Goal: Task Accomplishment & Management: Manage account settings

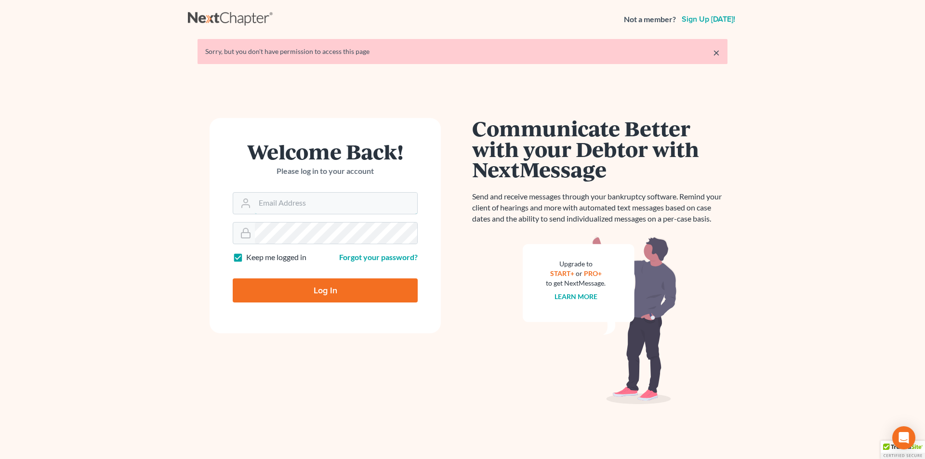
type input "[EMAIL_ADDRESS][DOMAIN_NAME]"
click at [295, 289] on input "Log In" at bounding box center [325, 290] width 185 height 24
type input "Thinking..."
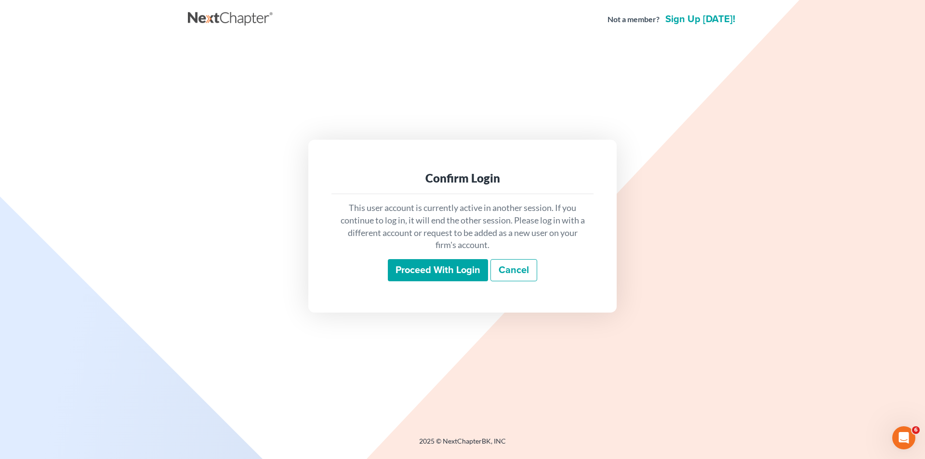
click at [467, 269] on input "Proceed with login" at bounding box center [438, 270] width 100 height 22
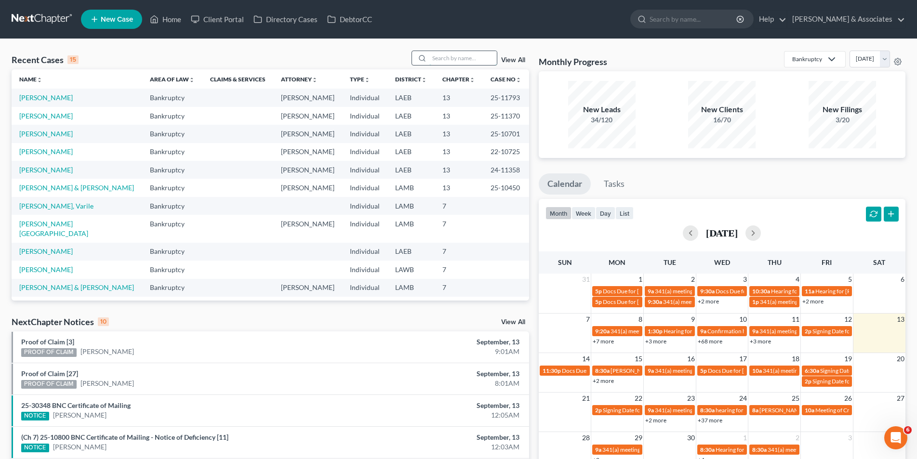
click at [439, 60] on input "search" at bounding box center [462, 58] width 67 height 14
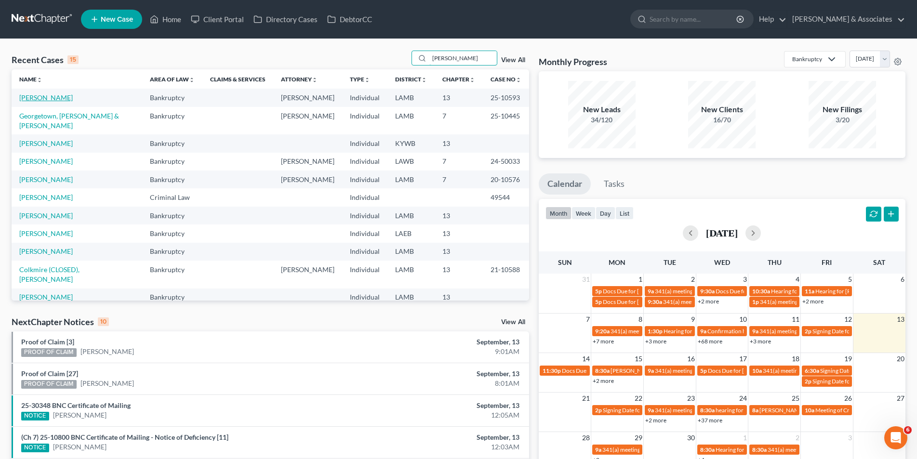
type input "[PERSON_NAME]"
click at [48, 99] on link "[PERSON_NAME]" at bounding box center [45, 97] width 53 height 8
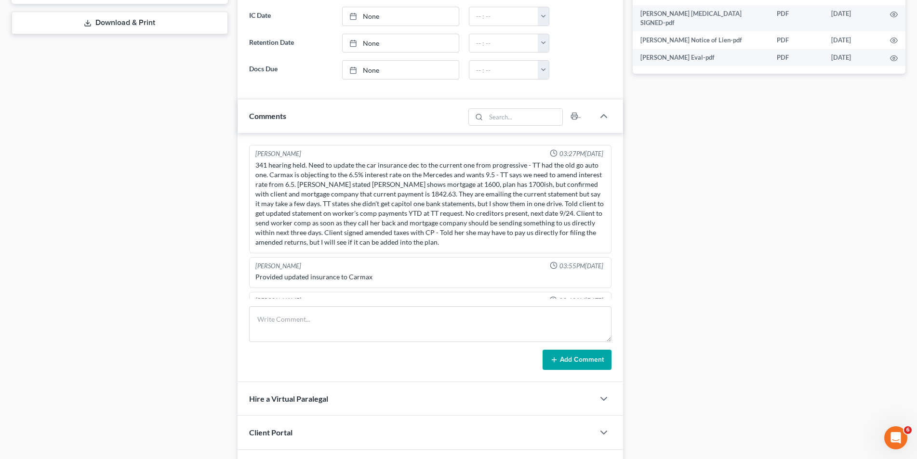
scroll to position [3473, 0]
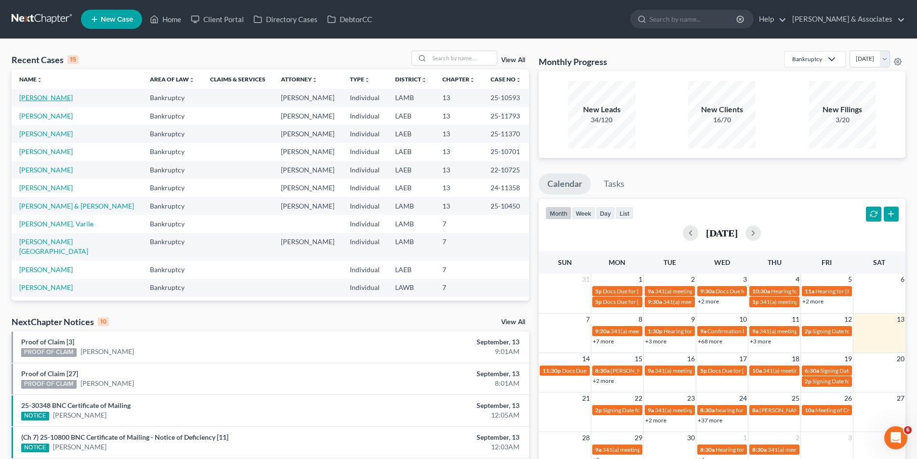
click at [41, 94] on link "[PERSON_NAME]" at bounding box center [45, 97] width 53 height 8
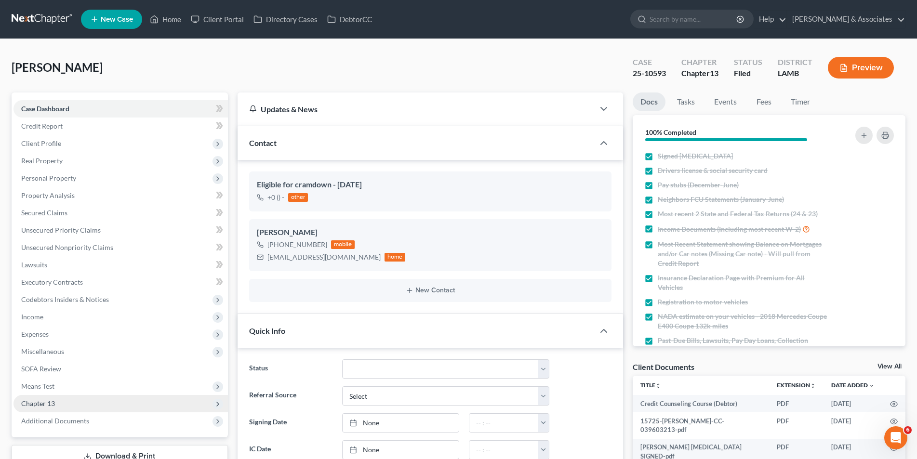
scroll to position [3473, 0]
click at [75, 407] on span "Chapter 13" at bounding box center [120, 403] width 214 height 17
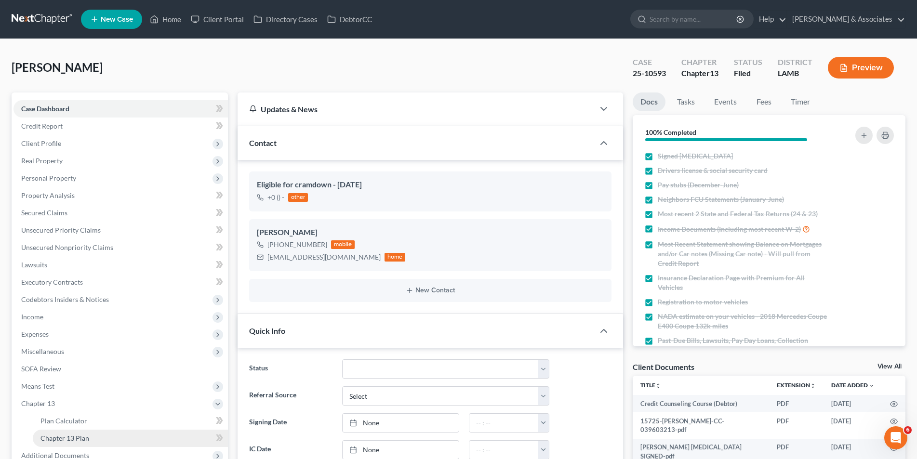
click at [69, 433] on link "Chapter 13 Plan" at bounding box center [130, 438] width 195 height 17
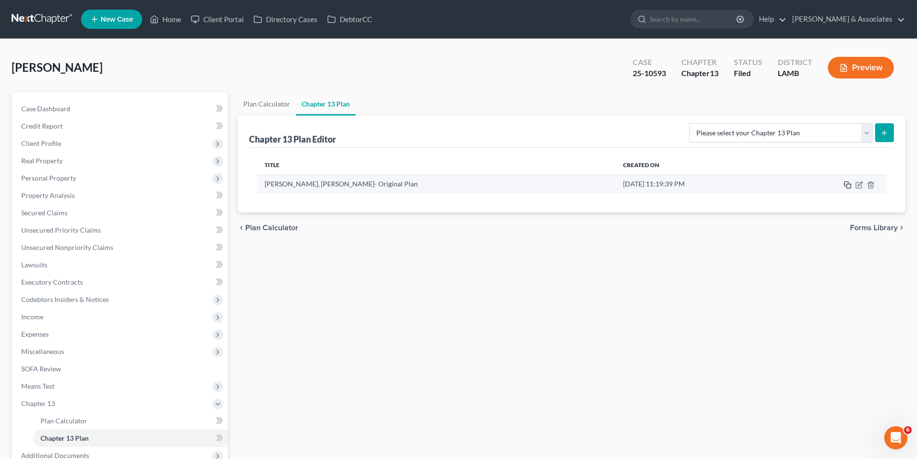
click at [849, 186] on icon "button" at bounding box center [847, 185] width 8 height 8
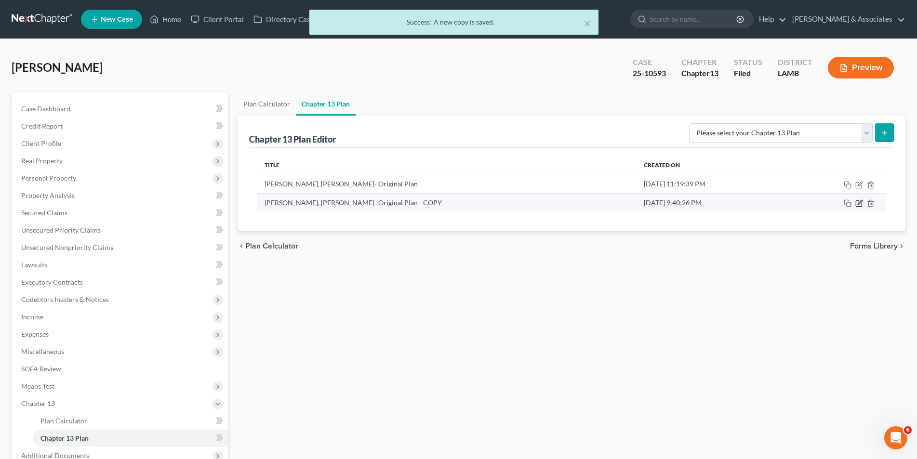
click at [862, 204] on icon "button" at bounding box center [859, 203] width 8 height 8
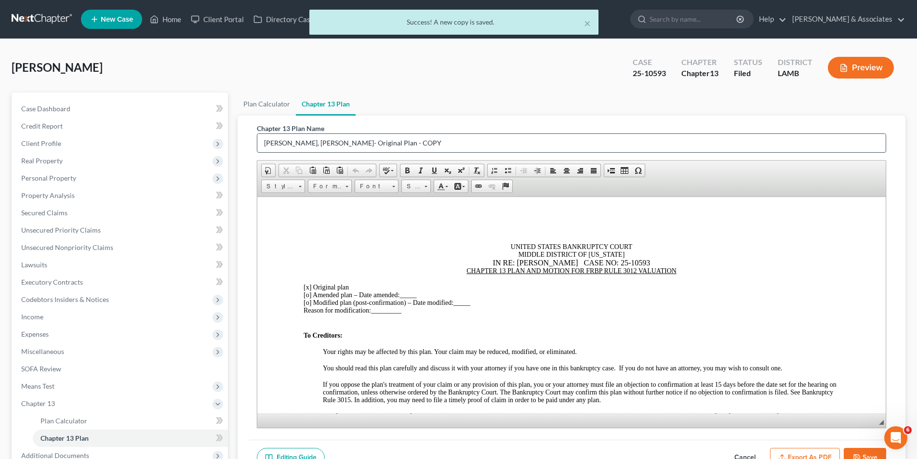
click at [443, 145] on input "Tiffany, Stevens- Original Plan - COPY" at bounding box center [571, 143] width 628 height 18
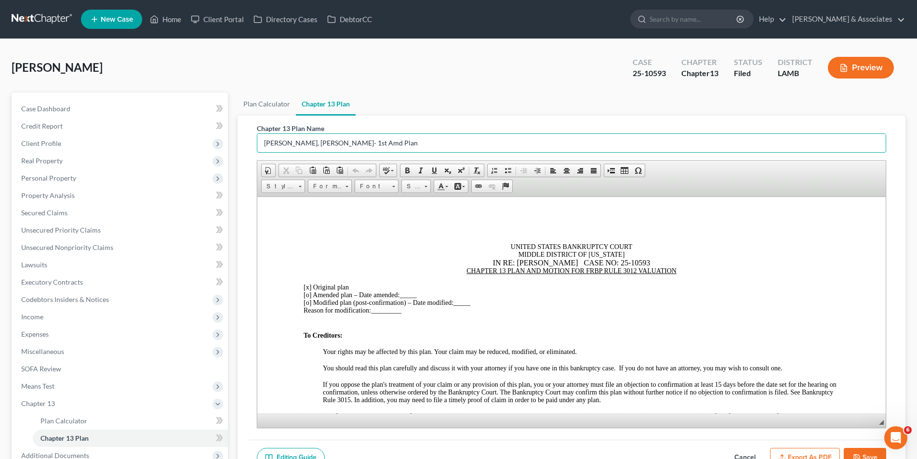
type input "[PERSON_NAME], [PERSON_NAME]- 1st Amd Plan"
click at [466, 270] on u "CHAPTER 13 PLAN AND MOTION FOR FRBP RULE 3012 VALUATION" at bounding box center [571, 270] width 210 height 7
click at [550, 270] on u "FIRST AMENDED CHAPTER 13 PLAN AND MOTION FOR FRBP RULE 3012 VALUATION" at bounding box center [570, 270] width 265 height 7
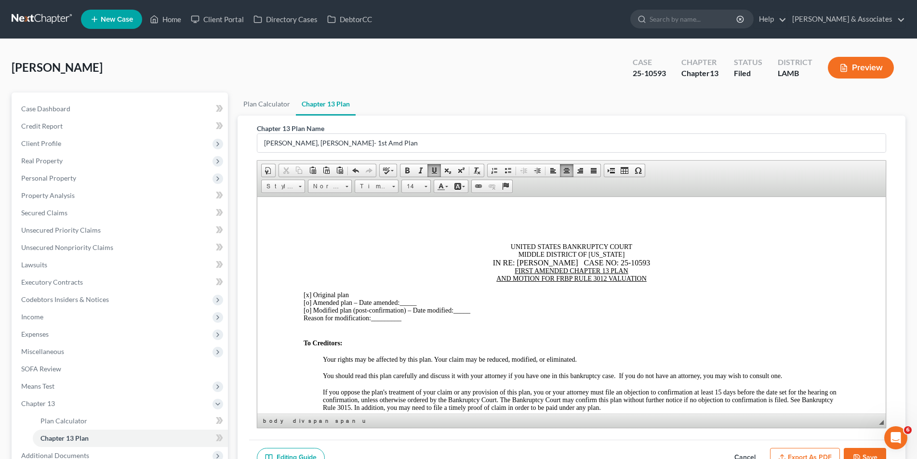
click at [308, 302] on span "[o]" at bounding box center [307, 302] width 8 height 7
click at [313, 302] on span "[x ] Amended plan – Date amended:" at bounding box center [351, 302] width 96 height 7
click at [308, 295] on span "[x]" at bounding box center [307, 294] width 8 height 7
click at [436, 302] on div "[x ] First Amended plan – Date amended: _____" at bounding box center [571, 303] width 536 height 8
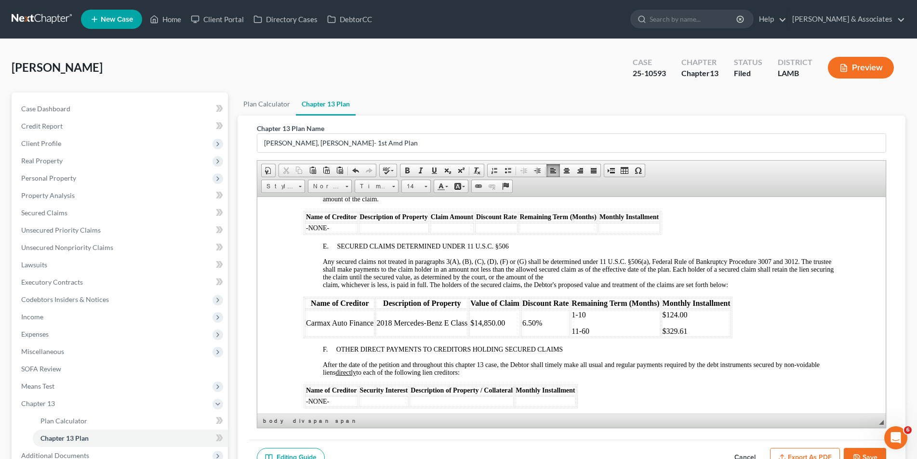
scroll to position [1252, 0]
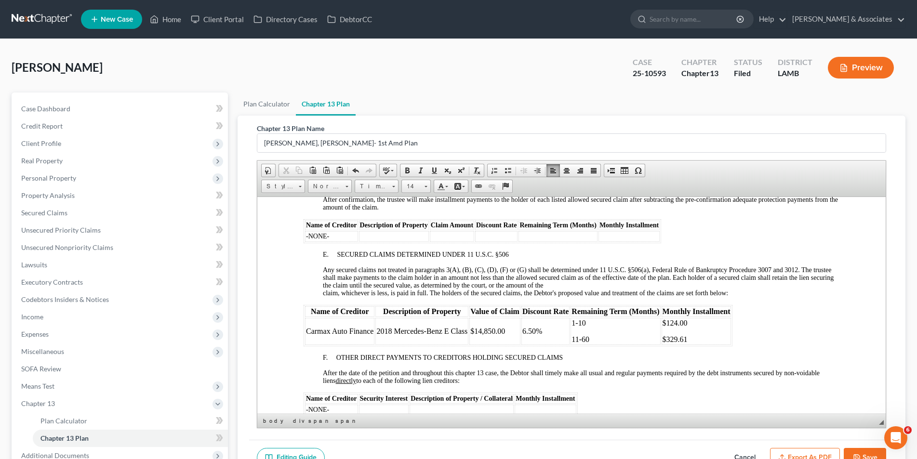
click at [525, 330] on span "6.50%" at bounding box center [532, 331] width 20 height 8
click at [535, 331] on span "9.50%" at bounding box center [532, 331] width 20 height 8
click at [690, 337] on p "$329.61" at bounding box center [696, 339] width 68 height 9
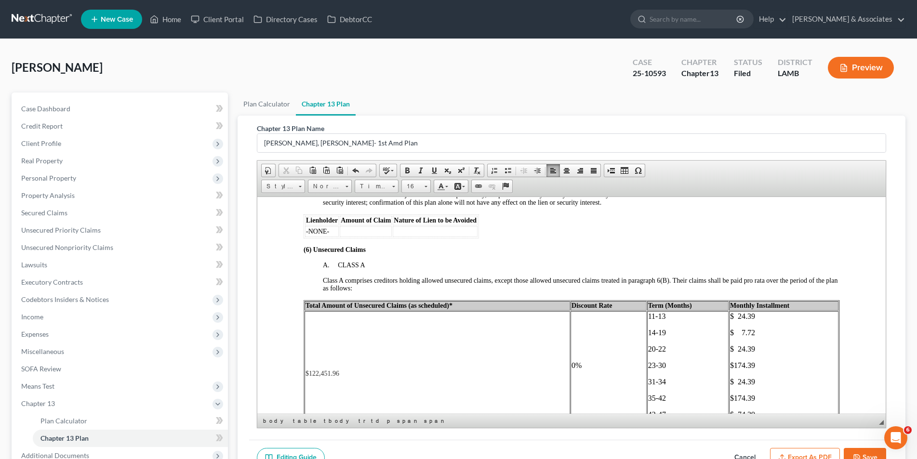
scroll to position [1493, 0]
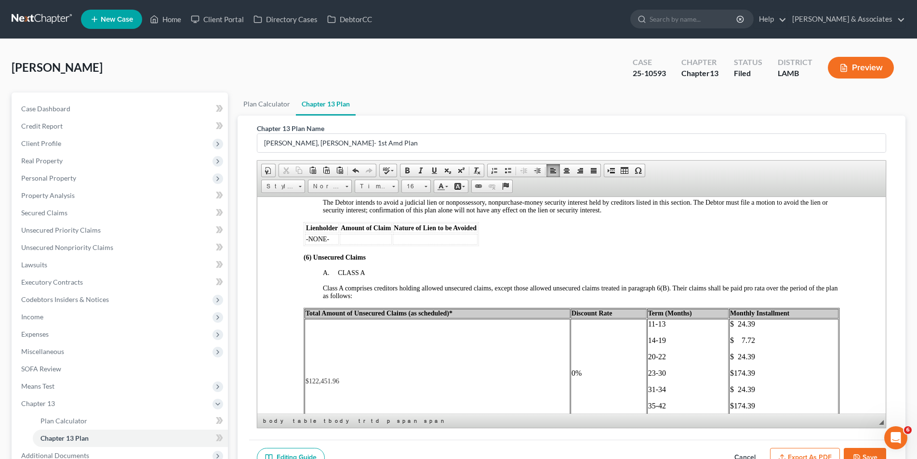
click at [436, 313] on span "Total Amount of Unsecured Claims (as scheduled)*" at bounding box center [378, 312] width 147 height 7
click at [349, 385] on td "$122,451.96" at bounding box center [436, 380] width 264 height 125
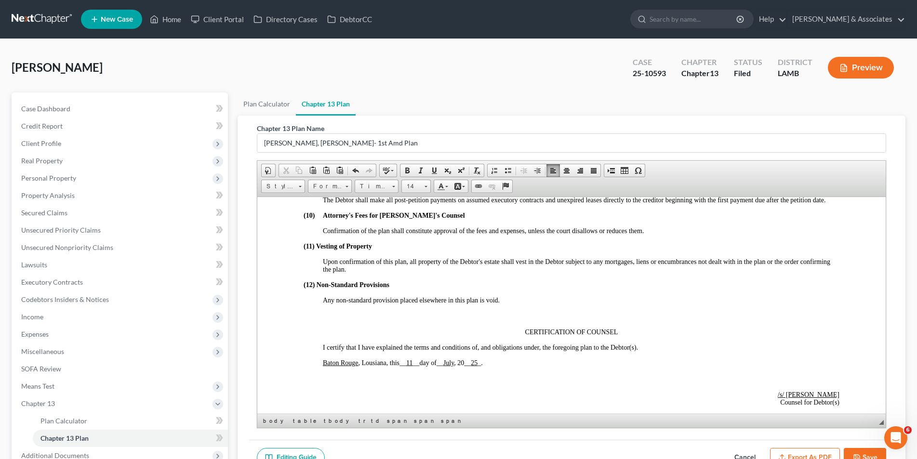
scroll to position [2023, 0]
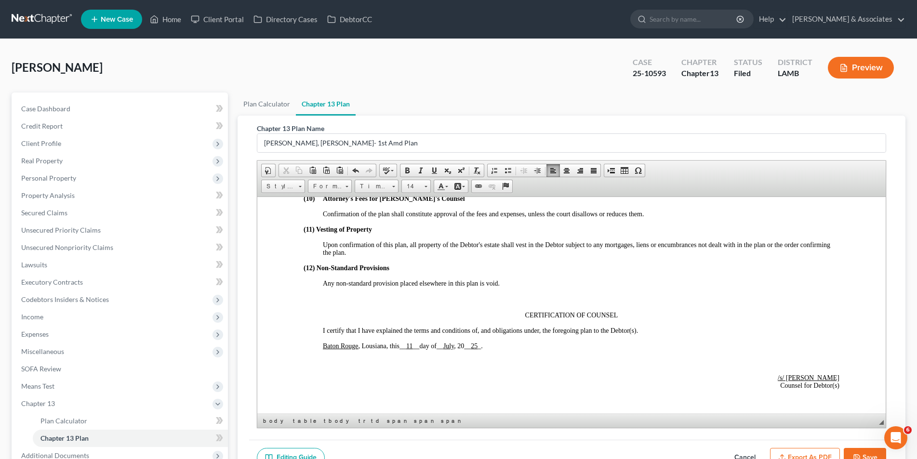
click at [489, 345] on p "Baton Rouge , Lousiana, this __ 11 __ day of __ July , 20 __ 25 _ ." at bounding box center [580, 346] width 516 height 8
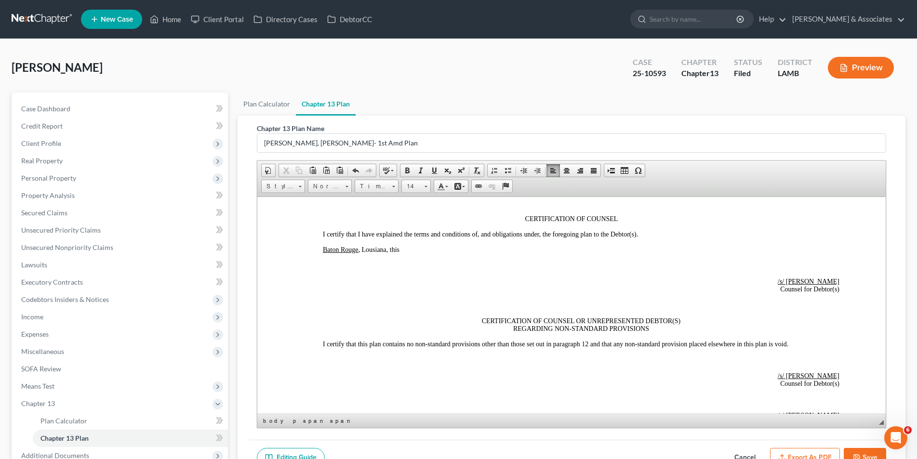
scroll to position [2168, 0]
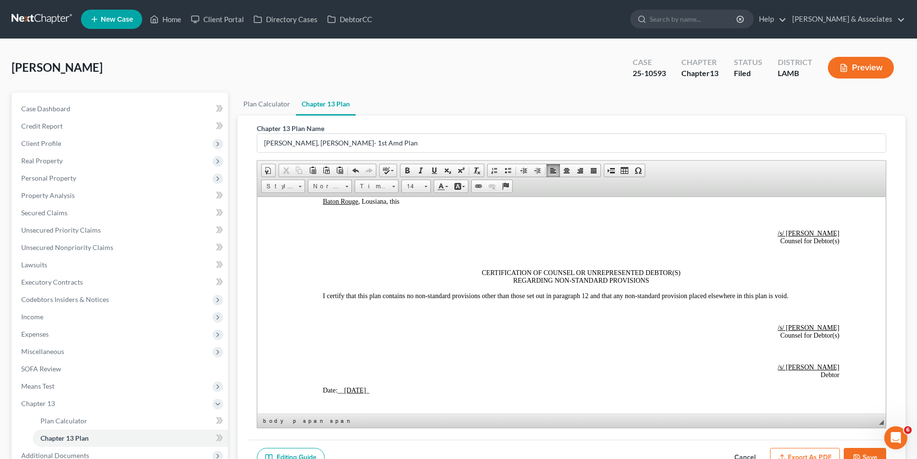
click at [378, 391] on p "Date: __ 7/11/2025 _" at bounding box center [580, 390] width 516 height 8
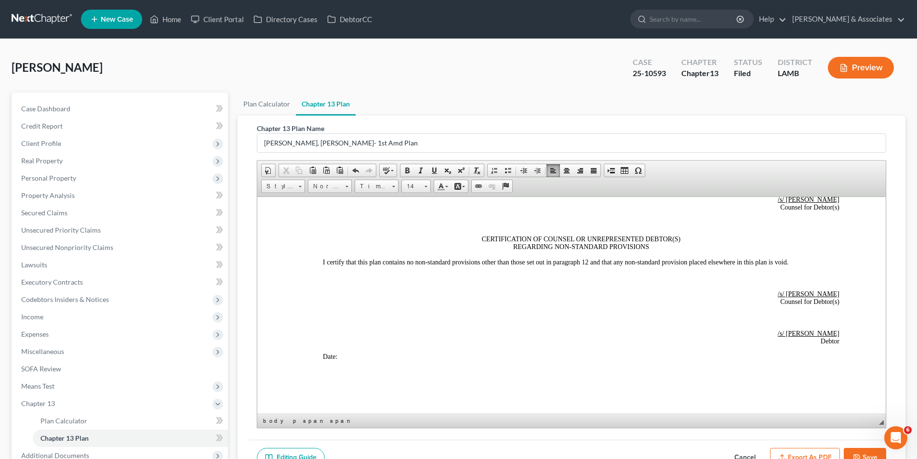
scroll to position [2244, 0]
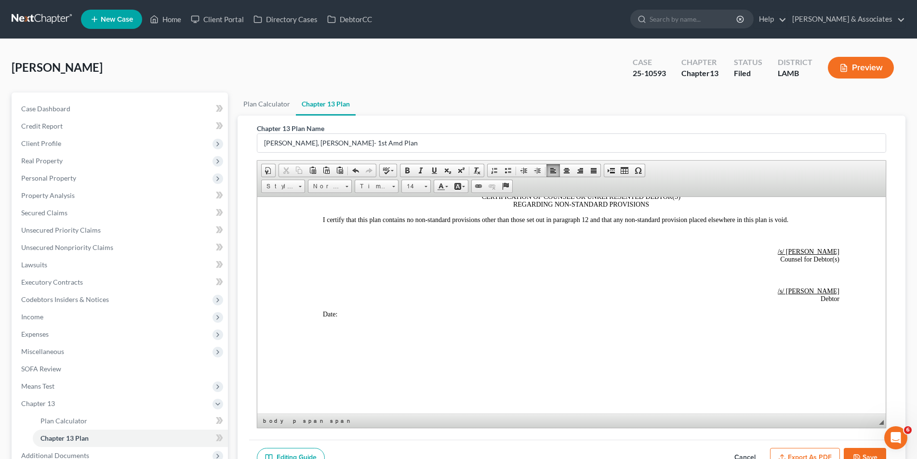
click at [855, 455] on icon "button" at bounding box center [857, 458] width 6 height 6
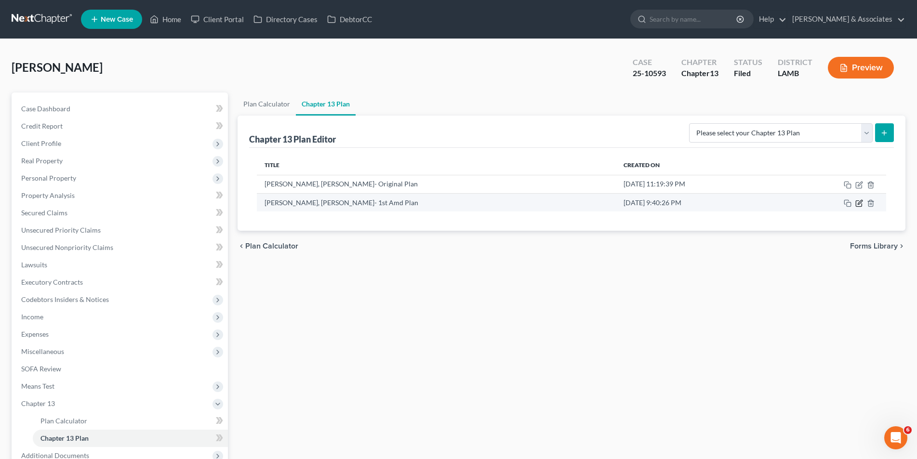
click at [859, 207] on icon "button" at bounding box center [859, 203] width 8 height 8
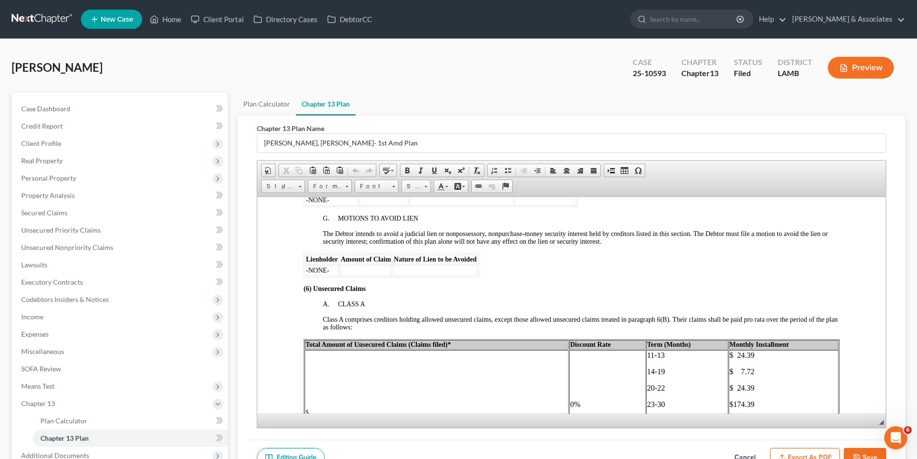
scroll to position [1493, 0]
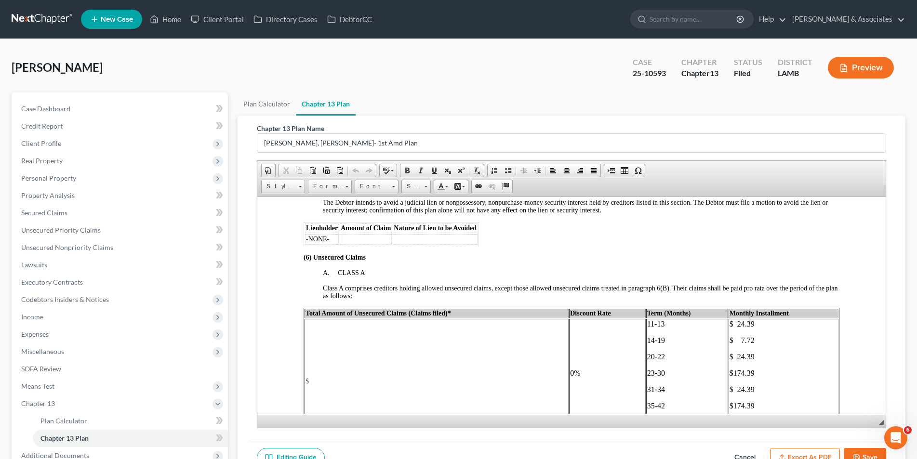
click at [319, 380] on td "$" at bounding box center [436, 380] width 264 height 125
click at [305, 389] on span "​bar date: 09/22" at bounding box center [325, 388] width 40 height 7
click at [858, 450] on button "Save" at bounding box center [864, 458] width 42 height 20
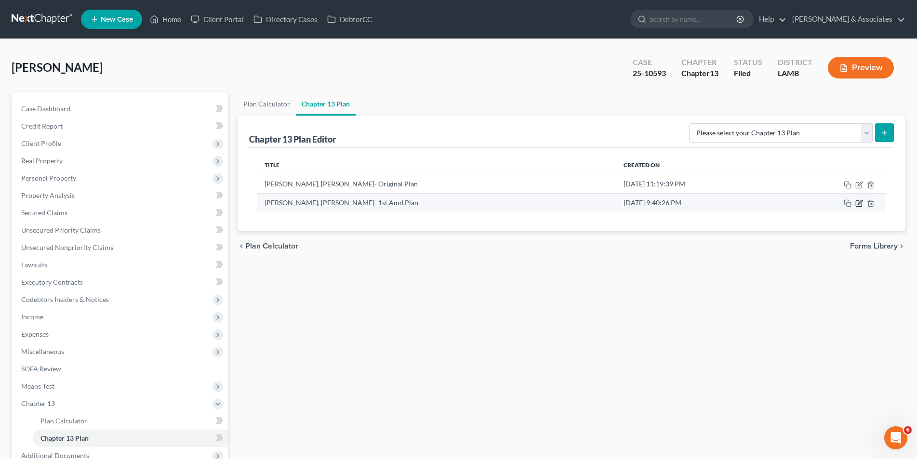
click at [859, 205] on icon "button" at bounding box center [859, 203] width 8 height 8
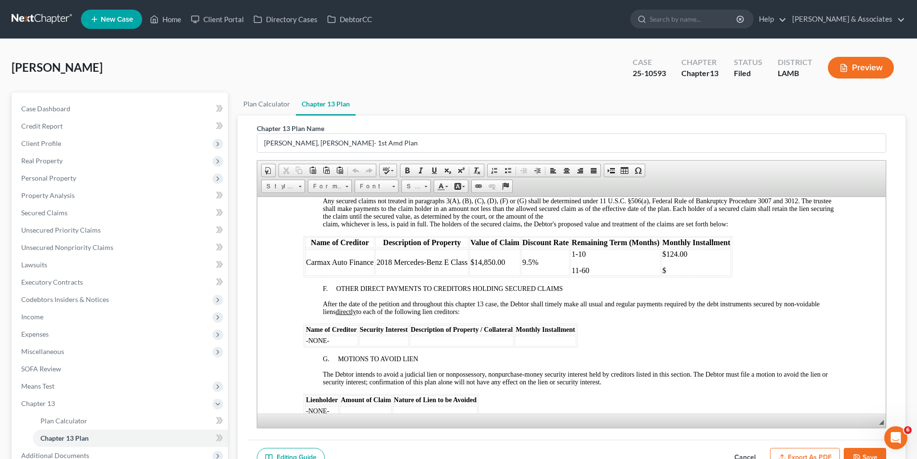
scroll to position [1301, 0]
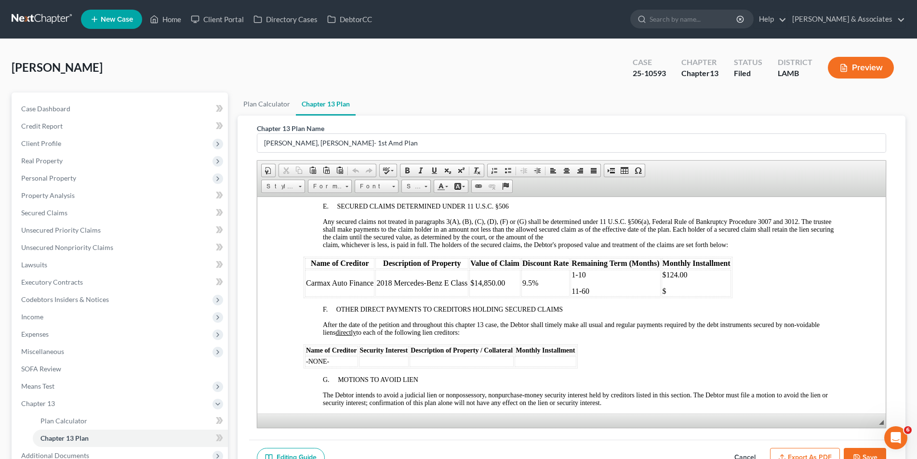
click at [506, 284] on td "$14,850.00" at bounding box center [494, 282] width 51 height 27
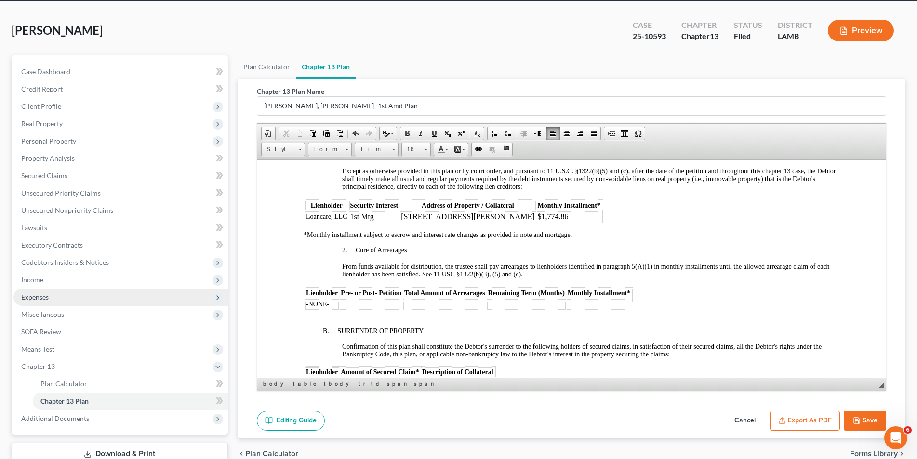
scroll to position [48, 0]
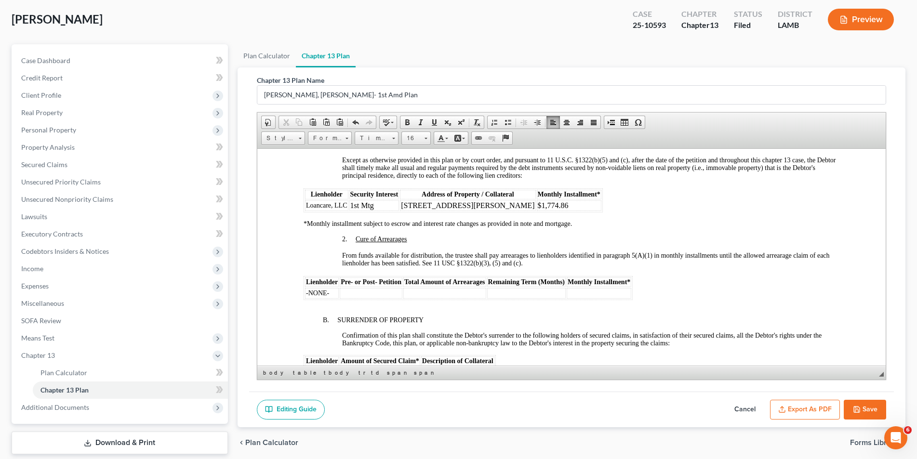
click at [347, 206] on td "Loancare, LLC" at bounding box center [325, 205] width 43 height 11
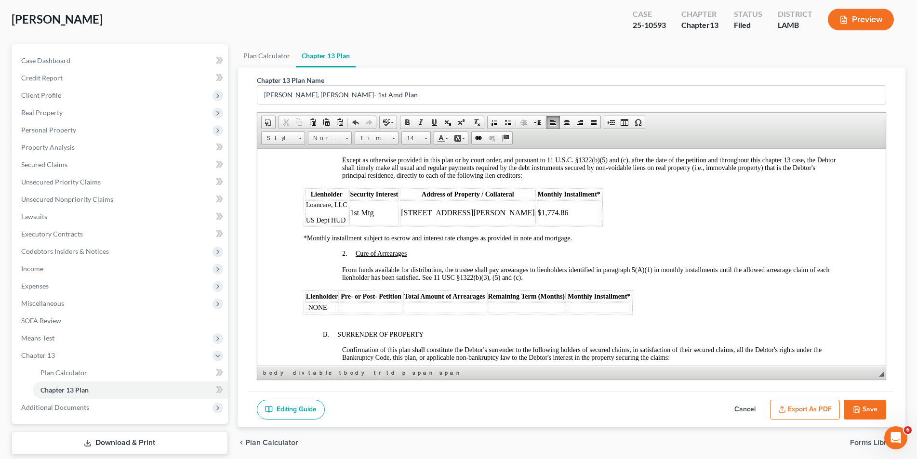
click at [375, 210] on td "1st Mtg" at bounding box center [374, 212] width 50 height 25
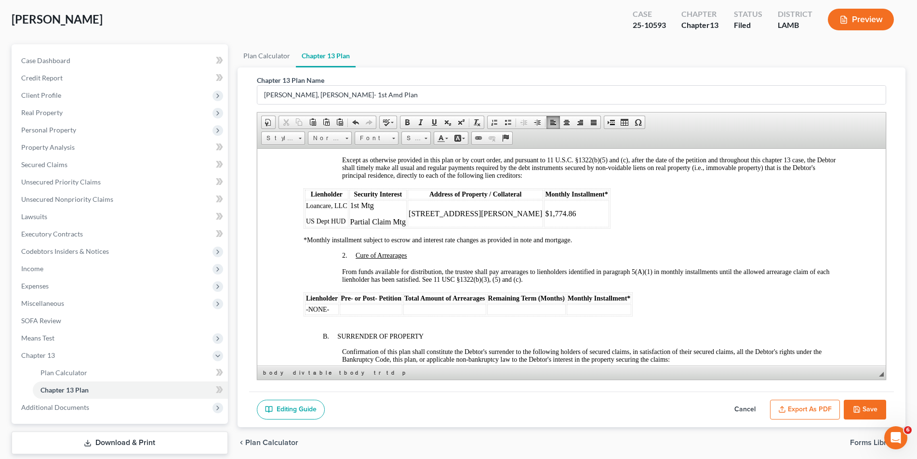
click at [567, 214] on td "$1,774.86" at bounding box center [575, 213] width 65 height 27
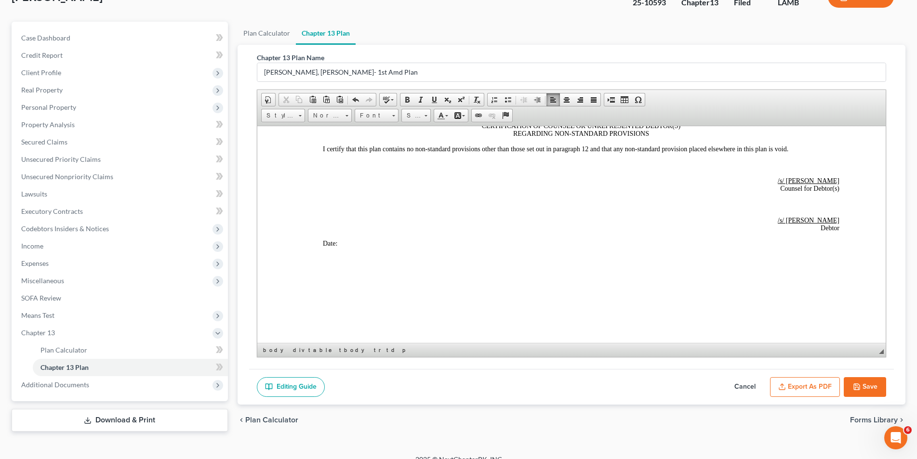
scroll to position [83, 0]
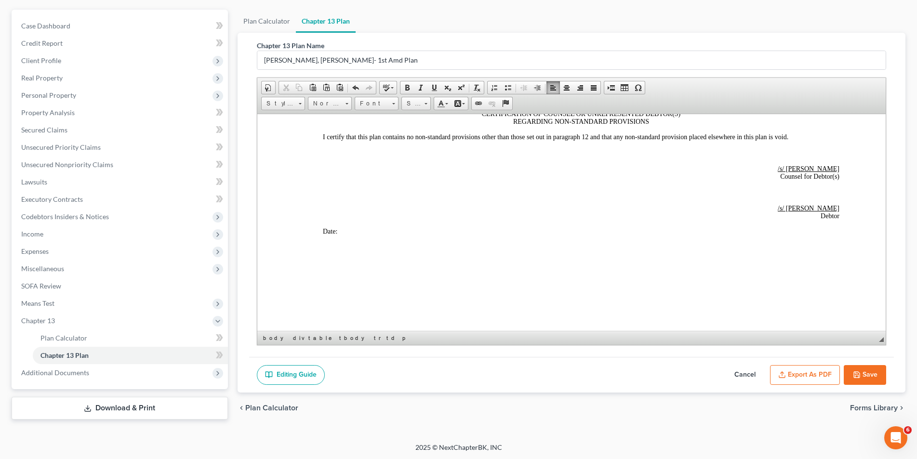
click at [863, 370] on button "Save" at bounding box center [864, 375] width 42 height 20
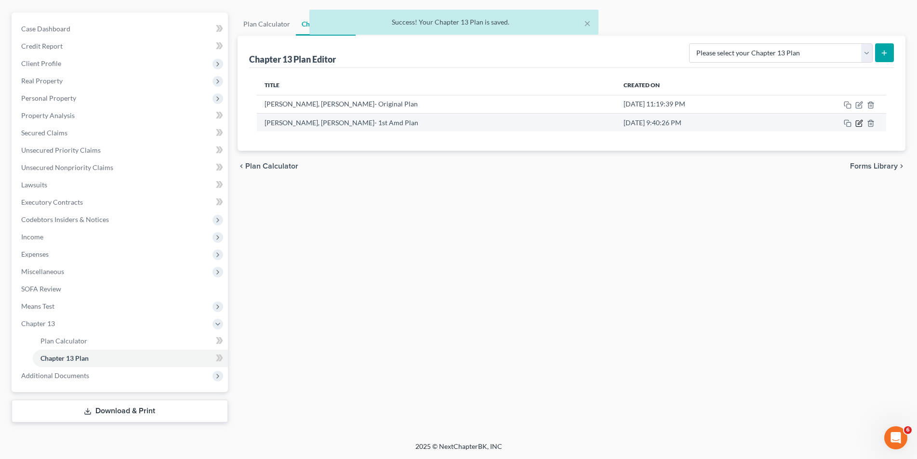
click at [861, 124] on icon "button" at bounding box center [859, 123] width 8 height 8
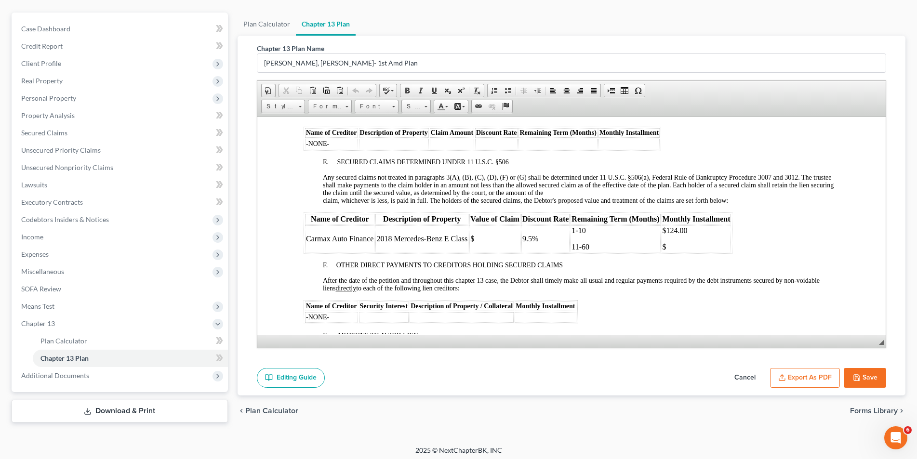
scroll to position [1301, 0]
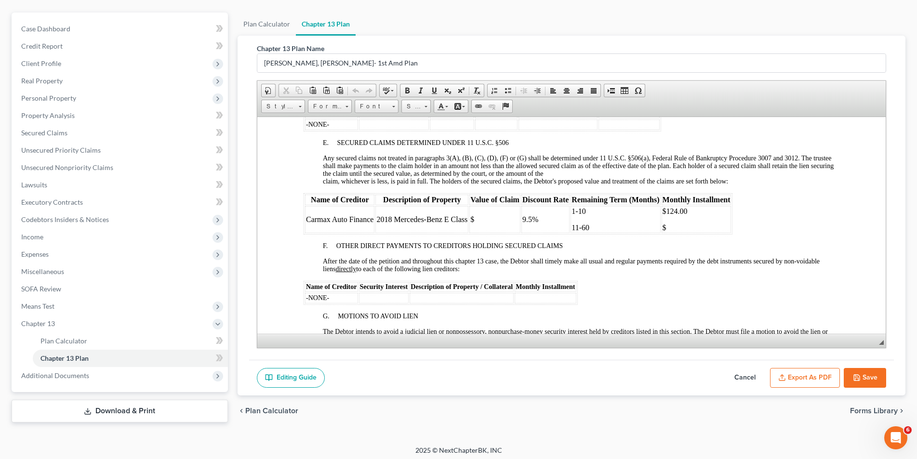
click at [858, 372] on button "Save" at bounding box center [864, 378] width 42 height 20
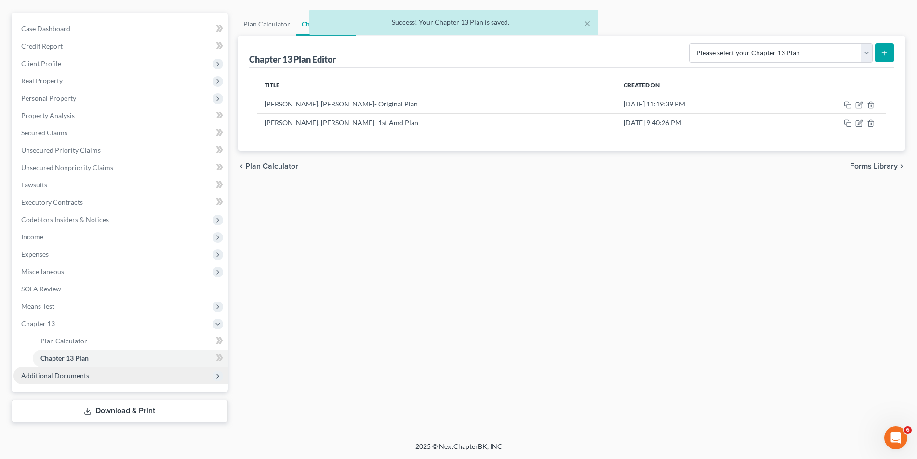
click at [76, 381] on span "Additional Documents" at bounding box center [120, 375] width 214 height 17
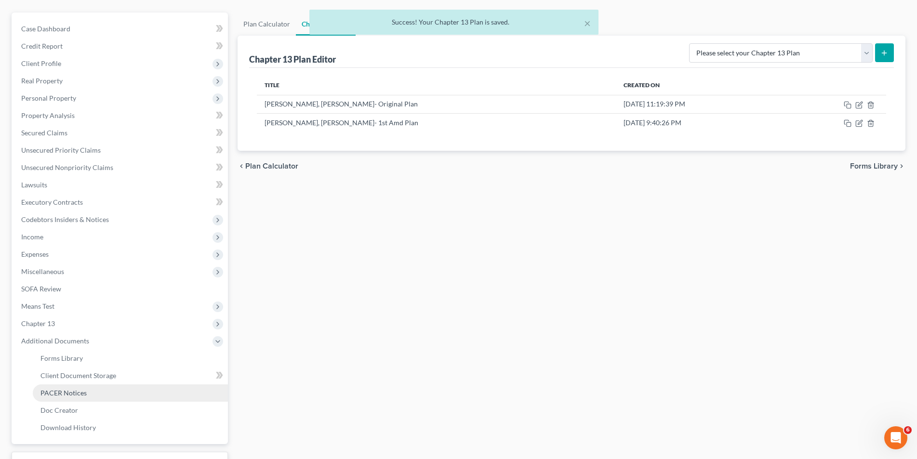
click at [71, 396] on span "PACER Notices" at bounding box center [63, 393] width 46 height 8
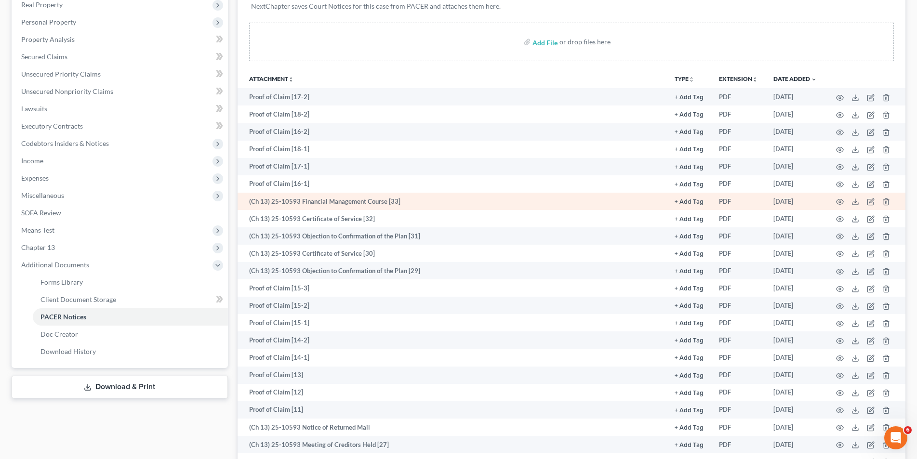
scroll to position [193, 0]
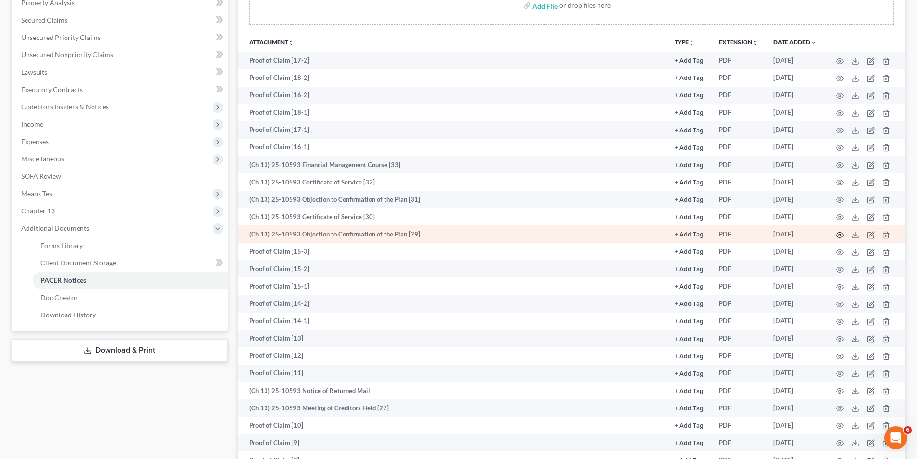
click at [838, 234] on icon "button" at bounding box center [840, 235] width 8 height 8
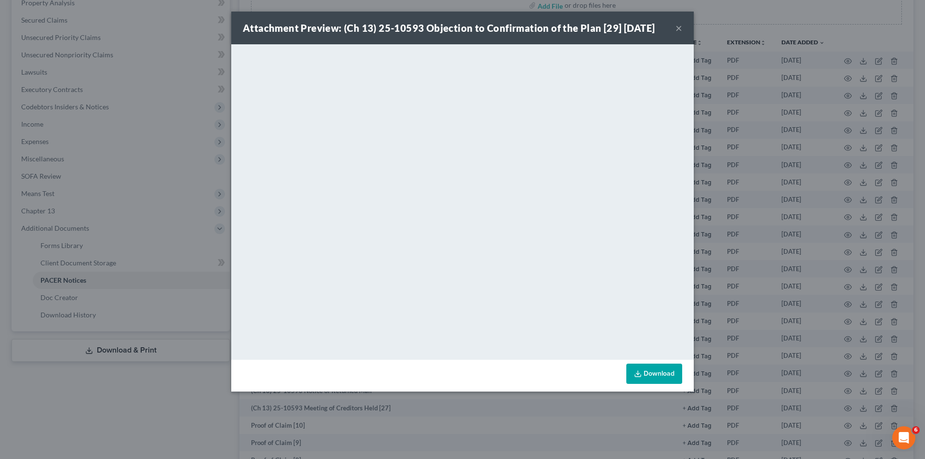
click at [676, 26] on button "×" at bounding box center [678, 28] width 7 height 12
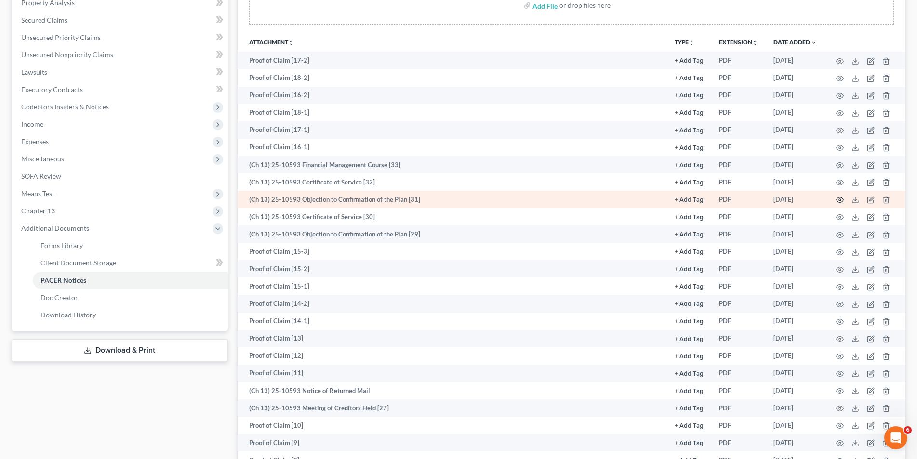
click at [838, 200] on icon "button" at bounding box center [840, 200] width 8 height 8
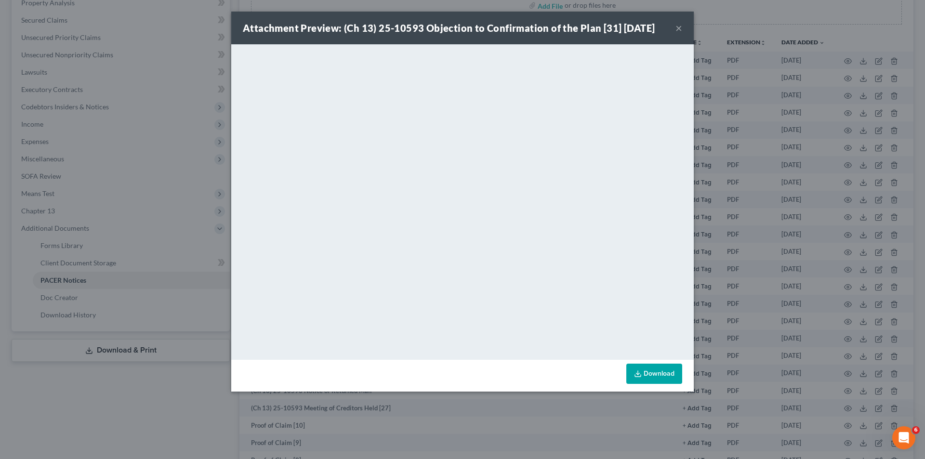
click at [680, 26] on button "×" at bounding box center [678, 28] width 7 height 12
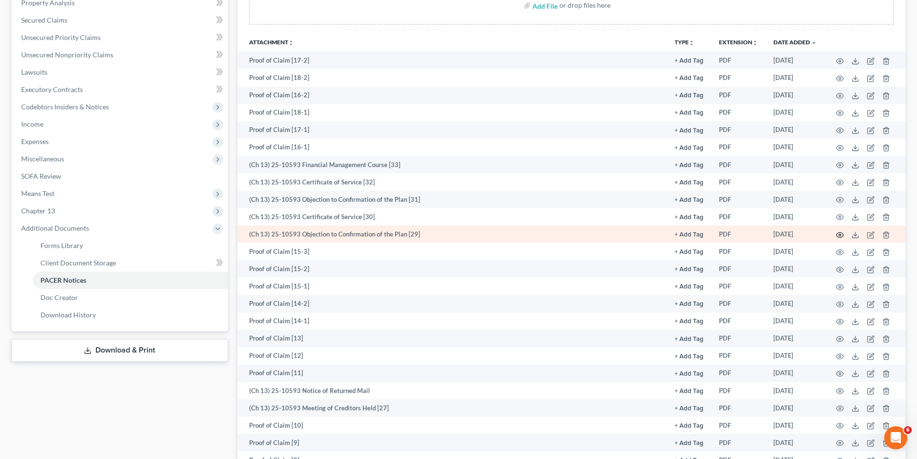
click at [840, 237] on icon "button" at bounding box center [840, 235] width 8 height 8
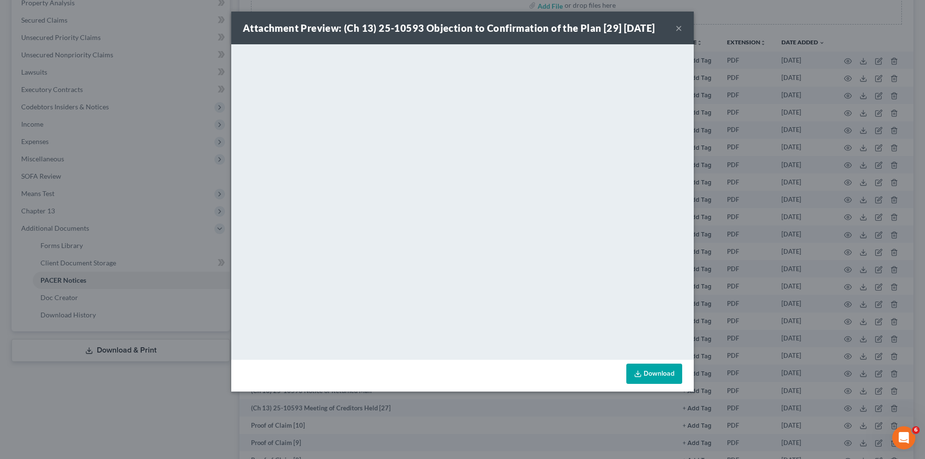
click at [679, 23] on button "×" at bounding box center [678, 28] width 7 height 12
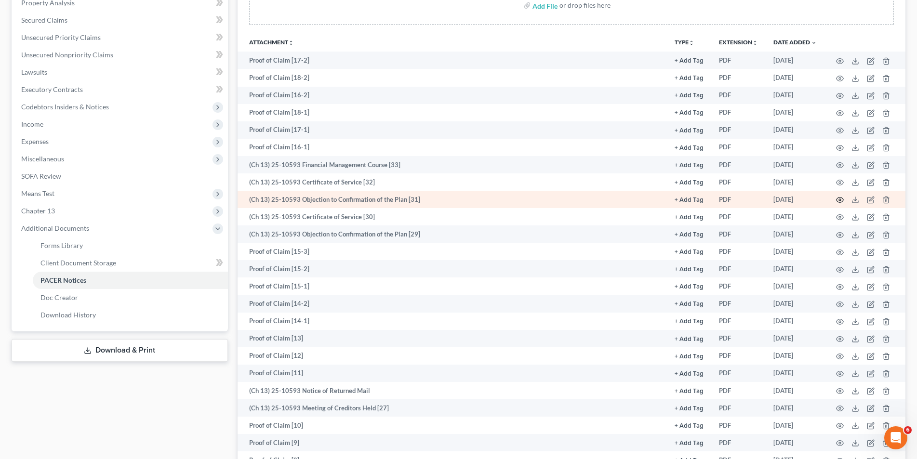
click at [840, 199] on circle "button" at bounding box center [840, 200] width 2 height 2
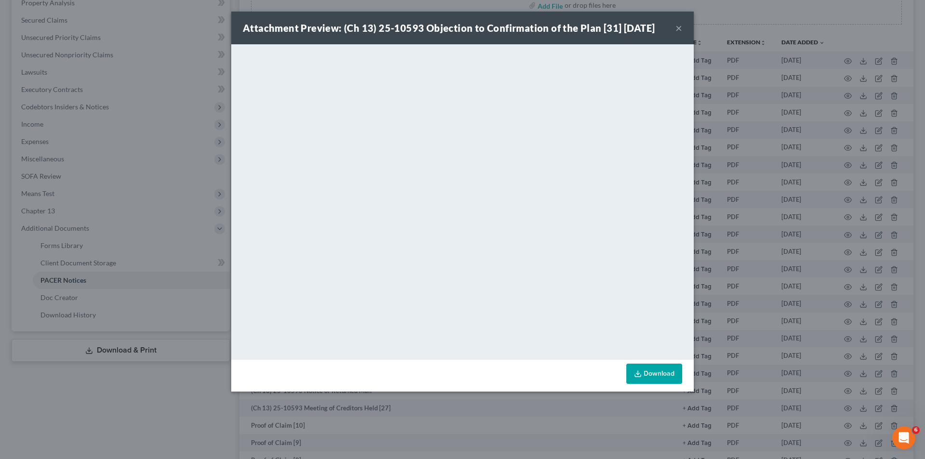
click at [676, 23] on button "×" at bounding box center [678, 28] width 7 height 12
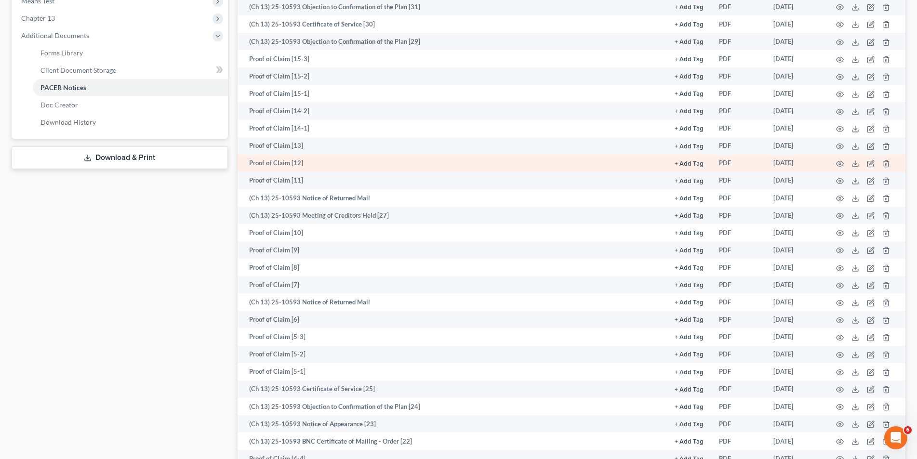
scroll to position [434, 0]
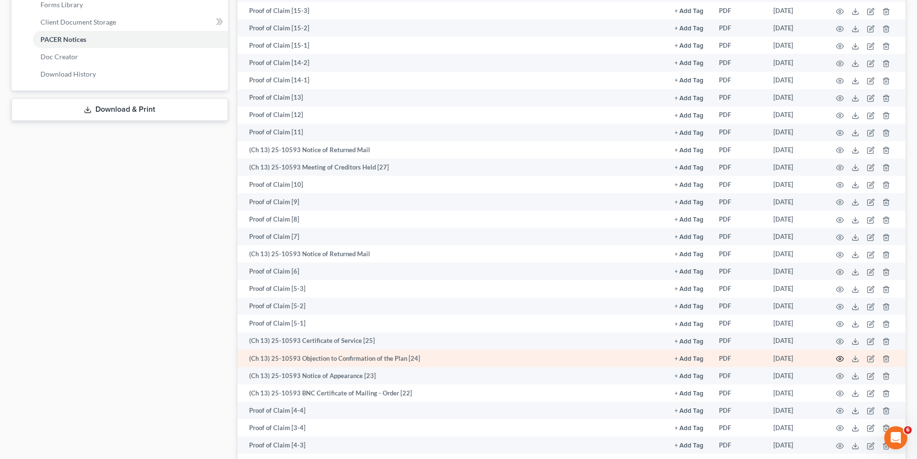
click at [836, 358] on icon "button" at bounding box center [839, 358] width 7 height 5
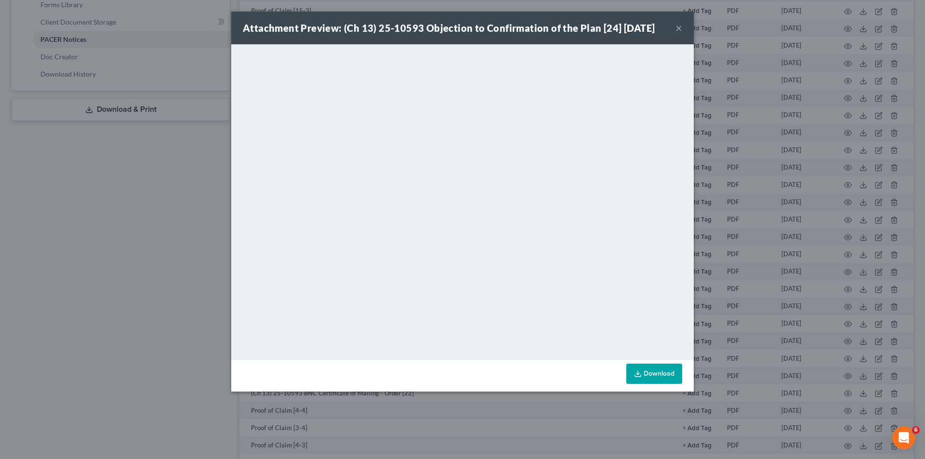
click at [682, 30] on div "Attachment Preview: (Ch 13) 25-10593 Objection to Confirmation of the Plan [24]…" at bounding box center [462, 28] width 462 height 33
click at [679, 30] on button "×" at bounding box center [678, 28] width 7 height 12
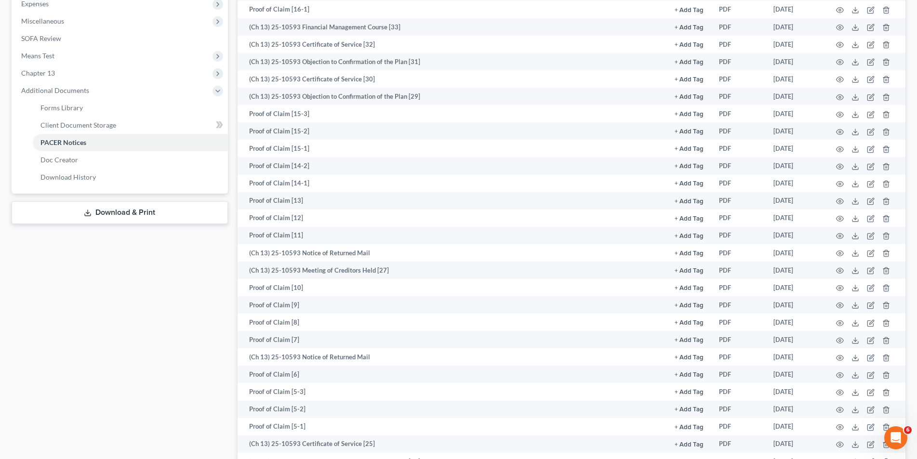
scroll to position [289, 0]
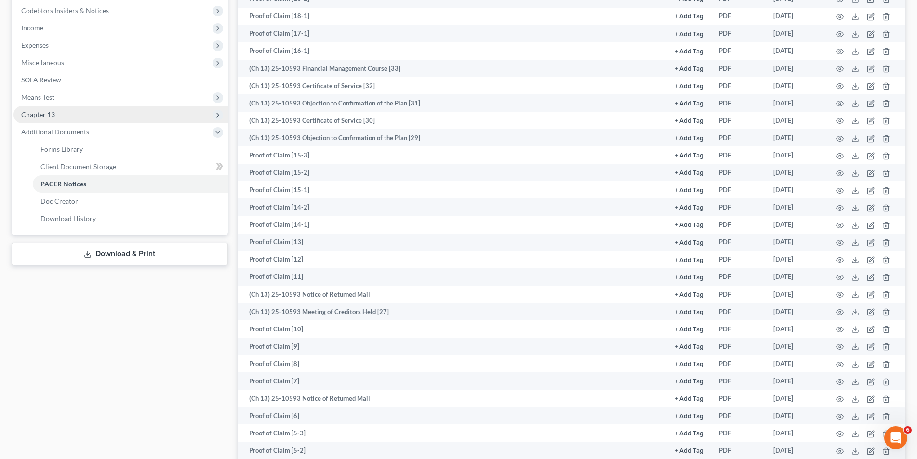
click at [105, 109] on span "Chapter 13" at bounding box center [120, 114] width 214 height 17
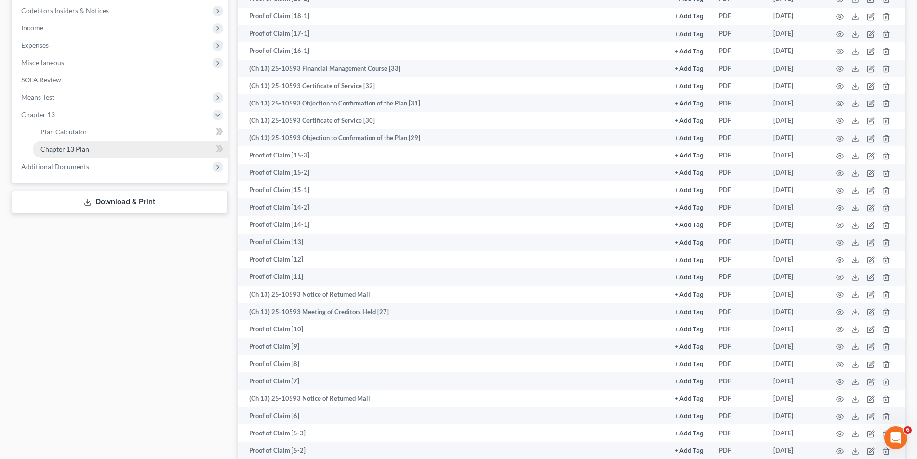
click at [102, 150] on link "Chapter 13 Plan" at bounding box center [130, 149] width 195 height 17
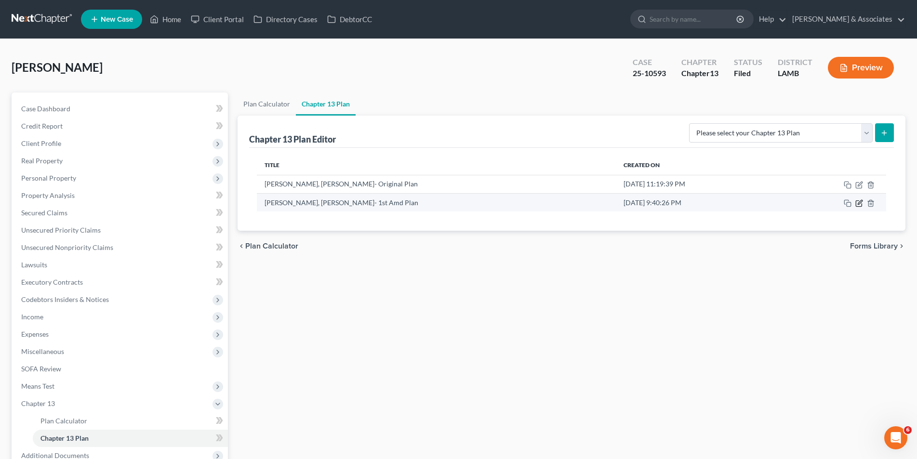
click at [860, 203] on icon "button" at bounding box center [859, 202] width 4 height 4
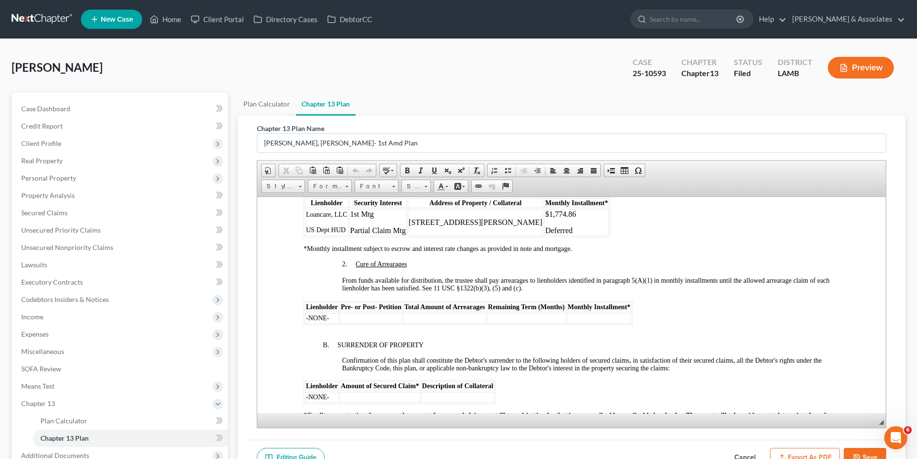
scroll to position [963, 0]
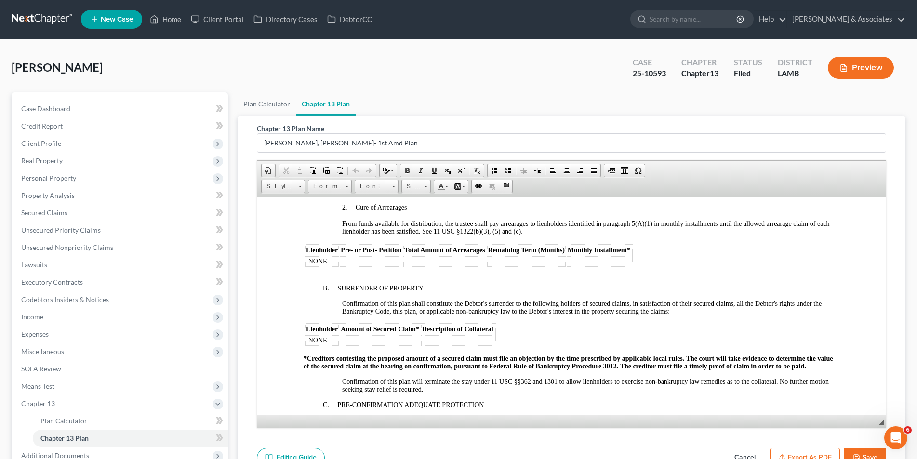
click at [334, 261] on td "-NONE-" at bounding box center [321, 261] width 34 height 11
click at [356, 263] on td at bounding box center [370, 261] width 63 height 11
click at [433, 258] on td at bounding box center [444, 261] width 83 height 11
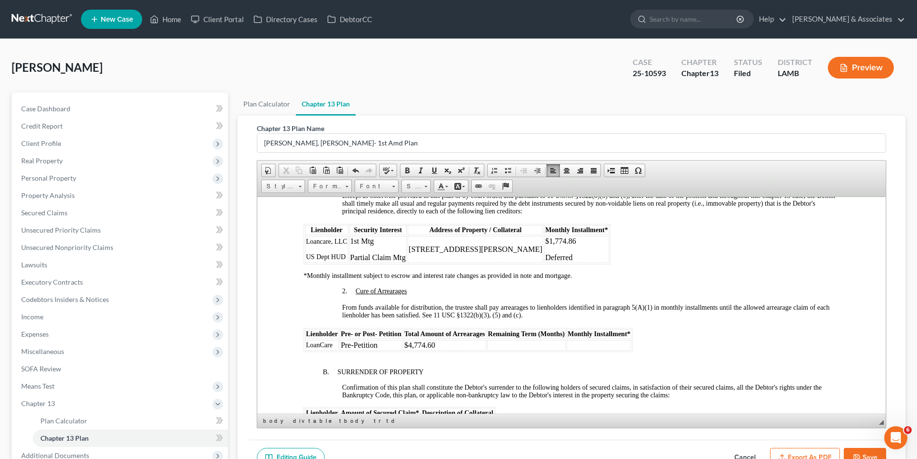
scroll to position [819, 0]
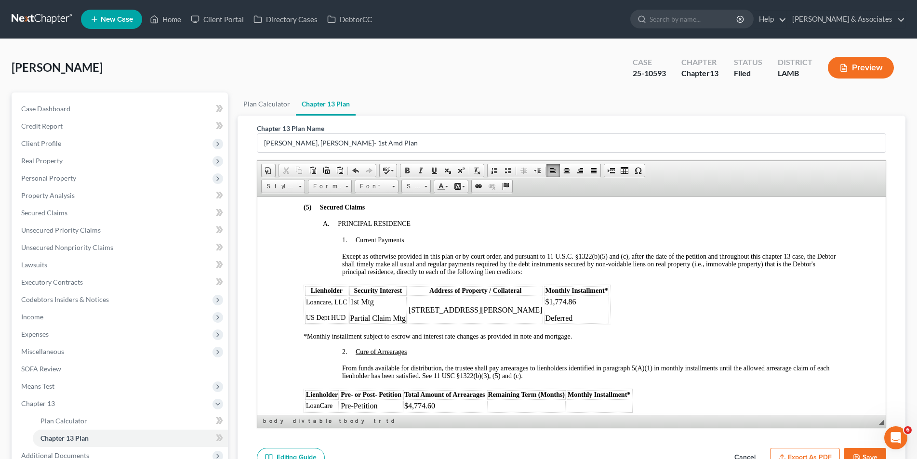
click at [385, 301] on p "1st Mtg" at bounding box center [378, 301] width 56 height 9
click at [345, 302] on span "Loancare, LLC" at bounding box center [325, 301] width 41 height 7
click at [323, 302] on span "Loancare" at bounding box center [317, 301] width 25 height 7
click at [535, 312] on td "10596 Braves Ave, Denham Springs, La" at bounding box center [477, 309] width 135 height 27
click at [535, 302] on td "10596 Braves Ave, Denham Springs, La 10596 Braves Ave, DSLA" at bounding box center [477, 309] width 135 height 27
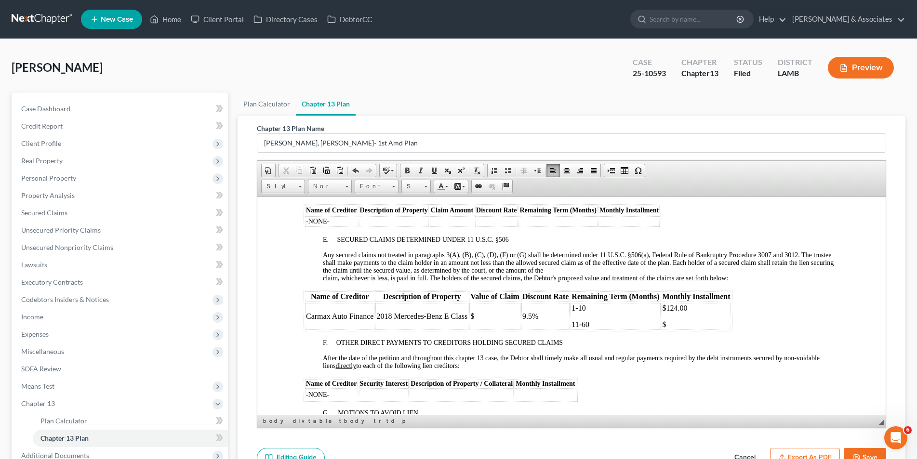
scroll to position [1301, 0]
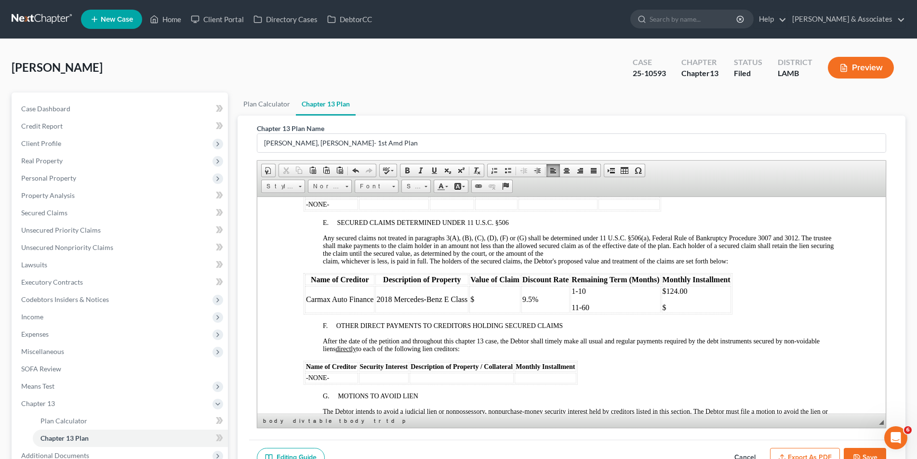
click at [477, 299] on td "$" at bounding box center [494, 299] width 51 height 27
click at [696, 290] on p "$124.00" at bounding box center [696, 291] width 68 height 9
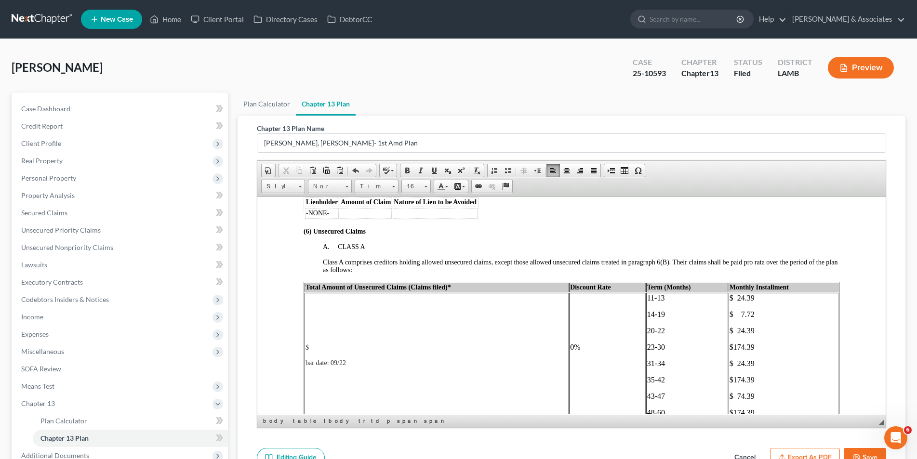
scroll to position [1541, 0]
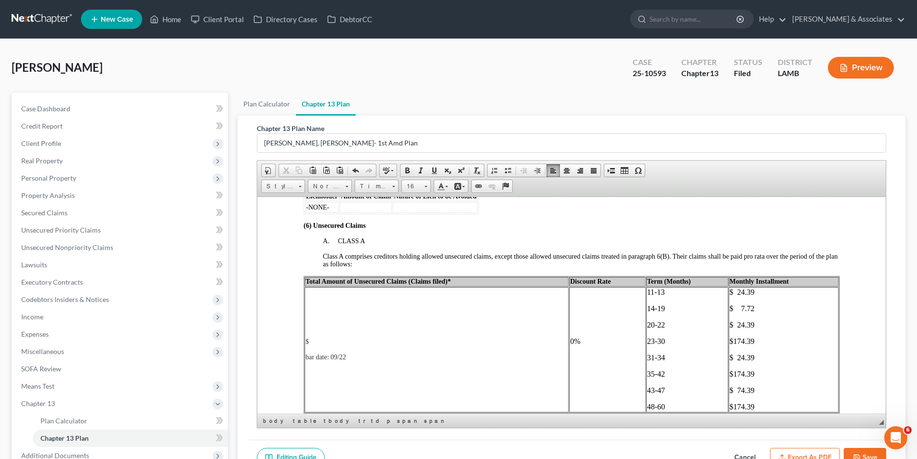
click at [318, 339] on p "$" at bounding box center [436, 342] width 262 height 8
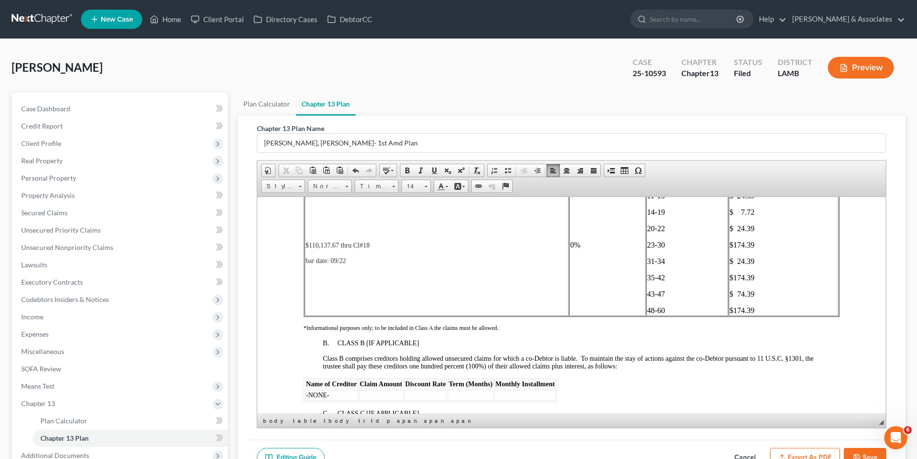
scroll to position [1830, 0]
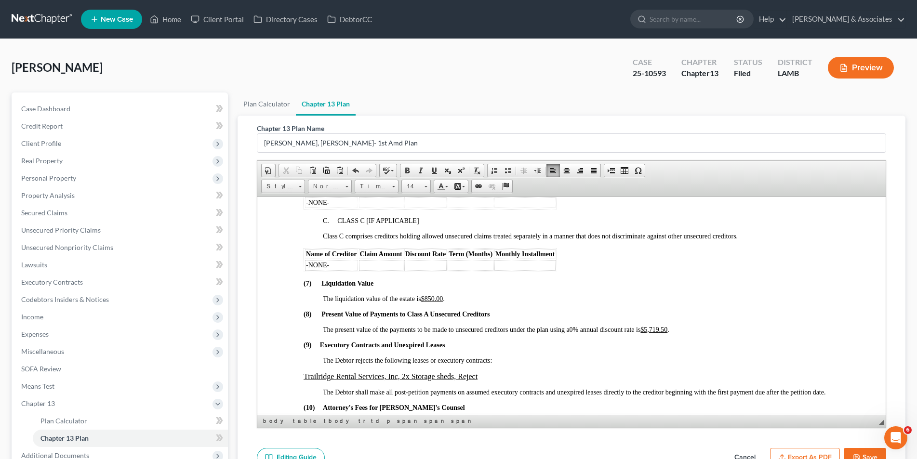
click at [667, 327] on u "$5,719.50" at bounding box center [653, 329] width 27 height 7
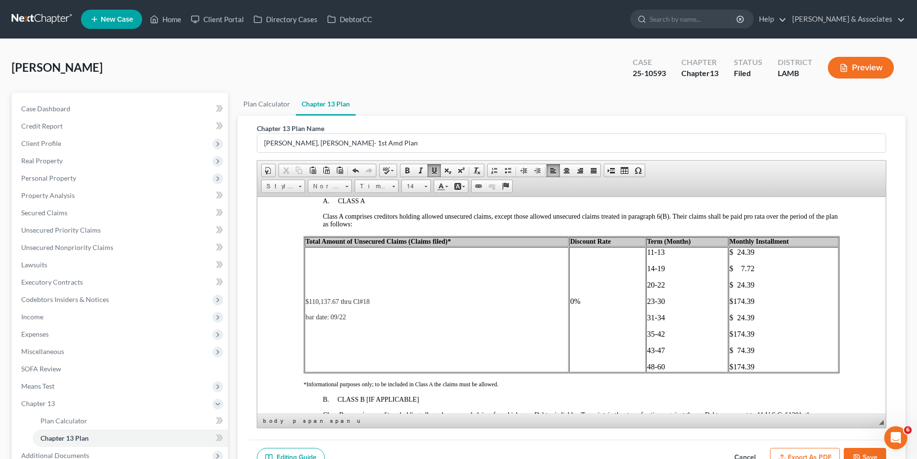
scroll to position [1638, 0]
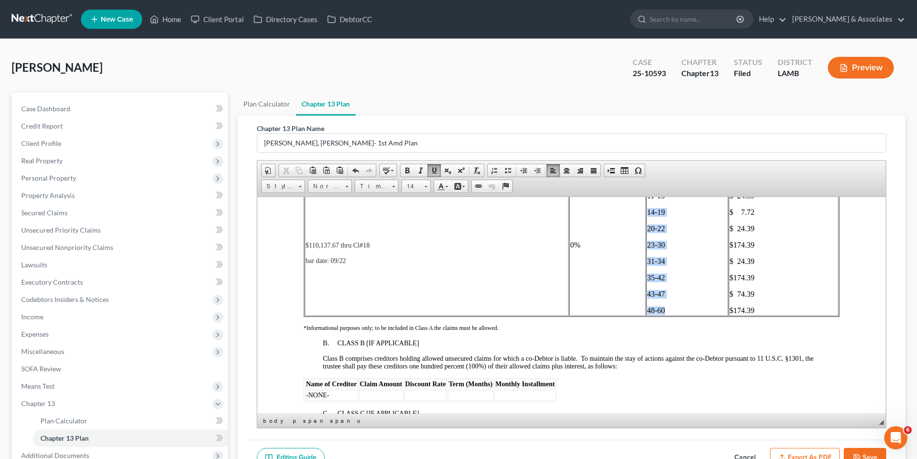
drag, startPoint x: 656, startPoint y: 292, endPoint x: 641, endPoint y: 212, distance: 81.4
click at [645, 212] on td "11-13 14-19 20-22 23-30 31-34 35-42 43-47 48-60" at bounding box center [686, 252] width 82 height 125
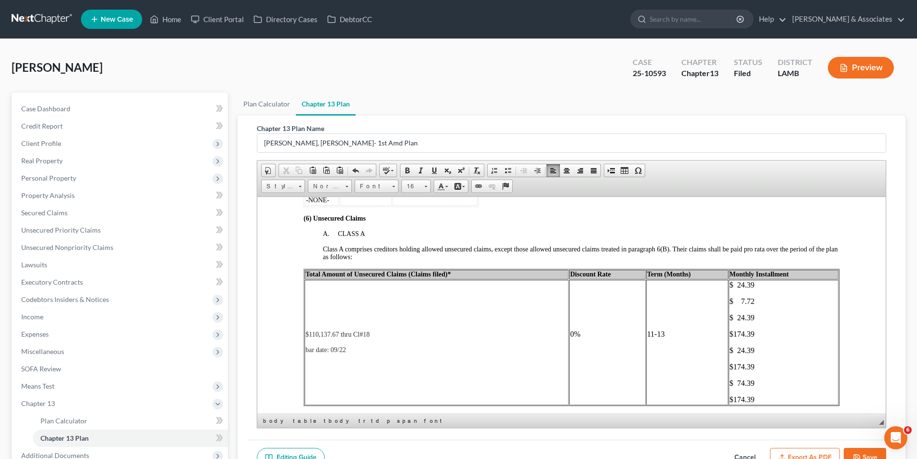
scroll to position [1541, 0]
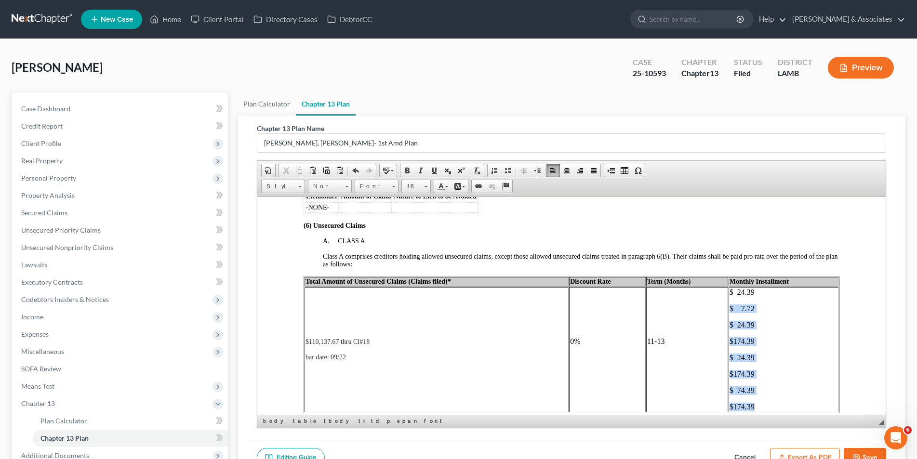
drag, startPoint x: 758, startPoint y: 405, endPoint x: 723, endPoint y: 310, distance: 100.6
click at [728, 310] on td "$ 24.39 $ 7.72 $ 24.39 $174.39 $ 24.39 $174.39 $ 74.39 $174.39" at bounding box center [783, 349] width 110 height 125
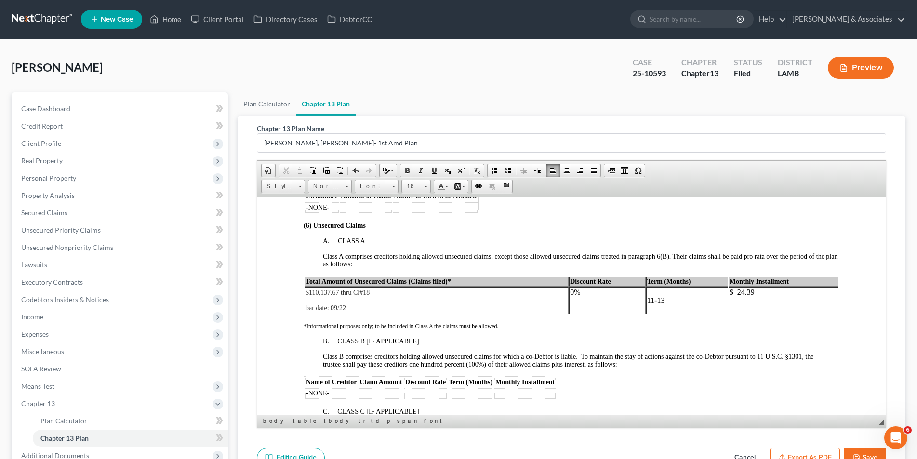
click at [750, 292] on p "$ 24.39" at bounding box center [783, 292] width 108 height 9
click at [663, 302] on p "11-13" at bounding box center [686, 300] width 80 height 9
click at [582, 305] on p at bounding box center [606, 308] width 74 height 9
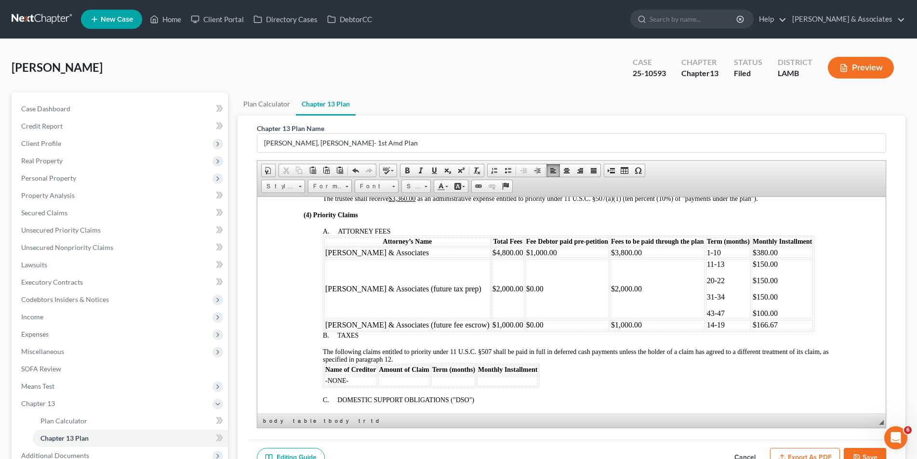
scroll to position [337, 0]
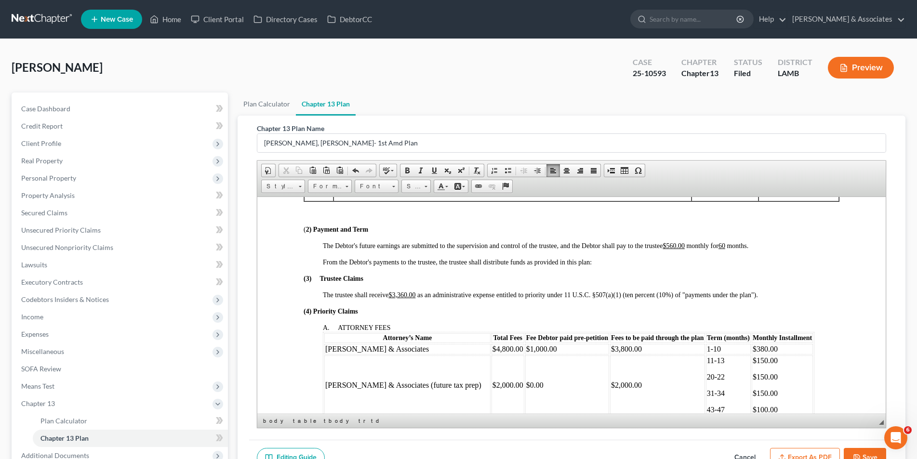
click at [858, 454] on icon "button" at bounding box center [857, 458] width 8 height 8
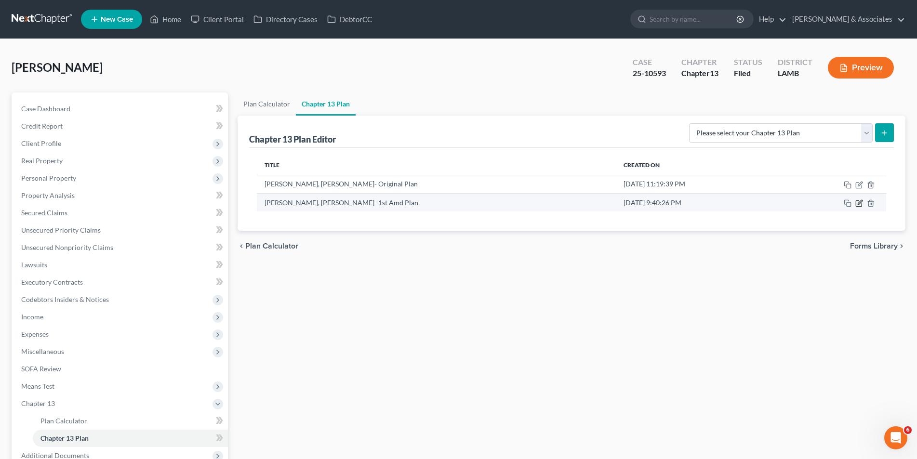
click at [856, 201] on icon "button" at bounding box center [858, 204] width 6 height 6
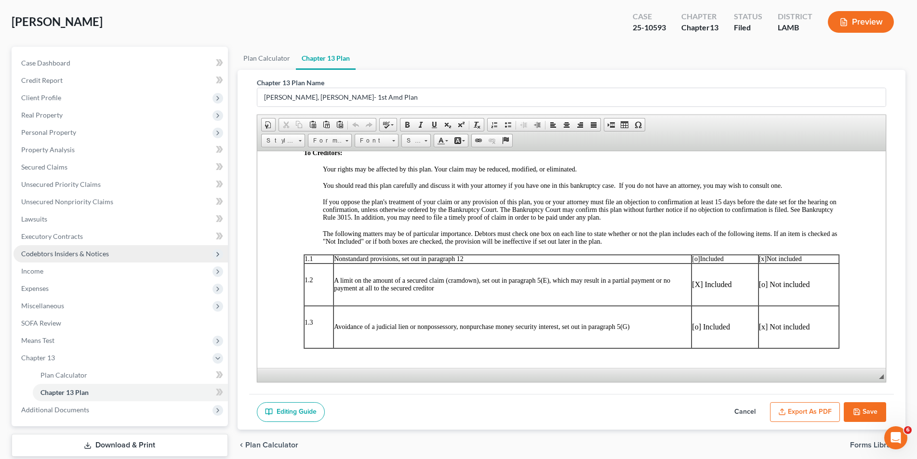
scroll to position [83, 0]
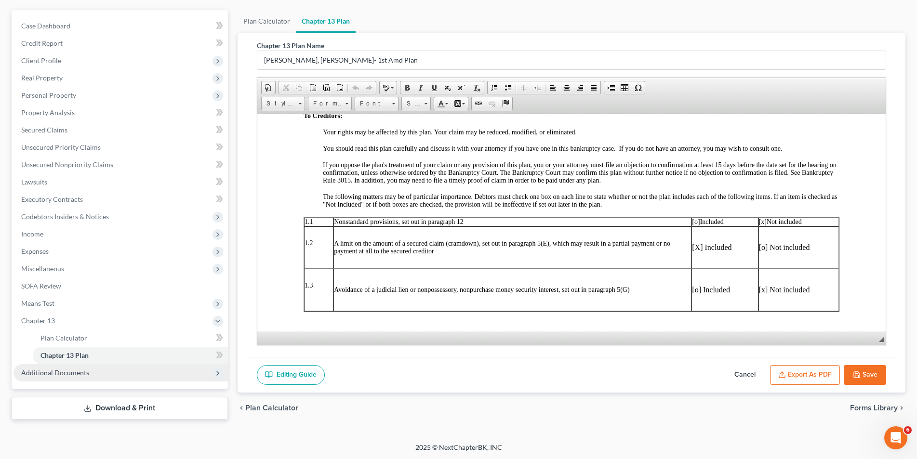
click at [82, 377] on span "Additional Documents" at bounding box center [120, 372] width 214 height 17
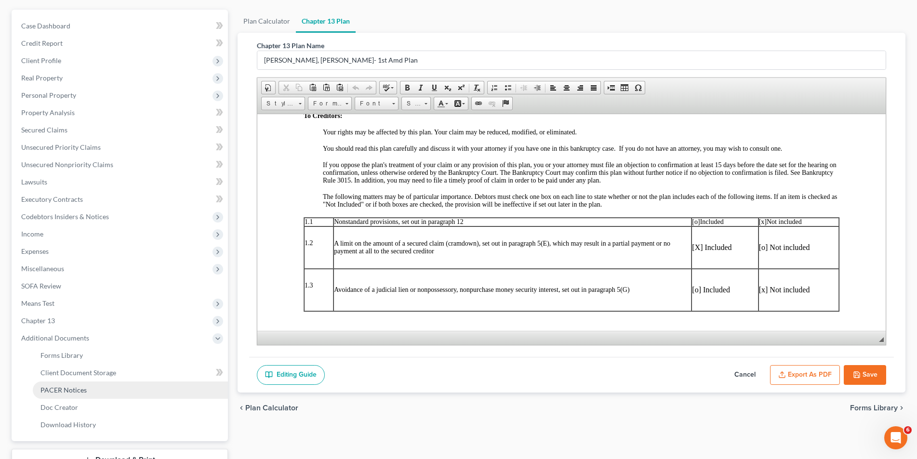
click at [77, 388] on span "PACER Notices" at bounding box center [63, 390] width 46 height 8
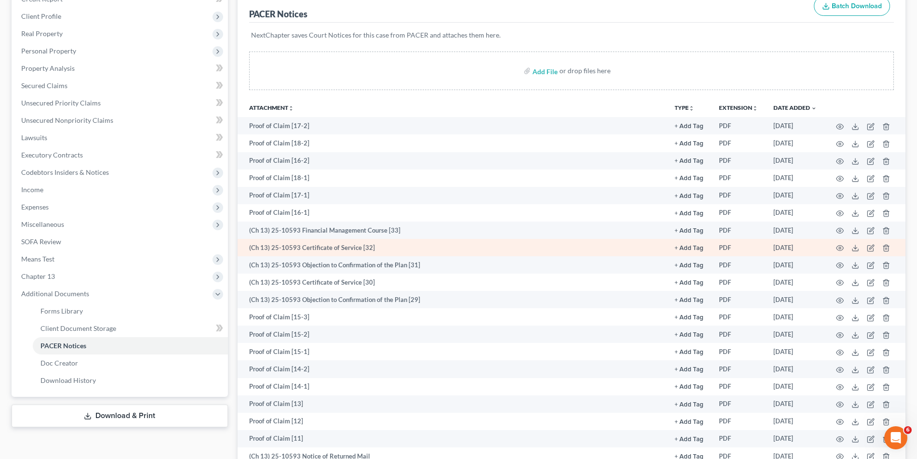
scroll to position [145, 0]
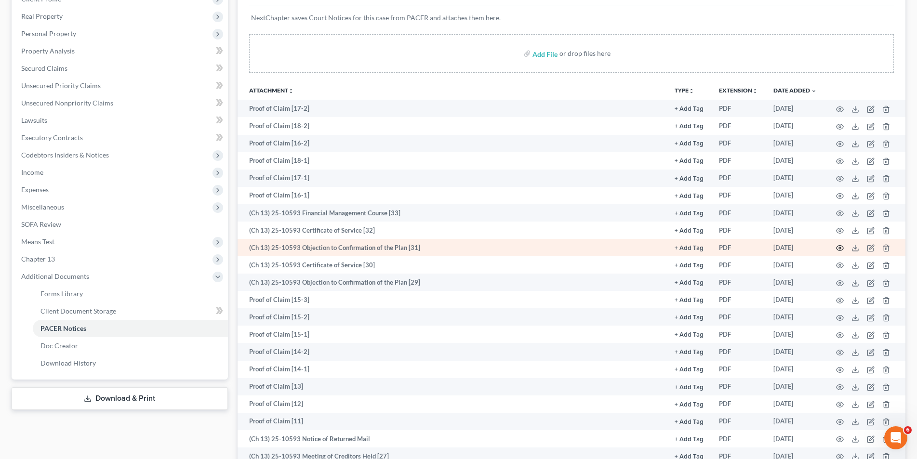
click at [837, 247] on icon "button" at bounding box center [839, 248] width 7 height 5
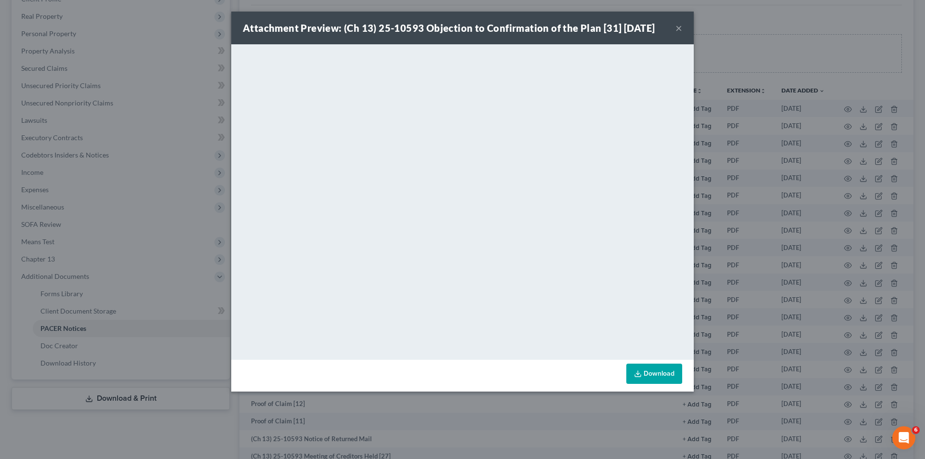
click at [680, 23] on button "×" at bounding box center [678, 28] width 7 height 12
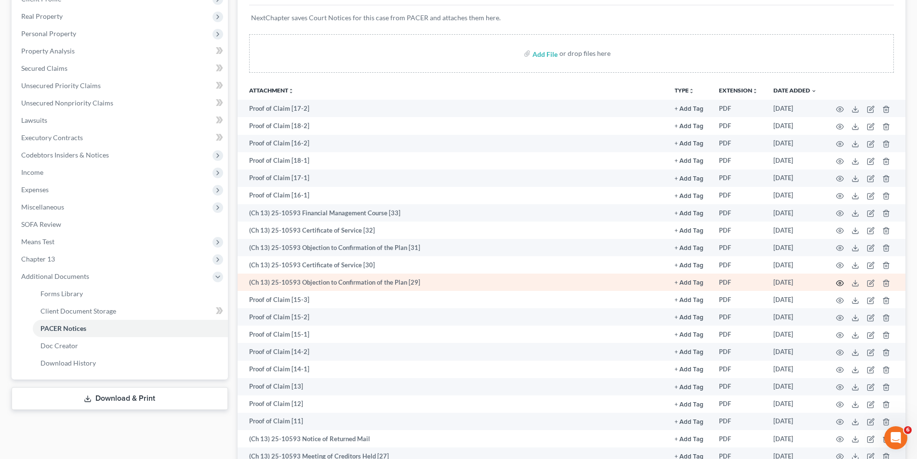
click at [839, 285] on icon "button" at bounding box center [840, 283] width 8 height 8
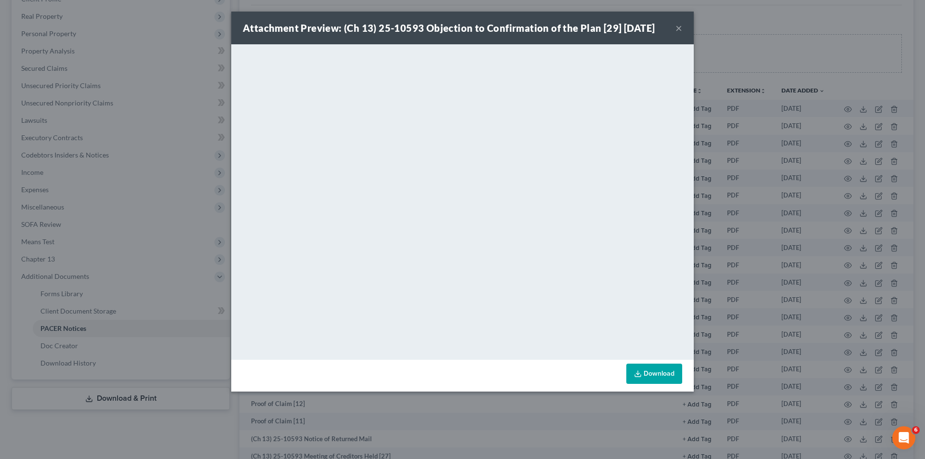
click at [681, 28] on button "×" at bounding box center [678, 28] width 7 height 12
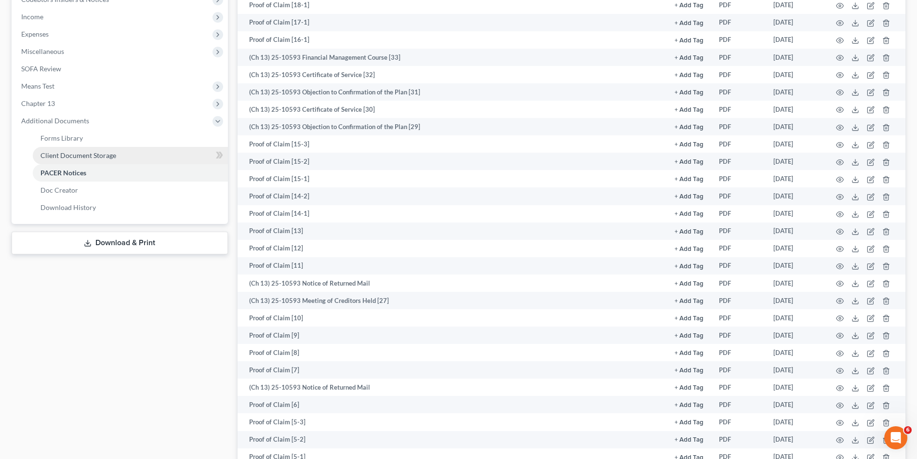
scroll to position [241, 0]
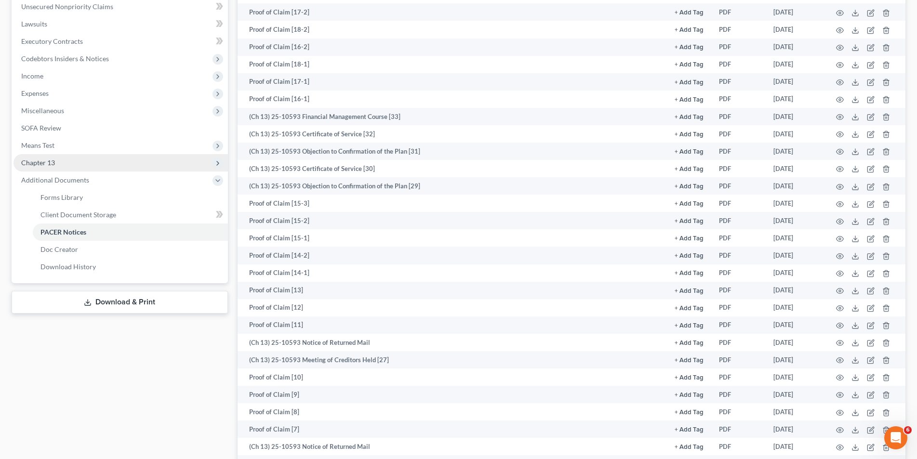
click at [100, 170] on span "Chapter 13" at bounding box center [120, 162] width 214 height 17
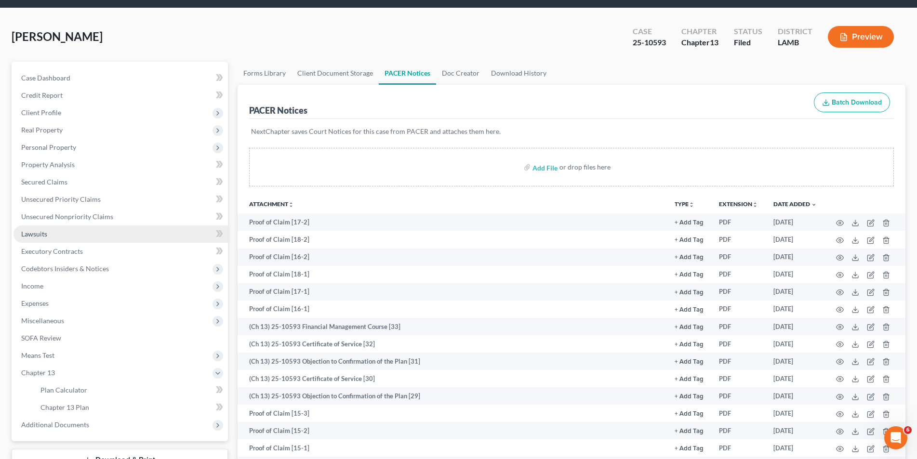
scroll to position [0, 0]
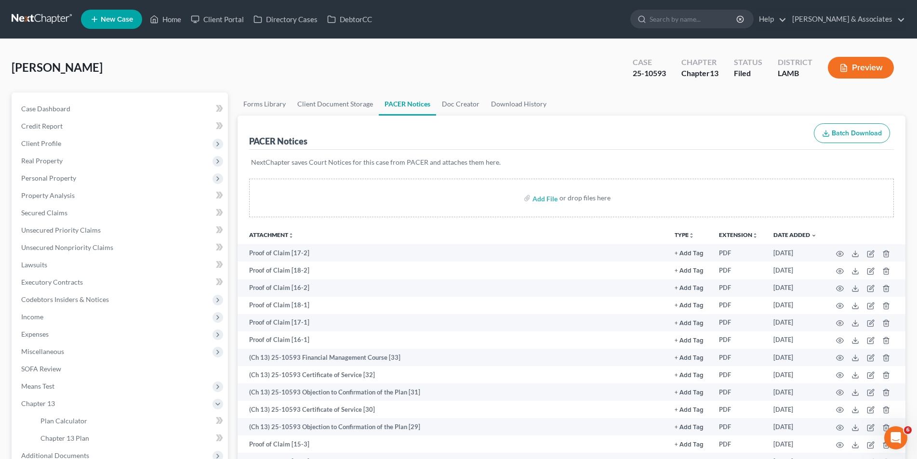
click at [842, 63] on button "Preview" at bounding box center [861, 68] width 66 height 22
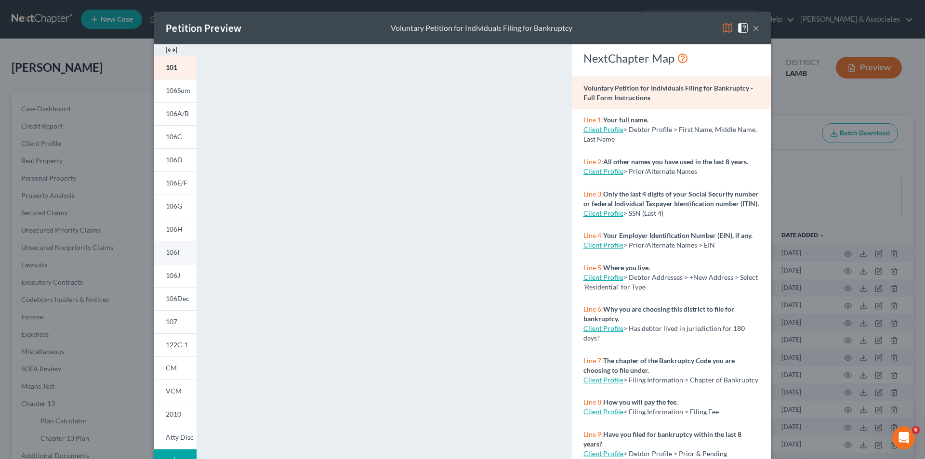
click at [172, 253] on span "106I" at bounding box center [172, 252] width 13 height 8
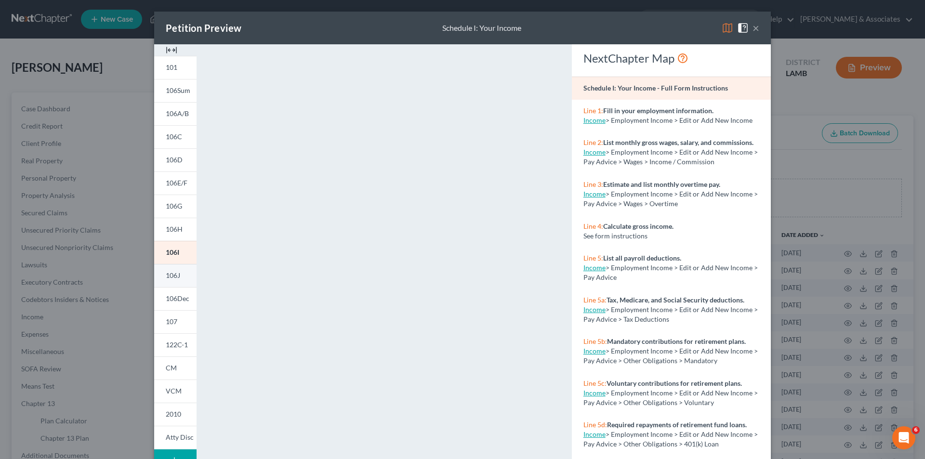
click at [173, 273] on span "106J" at bounding box center [173, 275] width 14 height 8
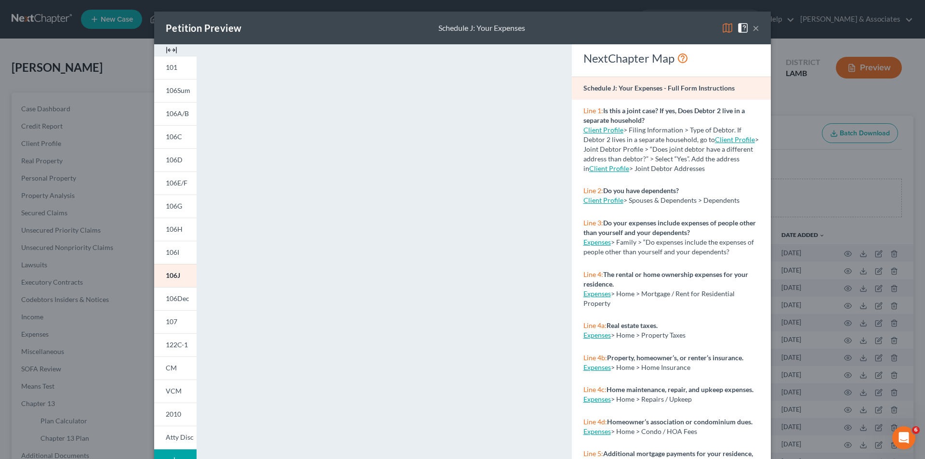
click at [133, 274] on div "Petition Preview Schedule J: Your Expenses × 101 106Sum 106A/B 106C 106D 106E/F…" at bounding box center [462, 229] width 925 height 459
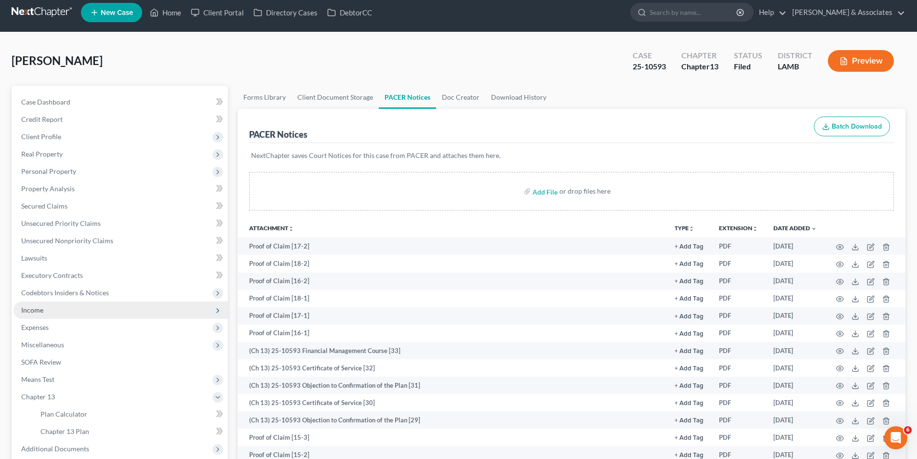
scroll to position [145, 0]
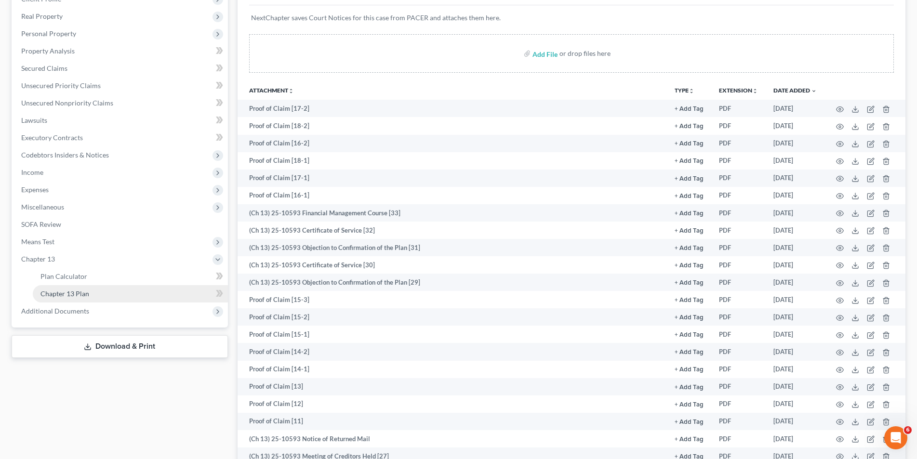
click at [66, 289] on span "Chapter 13 Plan" at bounding box center [64, 293] width 49 height 8
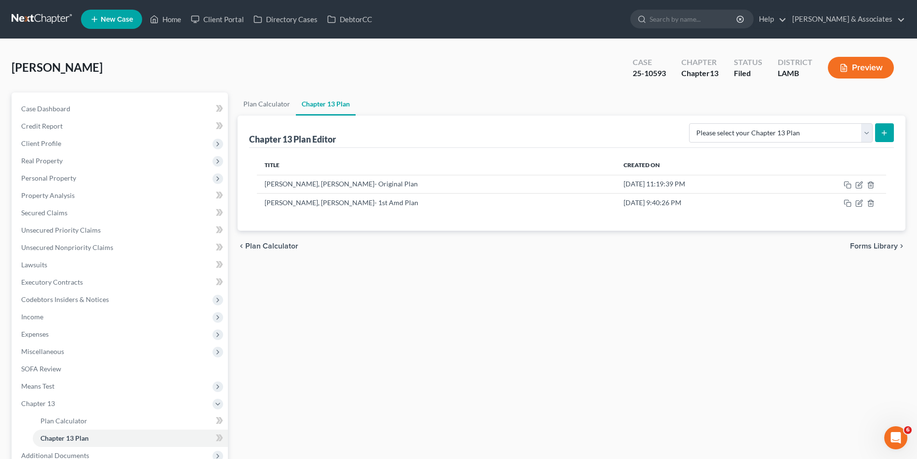
click at [866, 76] on button "Preview" at bounding box center [861, 68] width 66 height 22
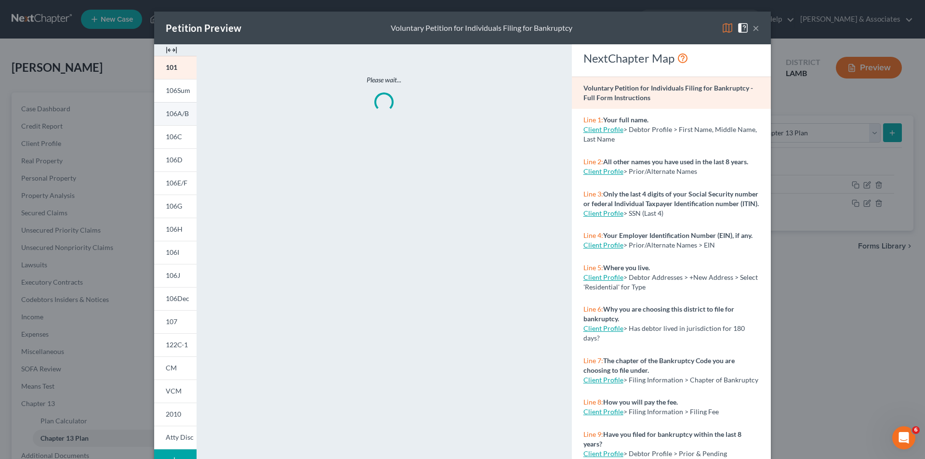
click at [170, 118] on span "106A/B" at bounding box center [177, 113] width 23 height 8
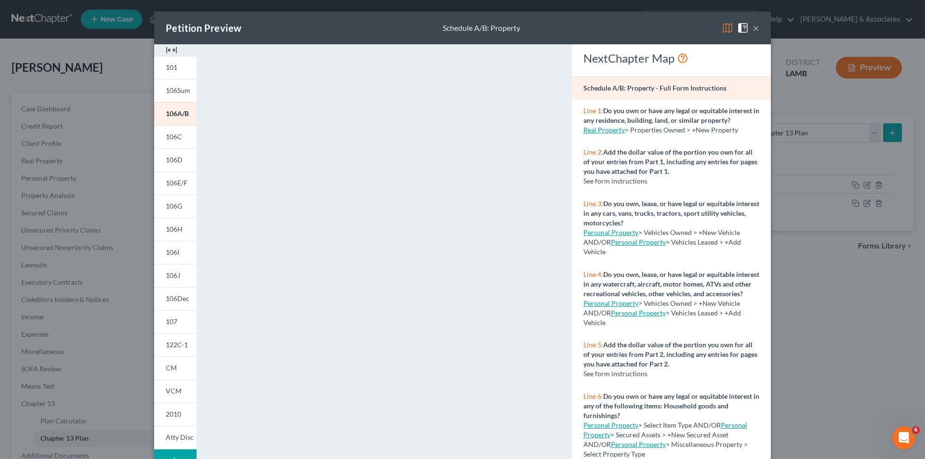
click at [117, 182] on div "Petition Preview Schedule A/B: Property × 101 106Sum 106A/B 106C 106D 106E/F 10…" at bounding box center [462, 229] width 925 height 459
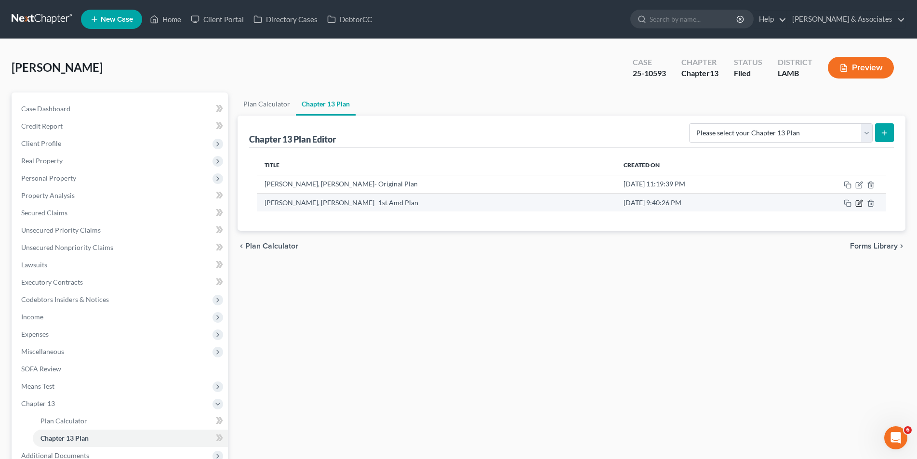
click at [859, 205] on icon "button" at bounding box center [859, 203] width 8 height 8
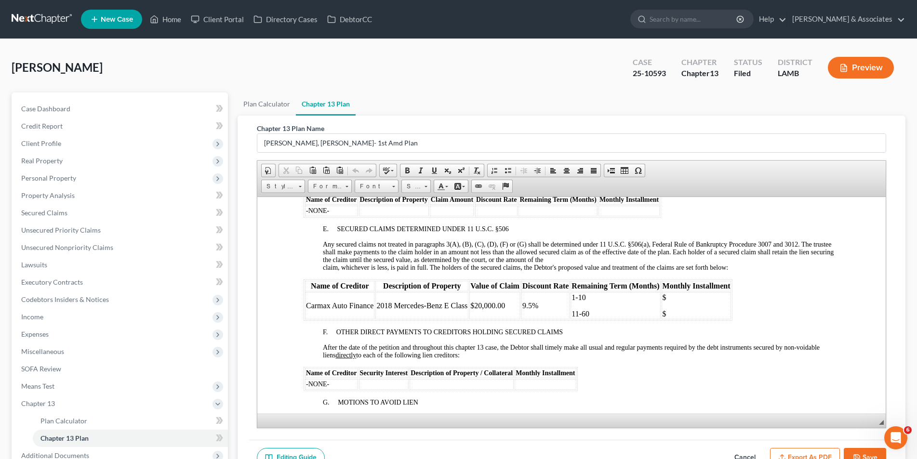
scroll to position [1349, 0]
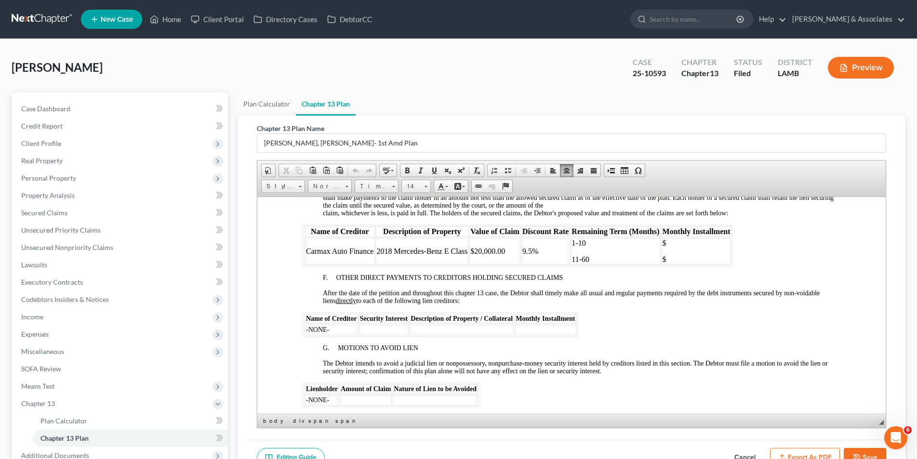
click at [670, 244] on p "$" at bounding box center [696, 242] width 68 height 9
click at [679, 259] on p "$" at bounding box center [696, 259] width 68 height 9
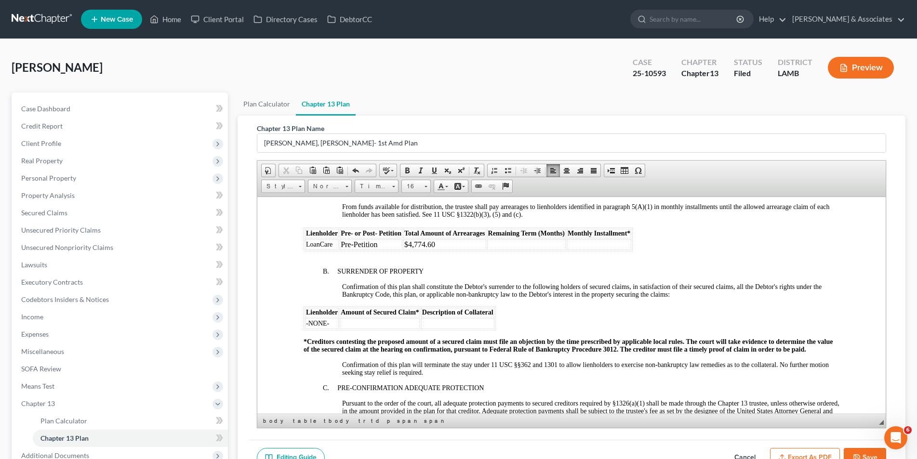
scroll to position [963, 0]
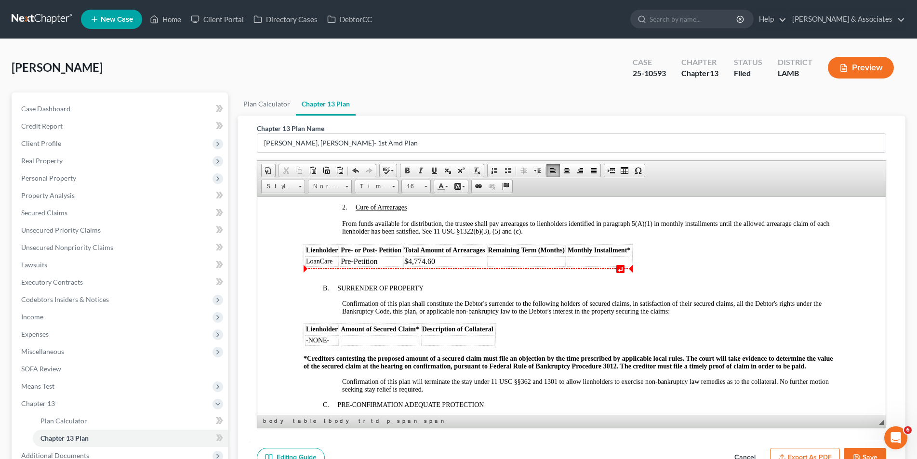
click at [506, 260] on td at bounding box center [525, 261] width 79 height 11
click at [574, 263] on td at bounding box center [598, 261] width 65 height 11
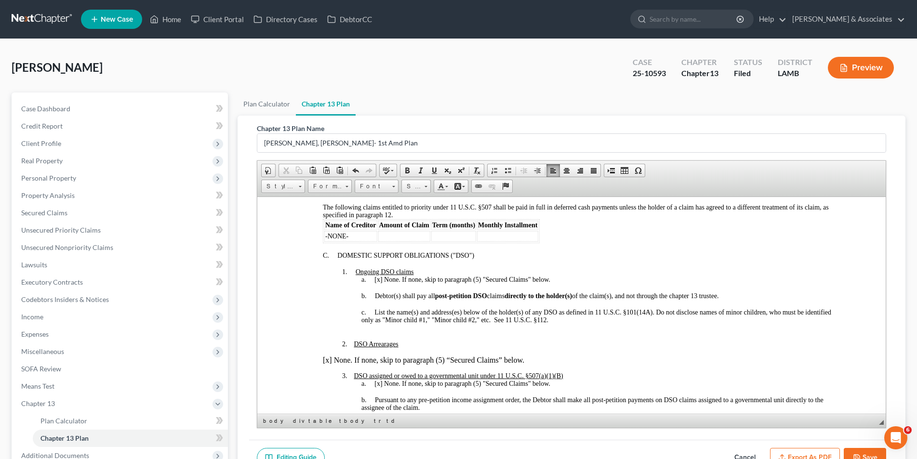
scroll to position [385, 0]
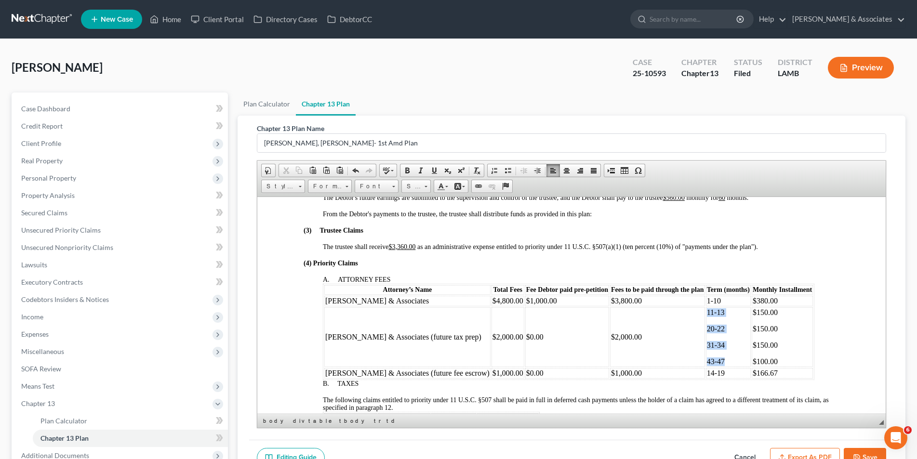
drag, startPoint x: 695, startPoint y: 363, endPoint x: 670, endPoint y: 315, distance: 54.1
click at [705, 315] on td "11-13 20-22 31-34 43-47" at bounding box center [727, 337] width 45 height 60
drag, startPoint x: 740, startPoint y: 360, endPoint x: 712, endPoint y: 314, distance: 54.3
click at [712, 314] on table "Attorney’s Name Total Fees Fee Debtor paid pre-petition Fees to be paid through…" at bounding box center [567, 331] width 491 height 96
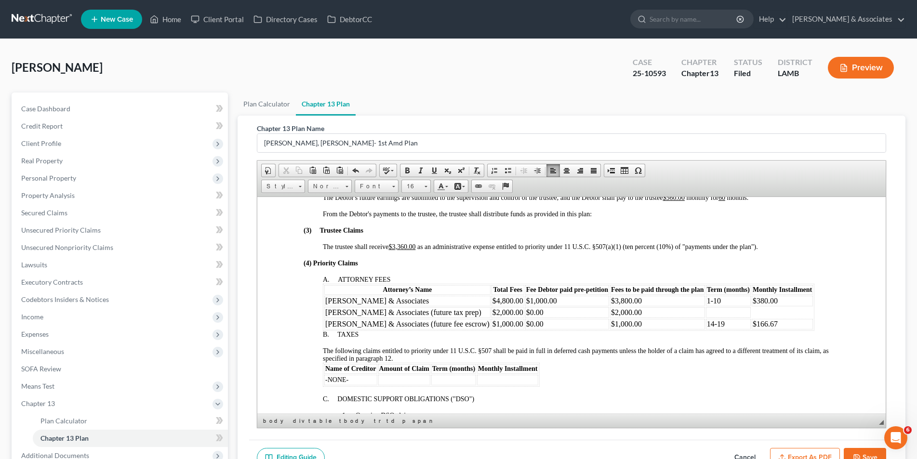
click at [609, 313] on td "$2,000.00" at bounding box center [656, 312] width 95 height 11
click at [525, 310] on td "$0.00" at bounding box center [567, 312] width 84 height 11
click at [486, 312] on table "Attorney’s Name Total Fees Fee Debtor paid pre-petition Fees to be paid through…" at bounding box center [567, 306] width 491 height 47
click at [491, 311] on td "$2,000.00" at bounding box center [507, 312] width 33 height 11
click at [442, 313] on td "Diment & Associates (future tax prep)" at bounding box center [407, 312] width 166 height 11
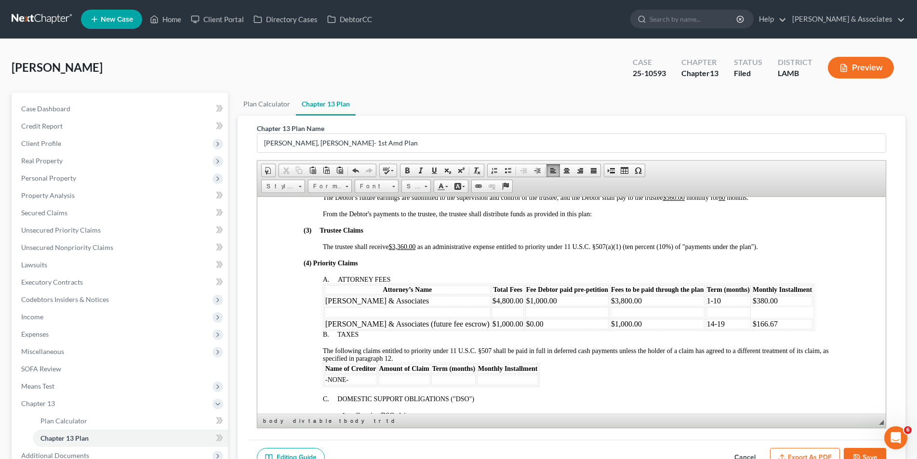
click at [706, 321] on p "14-19" at bounding box center [727, 323] width 43 height 9
click at [752, 322] on p "$166.67" at bounding box center [781, 323] width 59 height 9
click at [705, 313] on td at bounding box center [727, 312] width 45 height 11
click at [765, 320] on p "$1" at bounding box center [794, 323] width 59 height 9
click at [720, 325] on p "11-" at bounding box center [741, 323] width 43 height 9
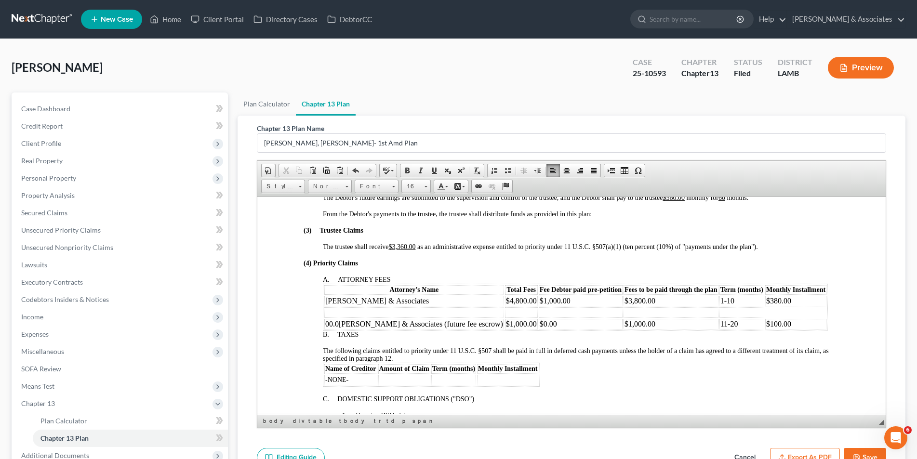
click at [340, 322] on td "00.0Diment & Associates (future fee escrow)" at bounding box center [414, 323] width 180 height 11
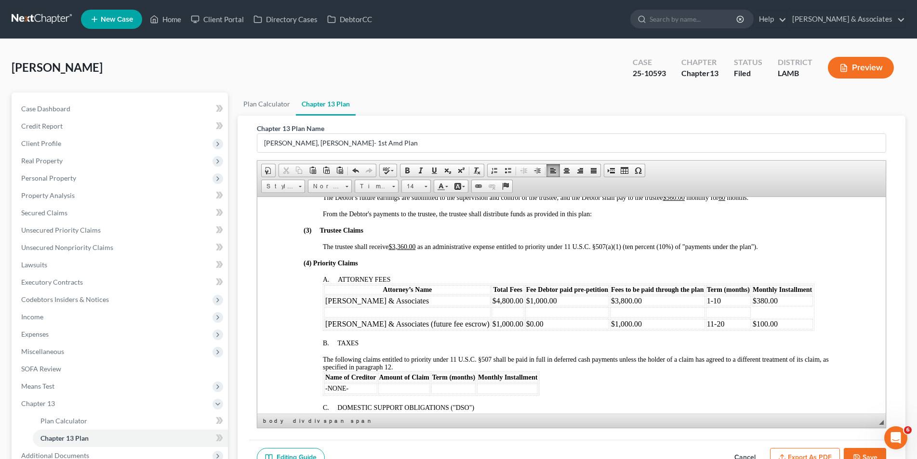
scroll to position [337, 0]
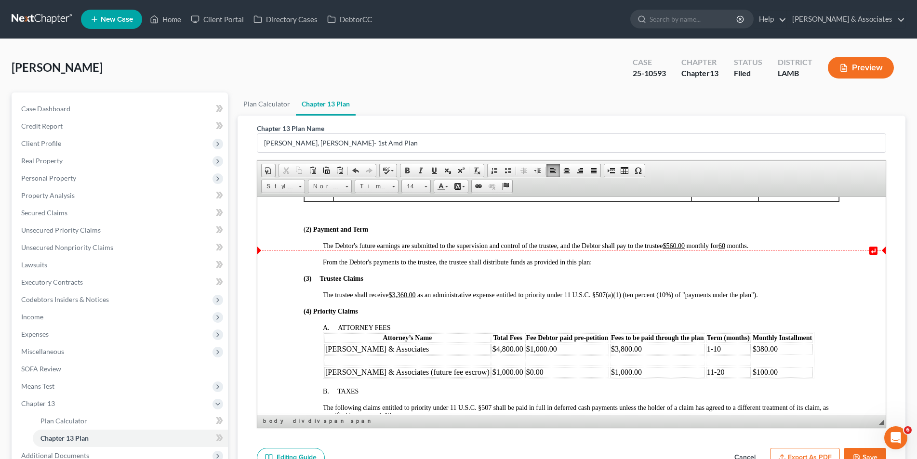
click at [726, 244] on span at bounding box center [725, 245] width 2 height 7
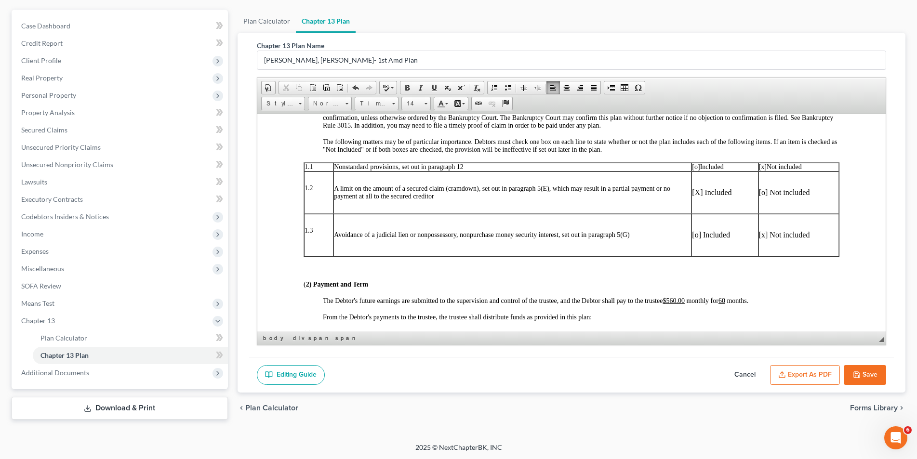
click at [711, 301] on span "The Debtor's future earnings are submitted to the supervision and control of th…" at bounding box center [534, 300] width 425 height 7
click at [370, 310] on u "60" at bounding box center [372, 307] width 7 height 7
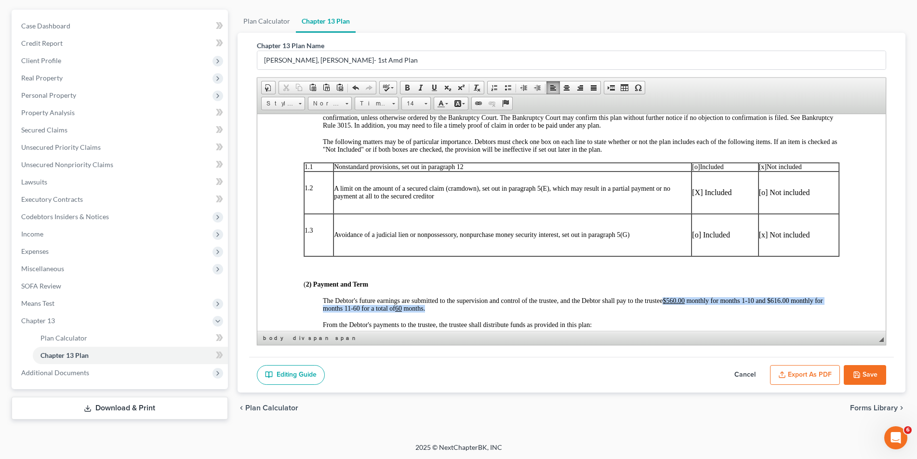
drag, startPoint x: 663, startPoint y: 308, endPoint x: 664, endPoint y: 302, distance: 5.9
click at [664, 302] on div "The Debtor's future earnings are submitted to the supervision and control of th…" at bounding box center [580, 304] width 516 height 15
click at [403, 89] on span at bounding box center [407, 88] width 8 height 8
click at [433, 89] on span at bounding box center [434, 88] width 8 height 8
click at [568, 272] on p at bounding box center [571, 268] width 536 height 9
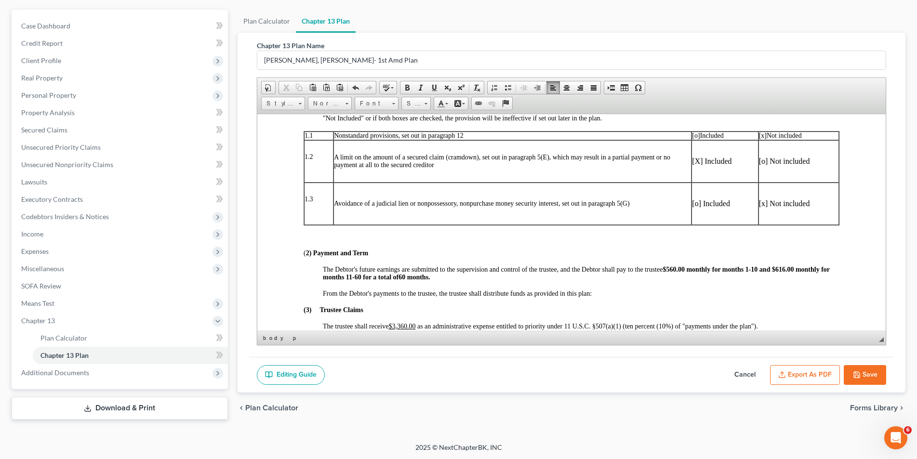
scroll to position [248, 0]
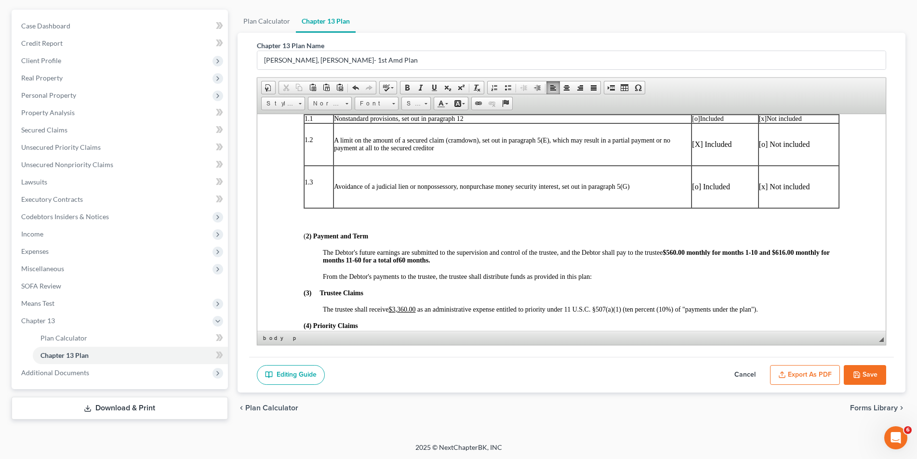
click at [405, 309] on u "$3,360.00" at bounding box center [401, 308] width 27 height 7
drag, startPoint x: 416, startPoint y: 307, endPoint x: 391, endPoint y: 308, distance: 24.6
click at [391, 308] on u "$3,64 0.00" at bounding box center [401, 308] width 27 height 7
click at [410, 90] on span at bounding box center [407, 88] width 8 height 8
click at [429, 88] on link "Underline" at bounding box center [433, 87] width 13 height 13
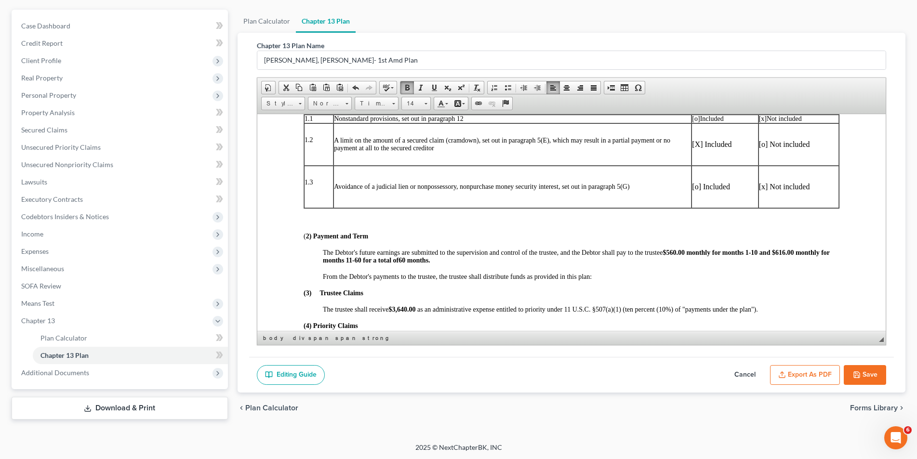
click at [503, 222] on p at bounding box center [571, 220] width 536 height 9
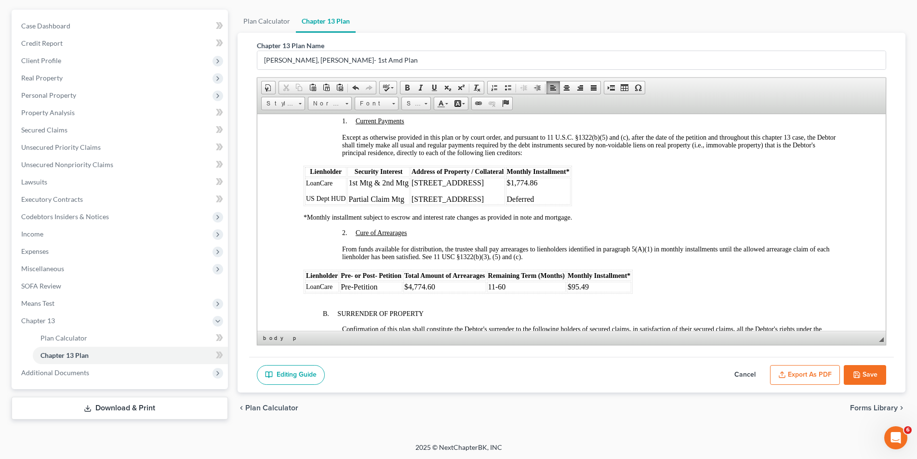
scroll to position [874, 0]
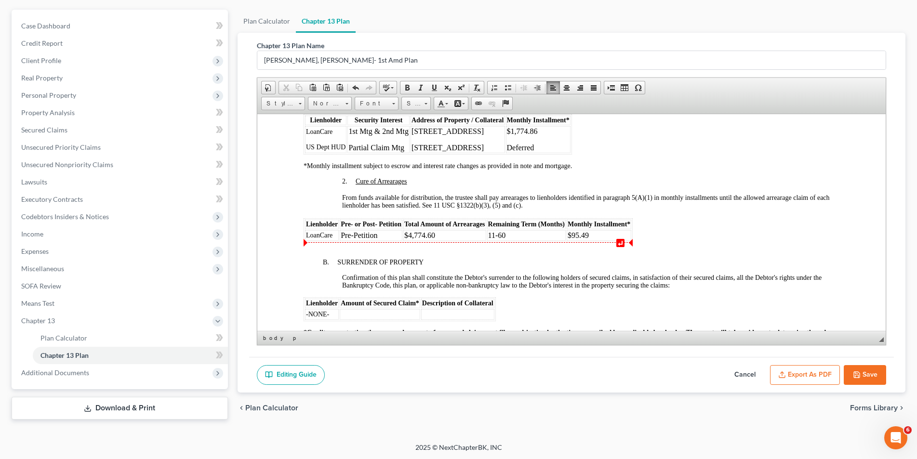
click at [490, 235] on td "11-60" at bounding box center [525, 235] width 79 height 11
click at [595, 236] on td "$95.49" at bounding box center [598, 235] width 65 height 11
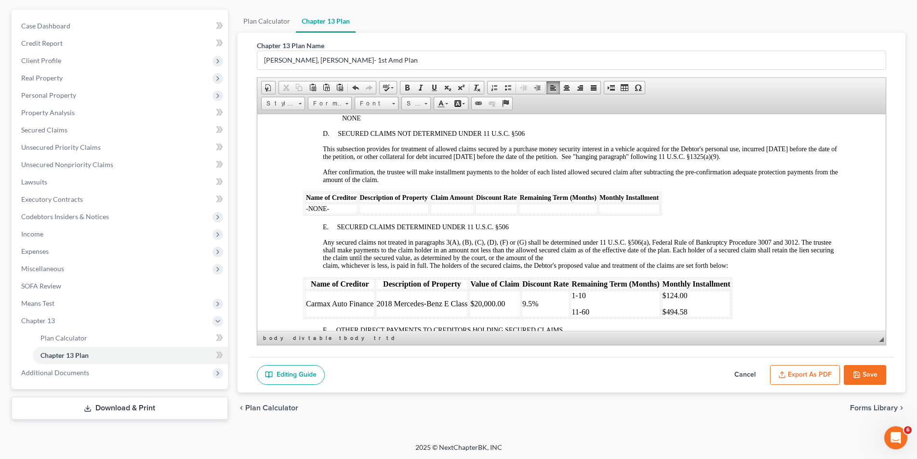
scroll to position [1211, 0]
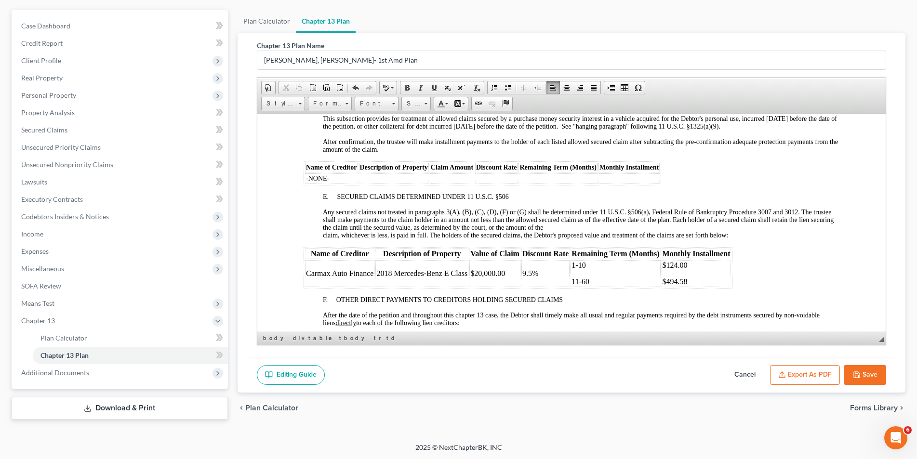
click at [587, 281] on span "11-60" at bounding box center [580, 281] width 18 height 8
click at [674, 281] on span "$494.58" at bounding box center [674, 281] width 25 height 8
click at [690, 279] on p "$45 4.58" at bounding box center [696, 281] width 68 height 9
click at [590, 281] on p "11-20" at bounding box center [615, 281] width 88 height 9
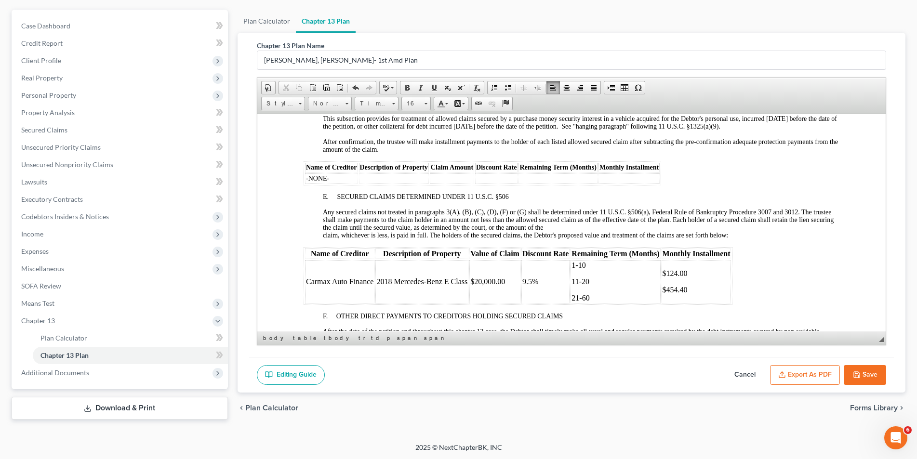
click at [694, 291] on p "$45 4.40" at bounding box center [696, 289] width 68 height 9
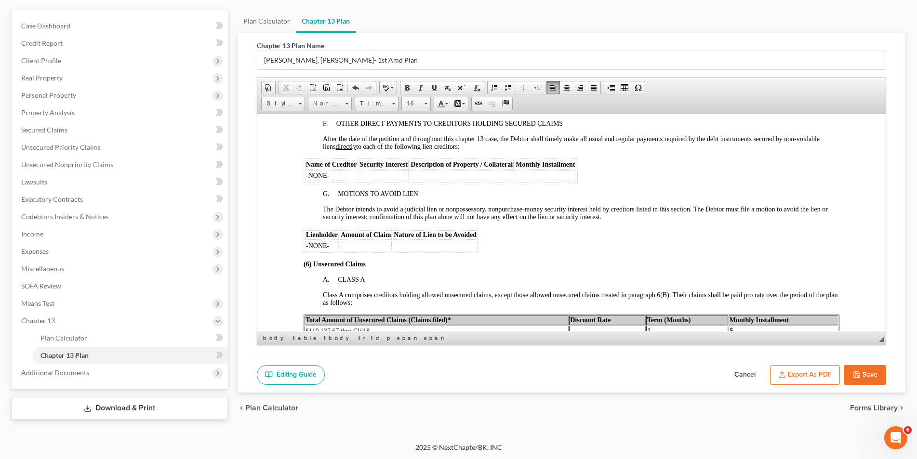
scroll to position [1307, 0]
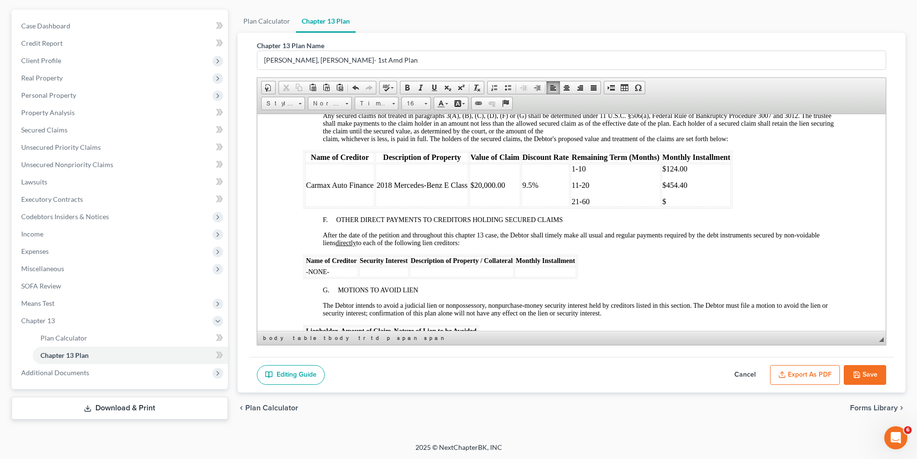
click at [678, 203] on p "​$" at bounding box center [696, 201] width 68 height 9
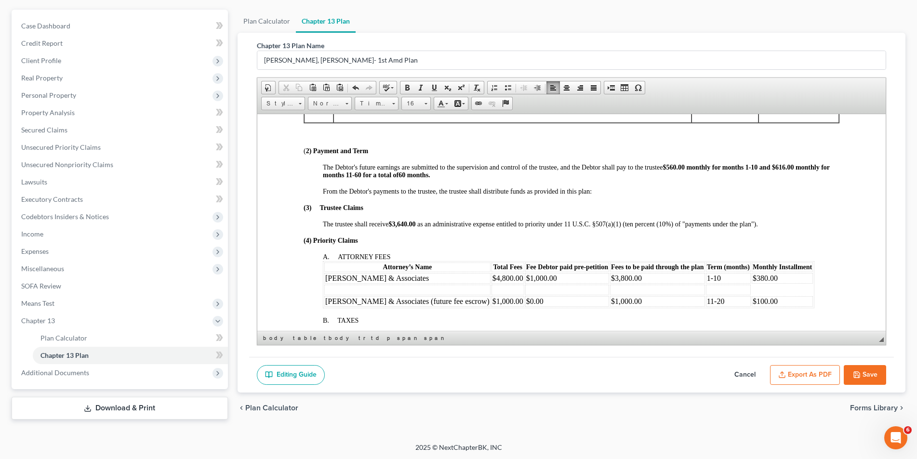
scroll to position [296, 0]
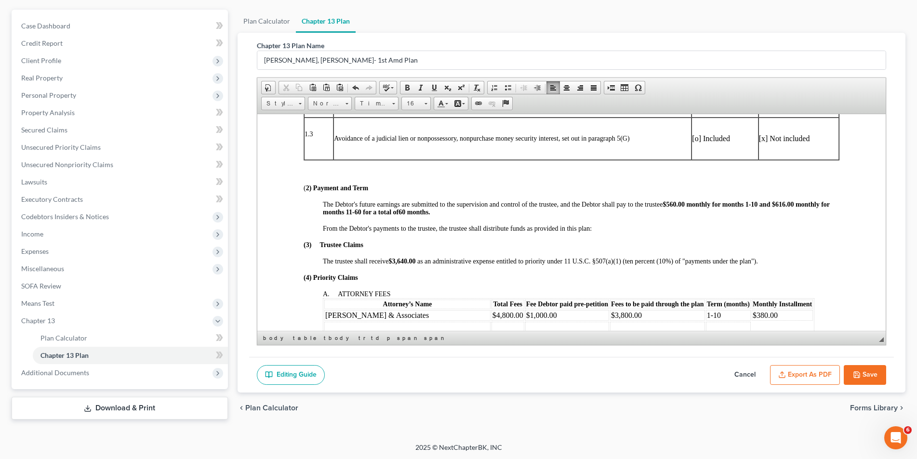
drag, startPoint x: 787, startPoint y: 203, endPoint x: 793, endPoint y: 203, distance: 6.3
click at [787, 203] on strong "$560.00 monthly for months 1-10 and $616.00 monthly for months 11-60 for a tota…" at bounding box center [575, 207] width 507 height 15
click at [406, 261] on strong "$3,640.00" at bounding box center [401, 260] width 27 height 7
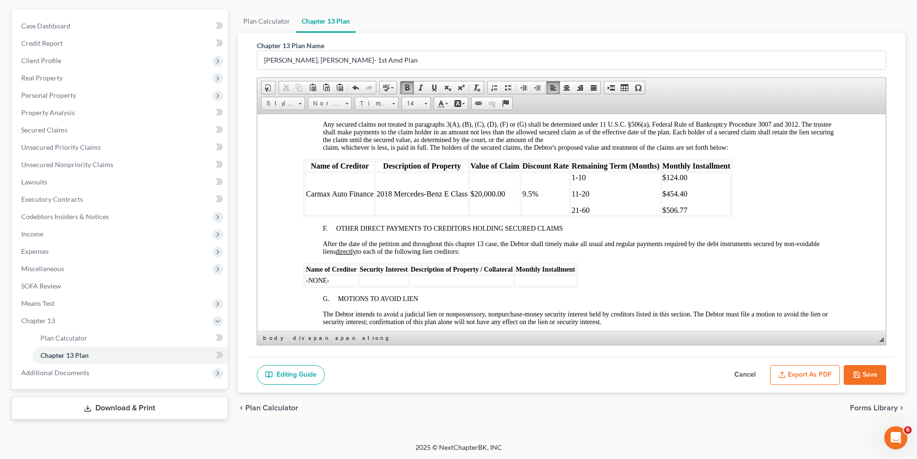
scroll to position [1307, 0]
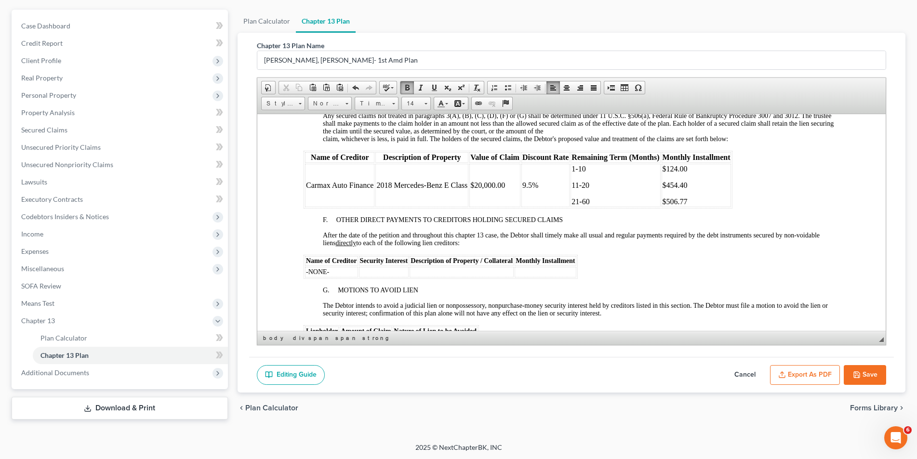
click at [685, 186] on span "$45 4.40" at bounding box center [674, 185] width 25 height 8
click at [691, 196] on td "$124.00 $530.00 $506.77" at bounding box center [696, 184] width 70 height 43
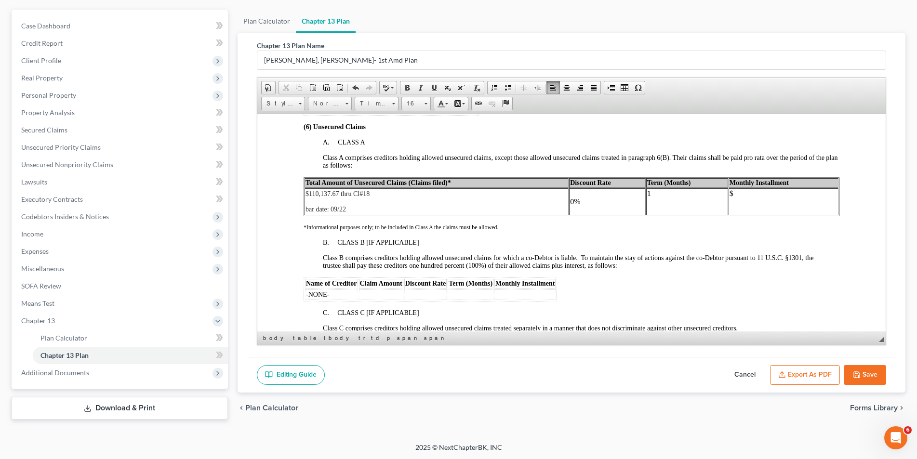
scroll to position [1548, 0]
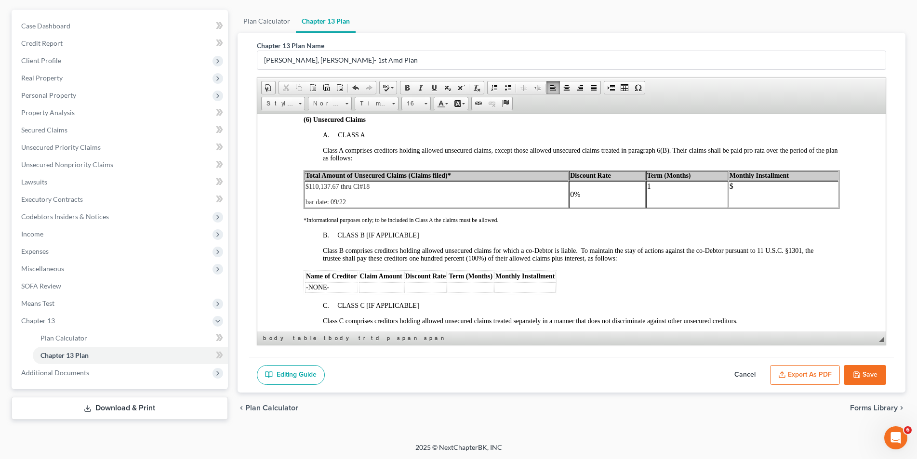
click at [656, 188] on p "1" at bounding box center [686, 186] width 80 height 9
click at [729, 185] on font "$" at bounding box center [731, 186] width 4 height 8
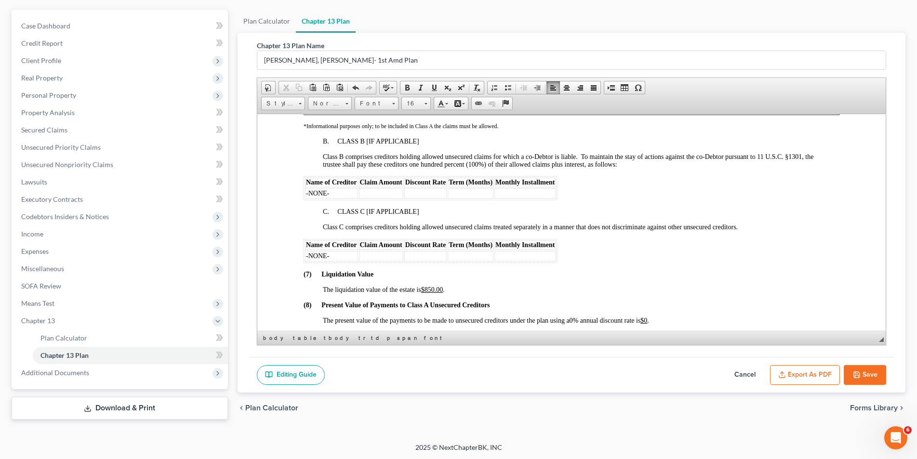
scroll to position [1693, 0]
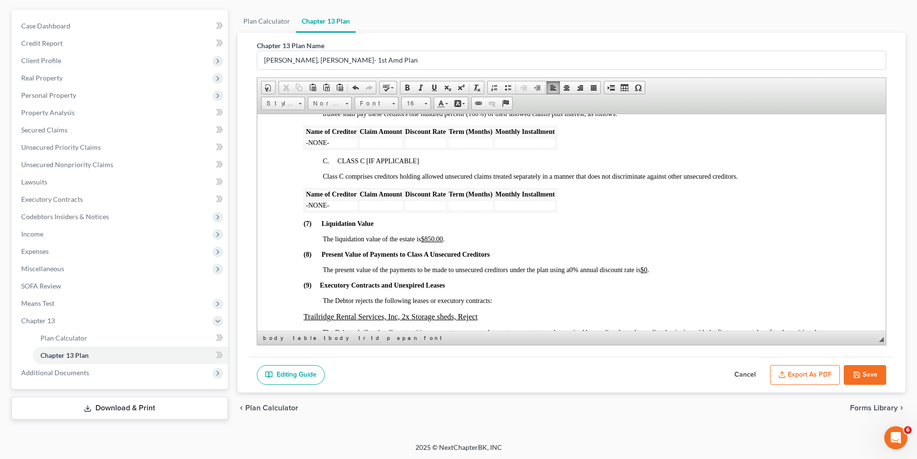
click at [646, 268] on u "$0" at bounding box center [643, 269] width 7 height 7
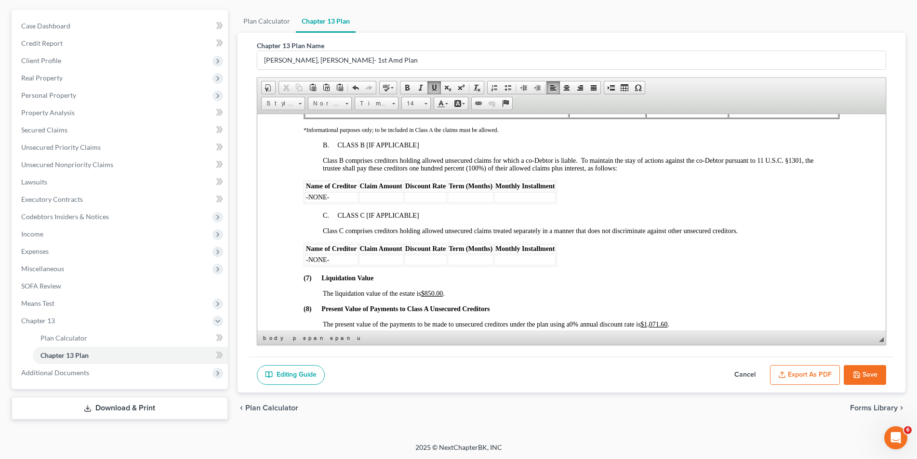
scroll to position [1596, 0]
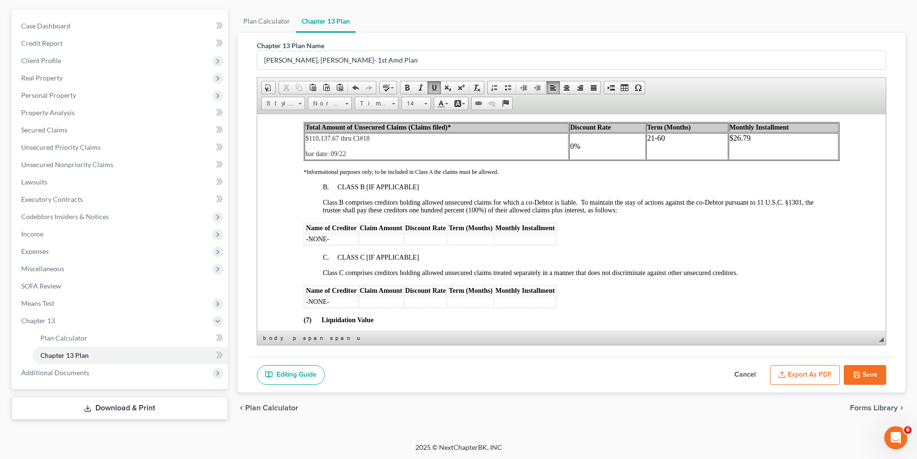
click at [729, 151] on p at bounding box center [783, 154] width 108 height 9
click at [670, 153] on p at bounding box center [686, 154] width 80 height 9
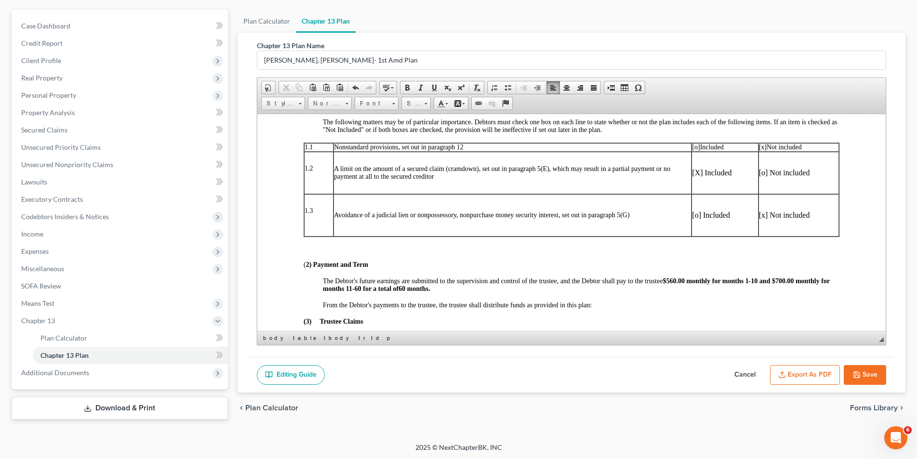
scroll to position [272, 0]
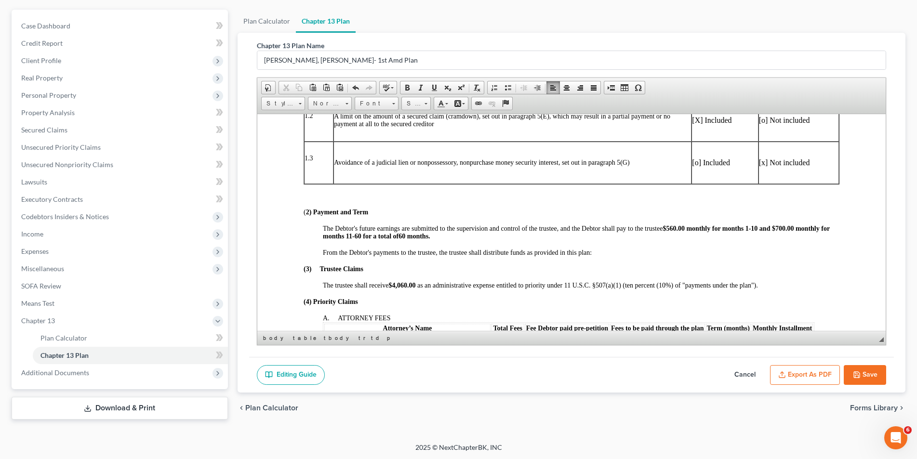
click at [785, 226] on strong "$560.00 monthly for months 1-10 and $700 .00 monthly for months 11-60 for a tot…" at bounding box center [575, 231] width 507 height 15
click at [405, 285] on strong "$4,06 0.00" at bounding box center [401, 284] width 27 height 7
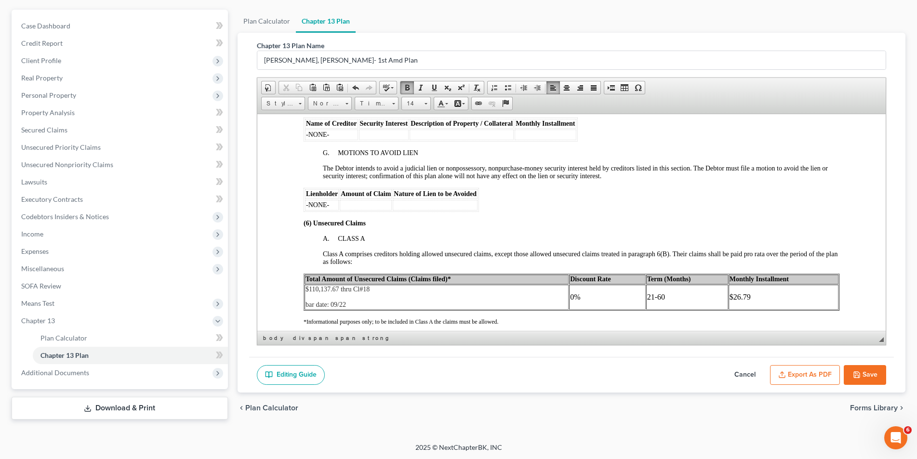
scroll to position [1476, 0]
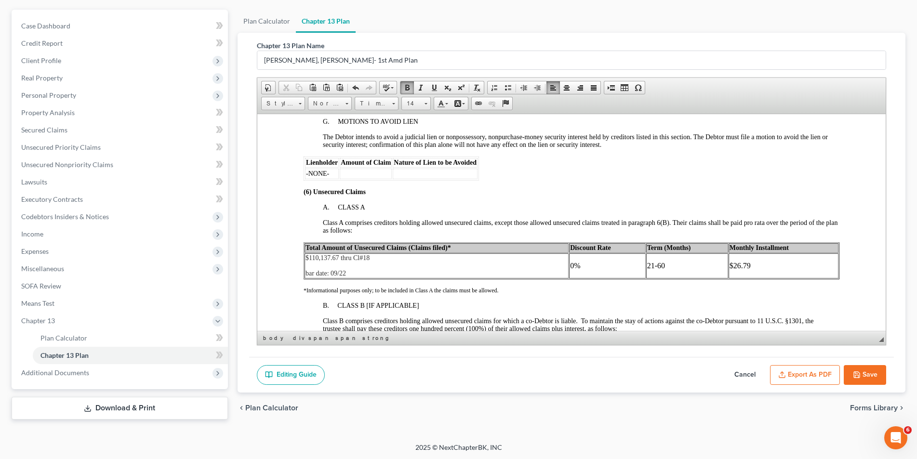
click at [745, 261] on font "$26.79" at bounding box center [739, 265] width 21 height 8
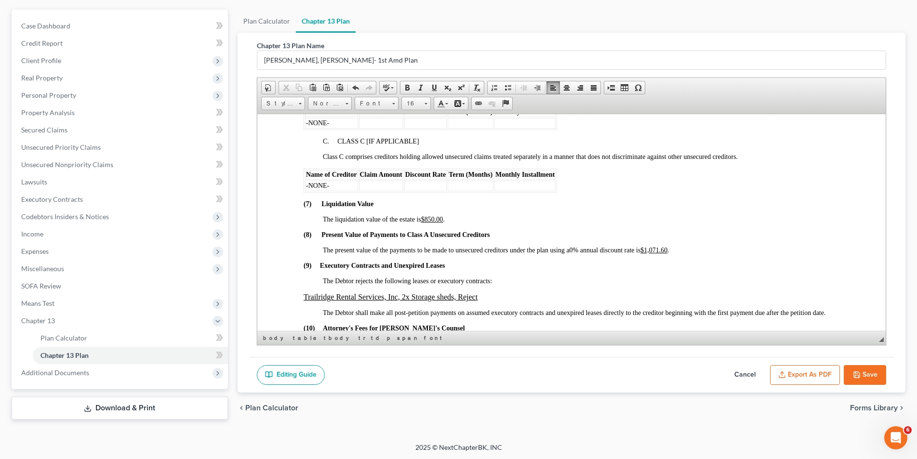
scroll to position [1717, 0]
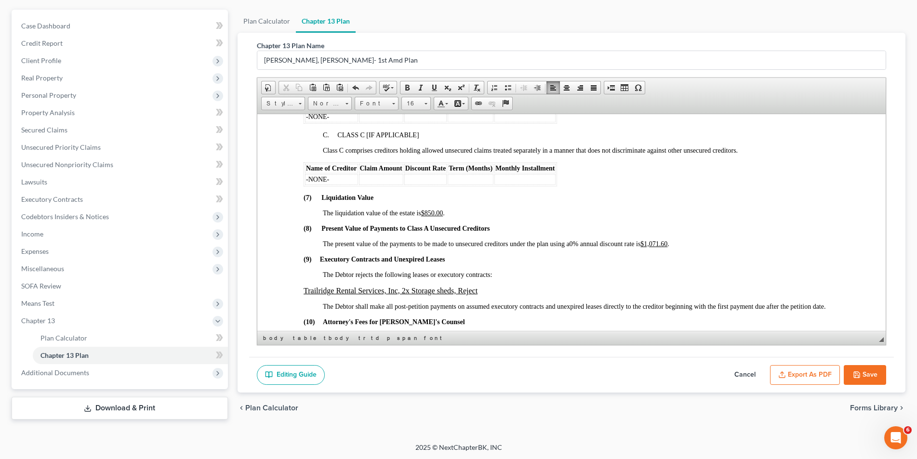
click at [667, 243] on u "$1,071.60" at bounding box center [653, 243] width 27 height 7
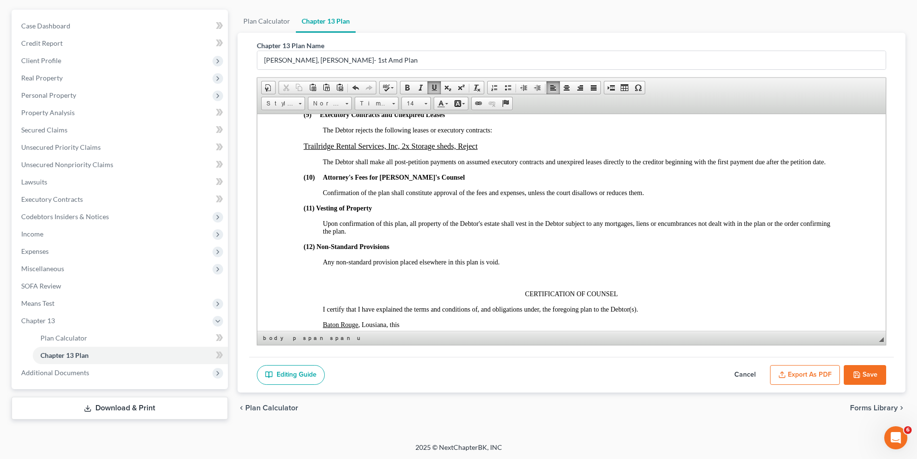
scroll to position [1958, 0]
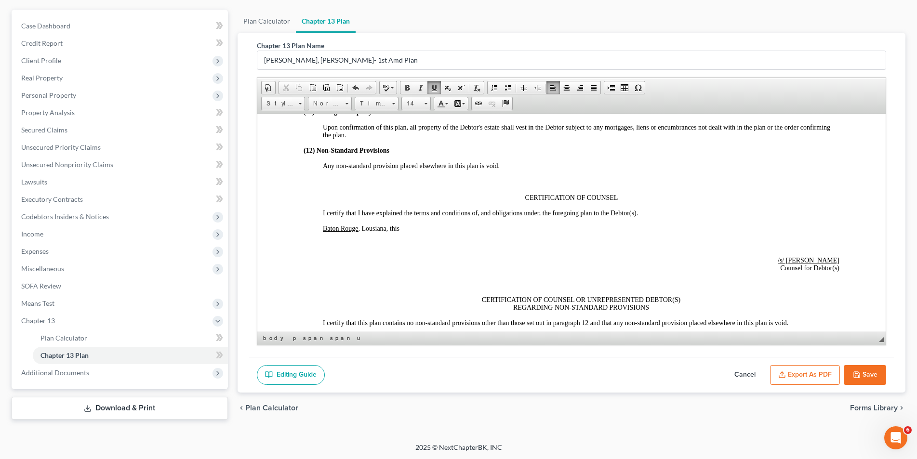
click at [399, 225] on span "Baton Rouge , Lousiana, this" at bounding box center [360, 227] width 77 height 7
drag, startPoint x: 414, startPoint y: 226, endPoint x: 381, endPoint y: 213, distance: 36.3
click at [388, 224] on span "Baton Rouge , Lousiana, 09/13/25" at bounding box center [367, 227] width 90 height 7
click at [408, 87] on span at bounding box center [407, 88] width 8 height 8
click at [452, 196] on p "CERTIFICATION OF COUNSEL" at bounding box center [571, 198] width 536 height 8
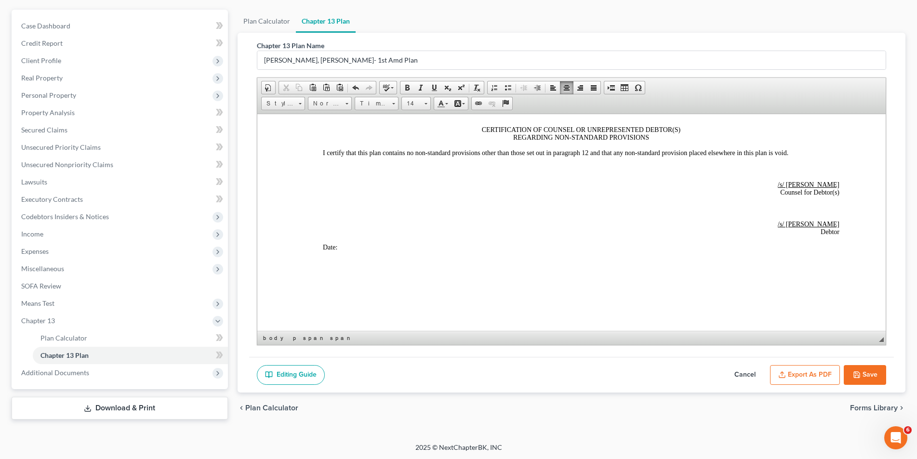
scroll to position [2143, 0]
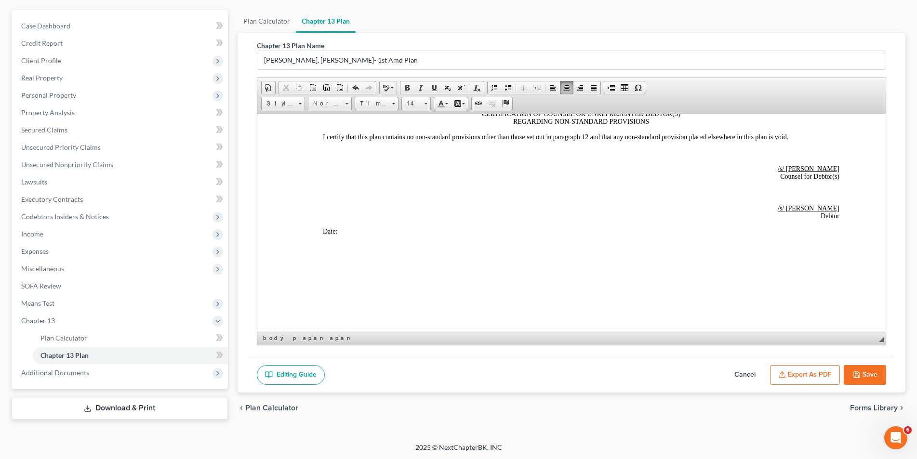
click at [341, 229] on p "Date:" at bounding box center [580, 231] width 516 height 8
drag, startPoint x: 364, startPoint y: 231, endPoint x: 331, endPoint y: 183, distance: 58.2
click at [338, 227] on p "Date: 09/13/25" at bounding box center [580, 231] width 516 height 8
click at [408, 90] on span at bounding box center [407, 88] width 8 height 8
click at [877, 374] on button "Save" at bounding box center [864, 375] width 42 height 20
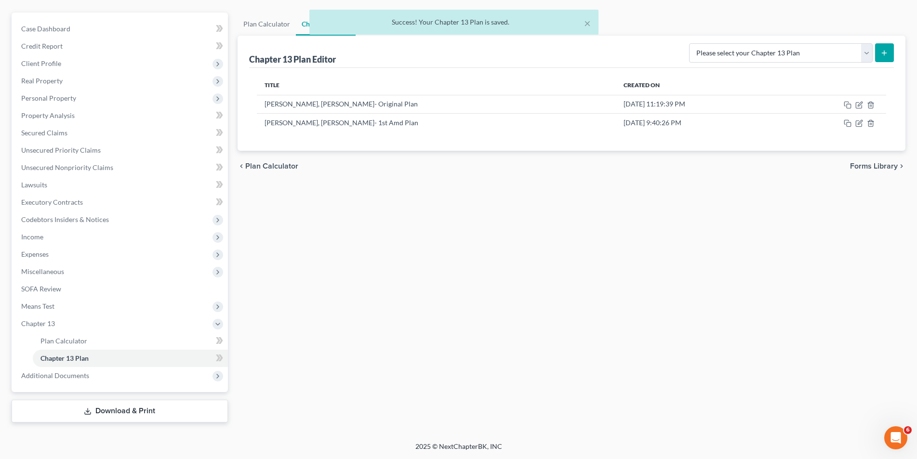
scroll to position [80, 0]
click at [859, 123] on icon "button" at bounding box center [859, 122] width 4 height 4
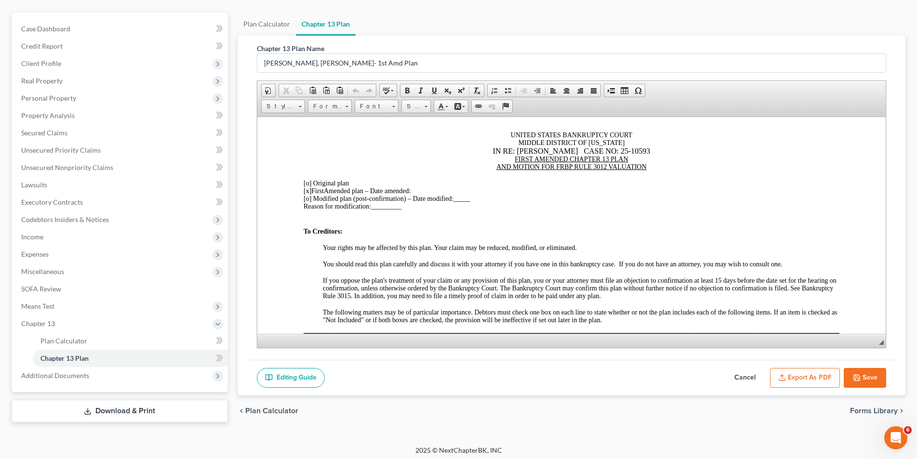
scroll to position [48, 0]
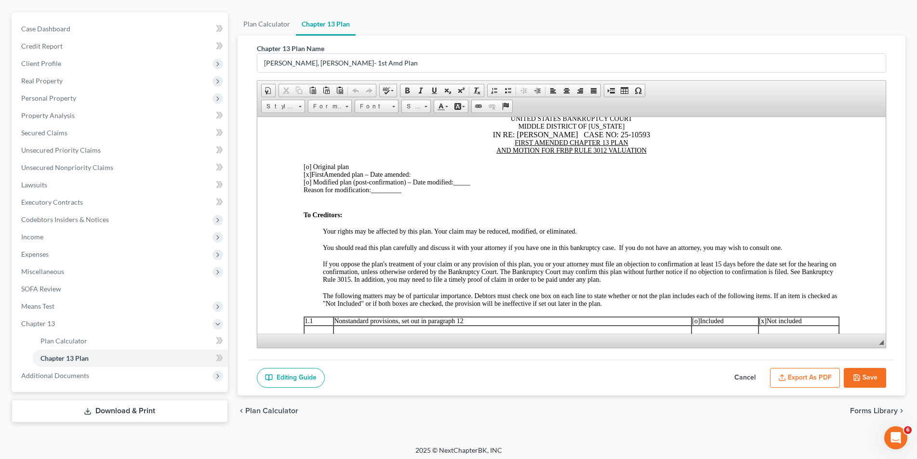
click at [422, 173] on div "[x] First Amended plan – Date amended:" at bounding box center [571, 175] width 536 height 8
drag, startPoint x: 437, startPoint y: 173, endPoint x: 416, endPoint y: 172, distance: 21.7
click at [416, 172] on span "[x] First Amended plan – Date amended: 09/13/25" at bounding box center [368, 174] width 131 height 7
click at [409, 95] on link "Bold" at bounding box center [406, 90] width 13 height 13
click at [480, 207] on div at bounding box center [571, 206] width 536 height 9
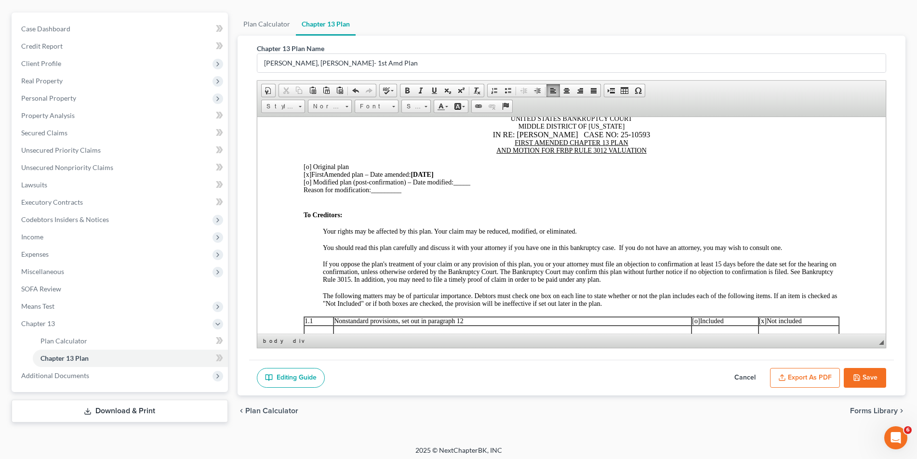
click at [401, 193] on span "_________" at bounding box center [385, 189] width 30 height 7
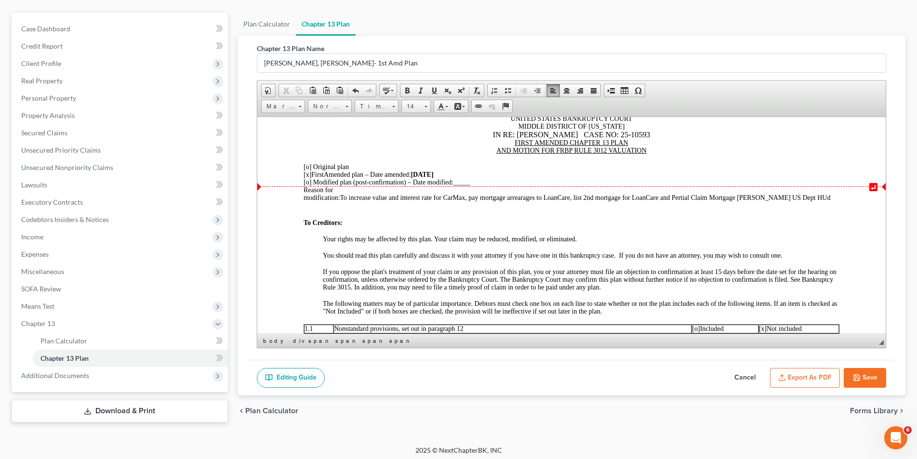
click at [711, 194] on span "To increase value and interest rate for CarMax, pay mortgage arrearages to Loan…" at bounding box center [584, 197] width 490 height 7
click at [778, 194] on span "To increase value and interest rate for CarMax, pay mortgage arrearages to Loan…" at bounding box center [584, 197] width 490 height 7
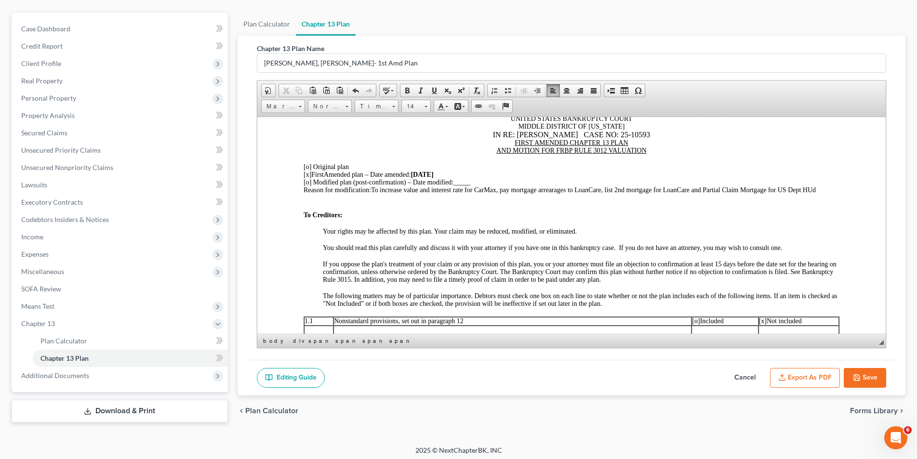
click at [778, 190] on span "To increase value and interest rate for CarMax, pay mortgage arrearages to Loan…" at bounding box center [592, 189] width 445 height 7
click at [811, 190] on span "To increase value and interest rate for CarMax, pay mortgage arrearages to Loan…" at bounding box center [590, 189] width 441 height 7
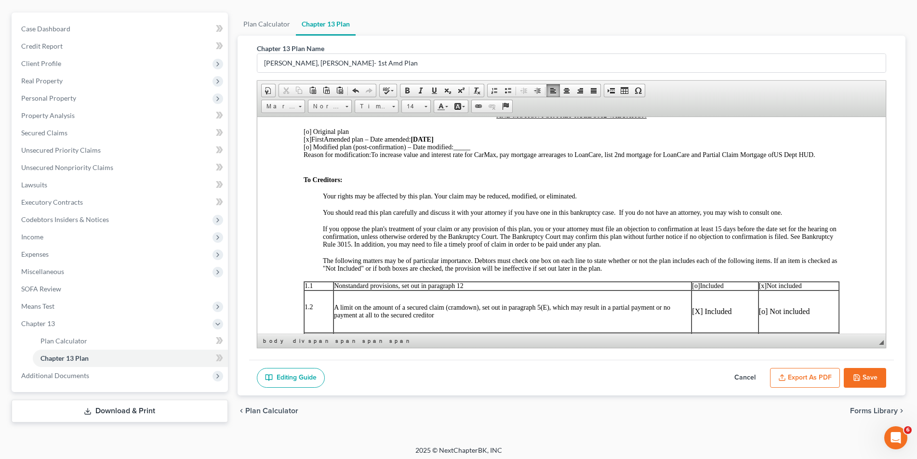
scroll to position [0, 0]
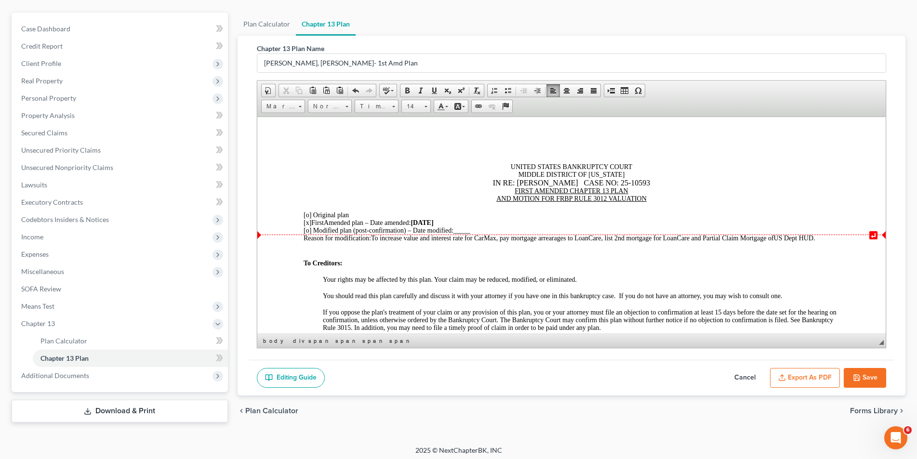
click at [606, 236] on span "To increase value and interest rate for CarMax, pay mortgage arrearages to Loan…" at bounding box center [592, 237] width 444 height 7
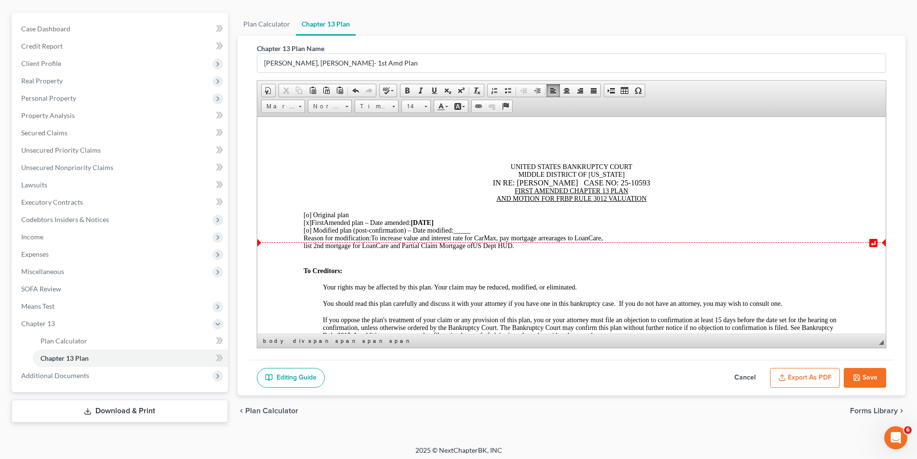
click at [525, 246] on div "list 2nd mortgage for LoanCare and Pa rtial Claim Mortgage of US Dept HUD." at bounding box center [571, 246] width 536 height 8
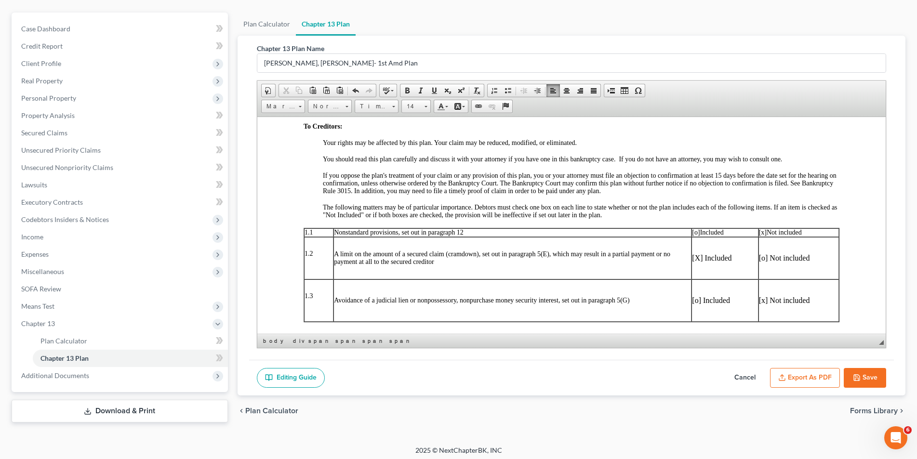
scroll to position [241, 0]
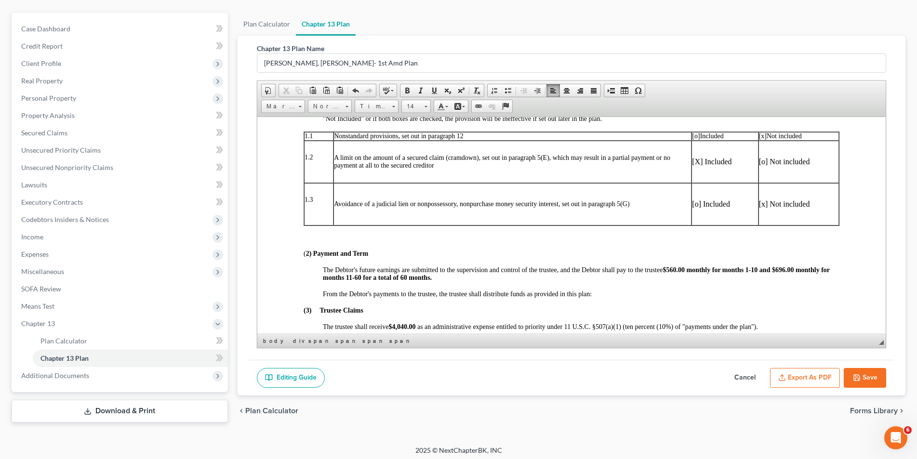
click at [874, 377] on button "Save" at bounding box center [864, 378] width 42 height 20
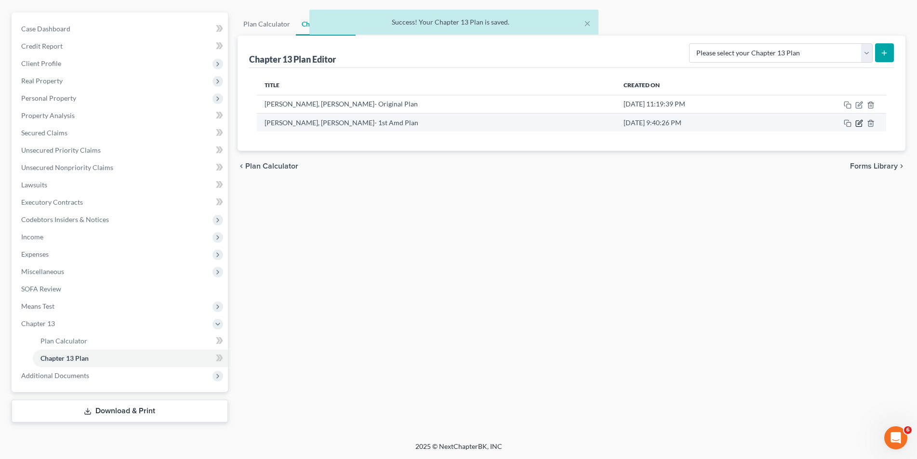
click at [855, 122] on icon "button" at bounding box center [859, 123] width 8 height 8
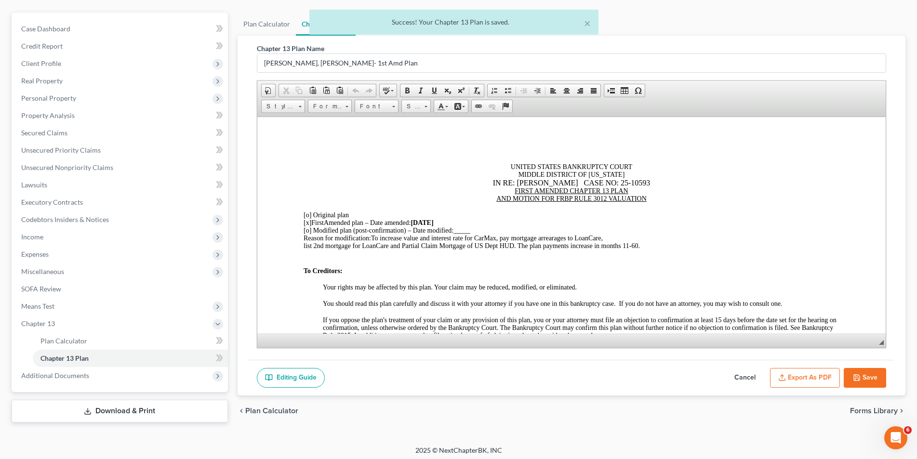
scroll to position [0, 0]
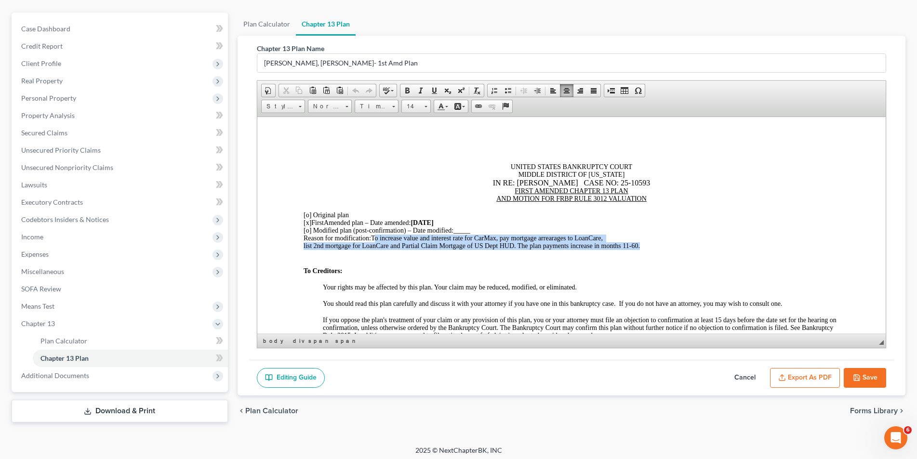
drag, startPoint x: 642, startPoint y: 245, endPoint x: 374, endPoint y: 237, distance: 267.9
click at [409, 94] on link "Bold" at bounding box center [406, 90] width 13 height 13
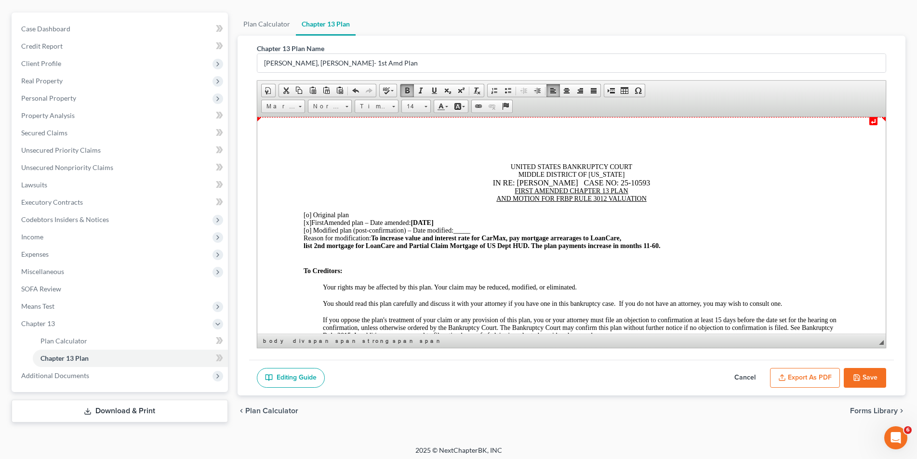
click at [629, 236] on div "Reason for modification: To increase value and interest rate for CarMax, pay mo…" at bounding box center [571, 238] width 536 height 8
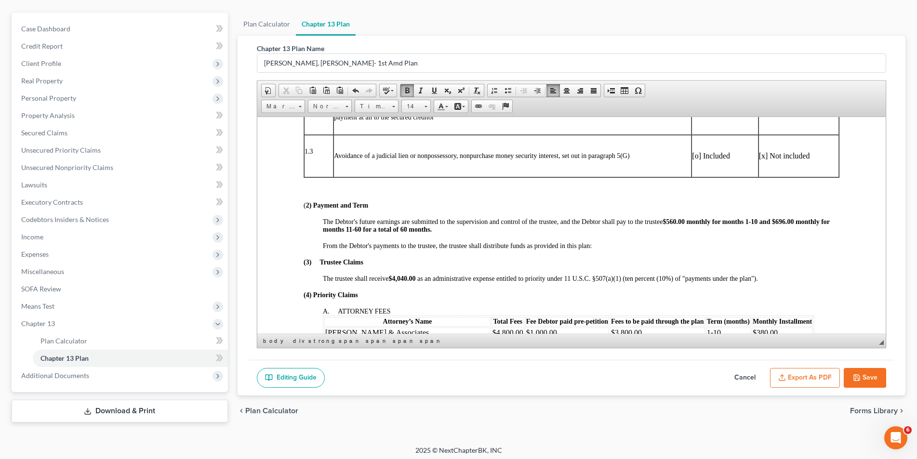
scroll to position [337, 0]
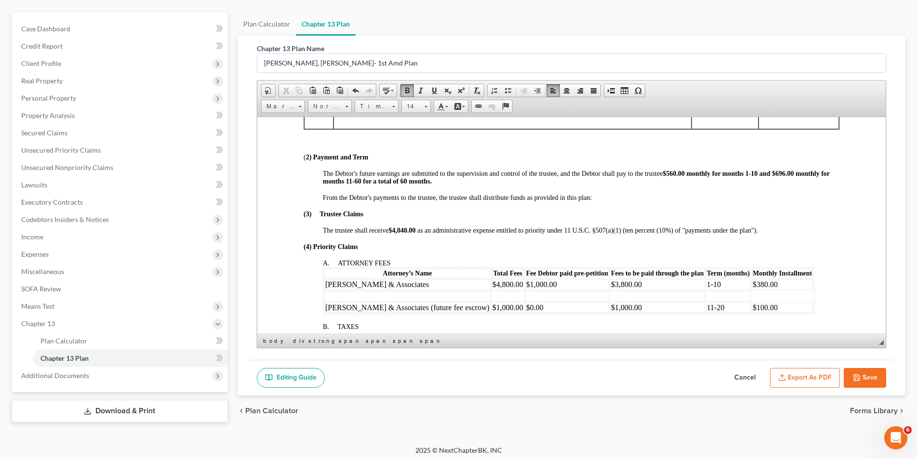
click at [850, 383] on button "Save" at bounding box center [864, 378] width 42 height 20
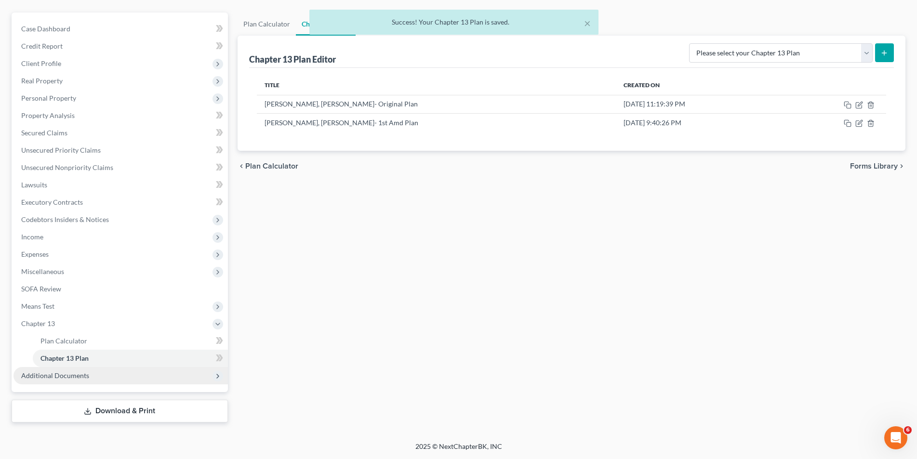
click at [65, 372] on span "Additional Documents" at bounding box center [55, 375] width 68 height 8
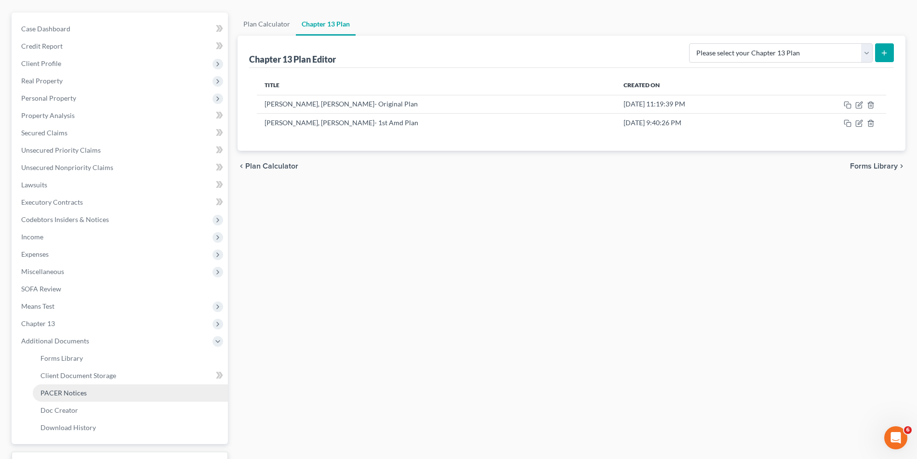
click at [60, 389] on span "PACER Notices" at bounding box center [63, 393] width 46 height 8
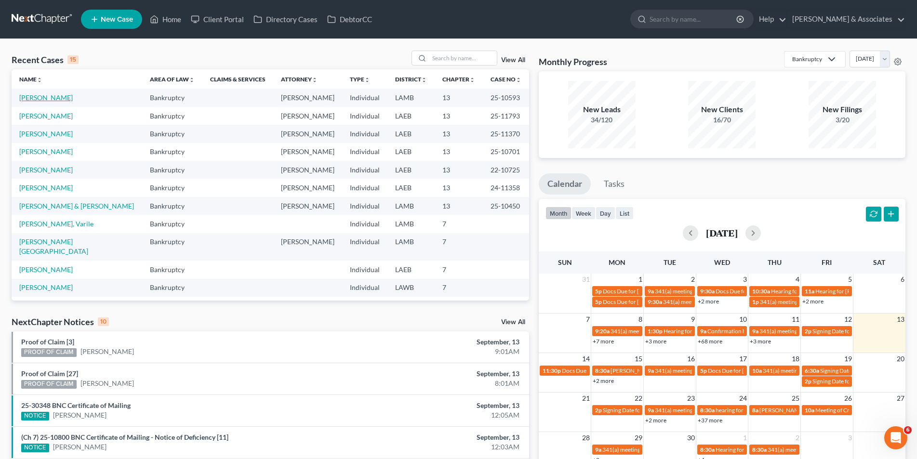
click at [31, 98] on link "[PERSON_NAME]" at bounding box center [45, 97] width 53 height 8
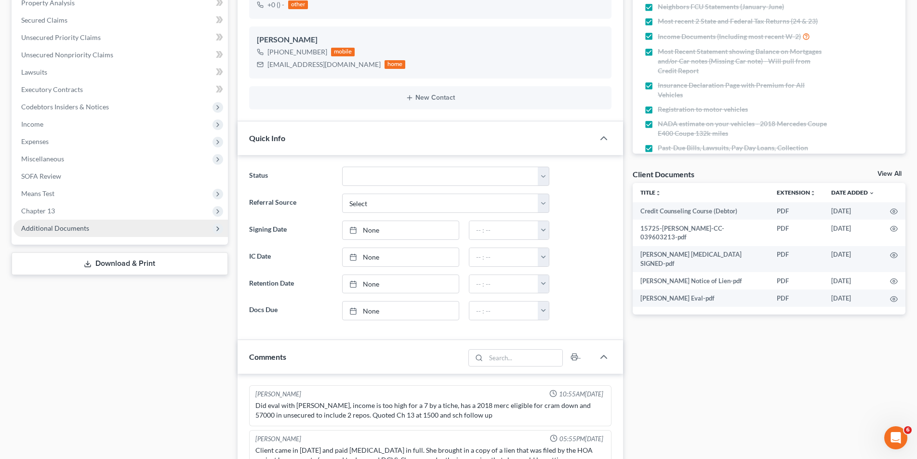
scroll to position [3473, 0]
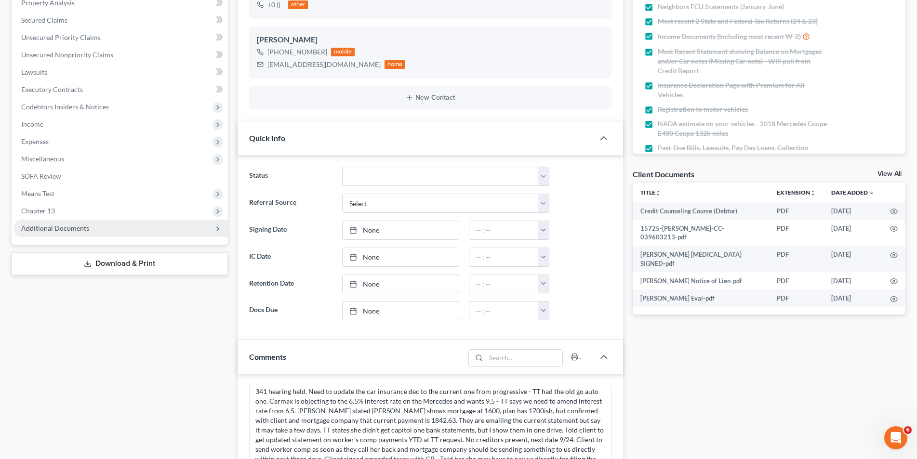
click at [83, 224] on span "Additional Documents" at bounding box center [55, 228] width 68 height 8
drag, startPoint x: 76, startPoint y: 287, endPoint x: 78, endPoint y: 280, distance: 7.0
click at [77, 287] on link "PACER Notices" at bounding box center [130, 280] width 195 height 17
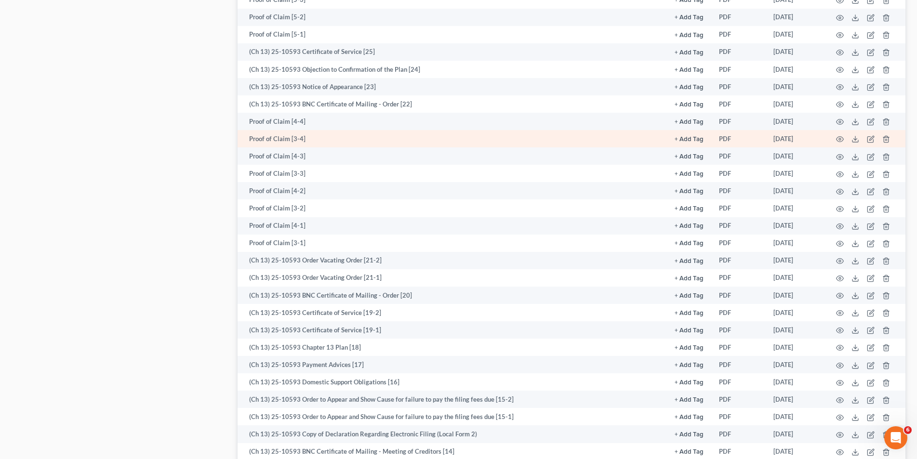
scroll to position [674, 0]
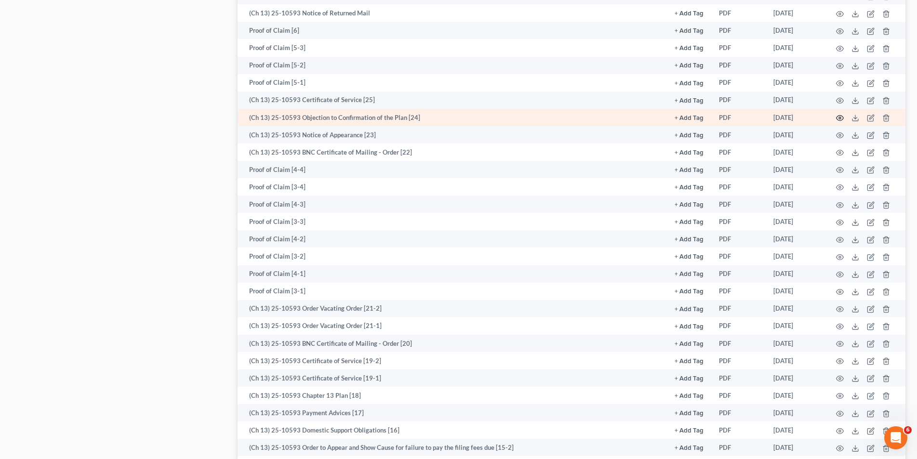
click at [837, 118] on icon "button" at bounding box center [840, 118] width 8 height 8
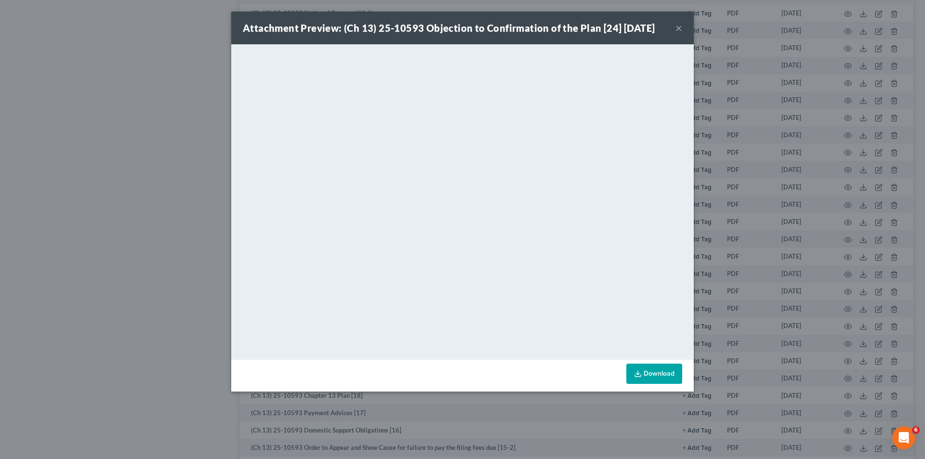
drag, startPoint x: 682, startPoint y: 27, endPoint x: 923, endPoint y: 101, distance: 252.5
click at [682, 27] on button "×" at bounding box center [678, 28] width 7 height 12
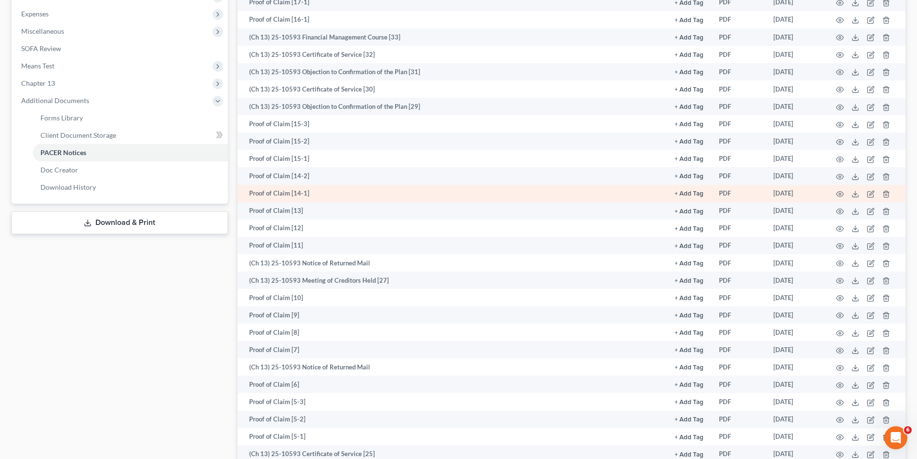
scroll to position [337, 0]
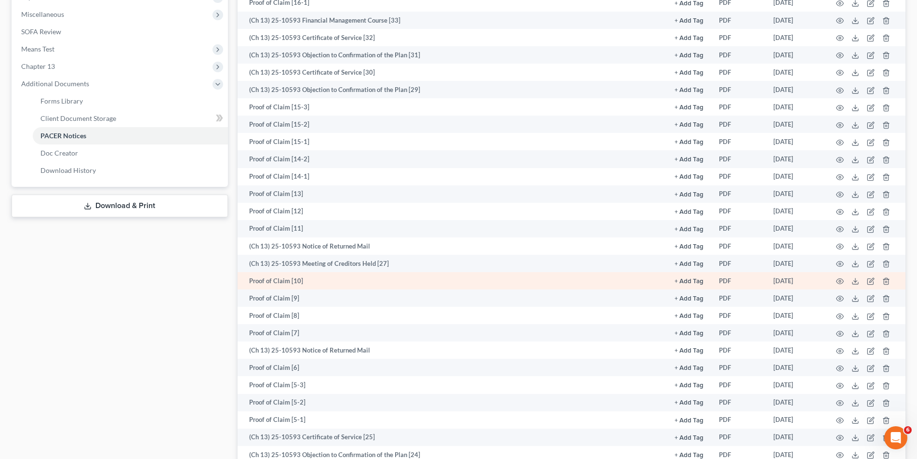
click at [835, 278] on td at bounding box center [864, 280] width 81 height 17
click at [839, 279] on icon "button" at bounding box center [839, 281] width 7 height 5
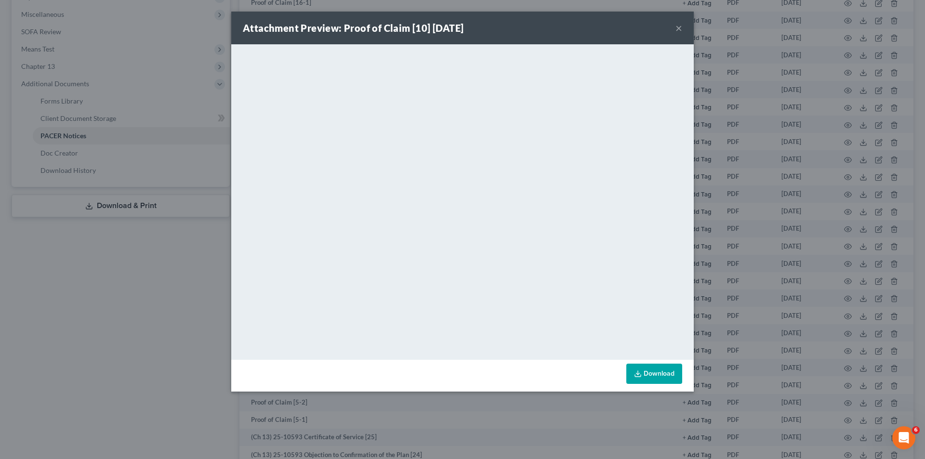
click at [675, 27] on button "×" at bounding box center [678, 28] width 7 height 12
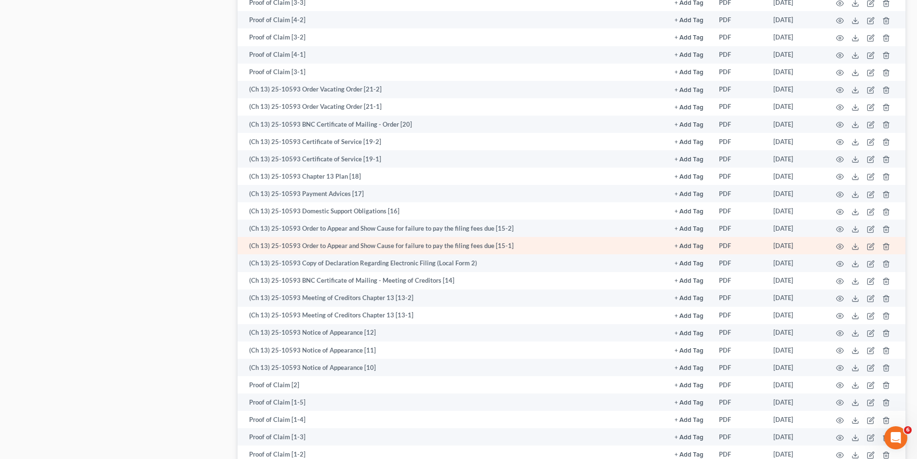
scroll to position [963, 0]
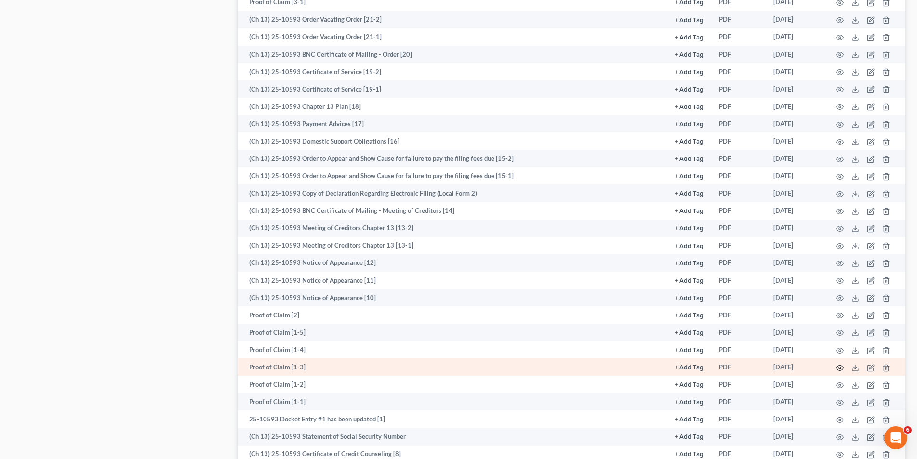
click at [839, 368] on circle "button" at bounding box center [840, 368] width 2 height 2
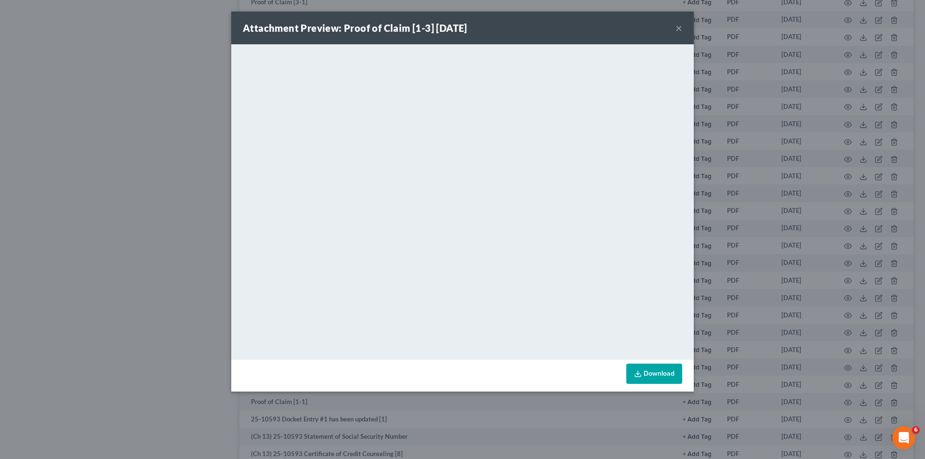
click at [676, 26] on button "×" at bounding box center [678, 28] width 7 height 12
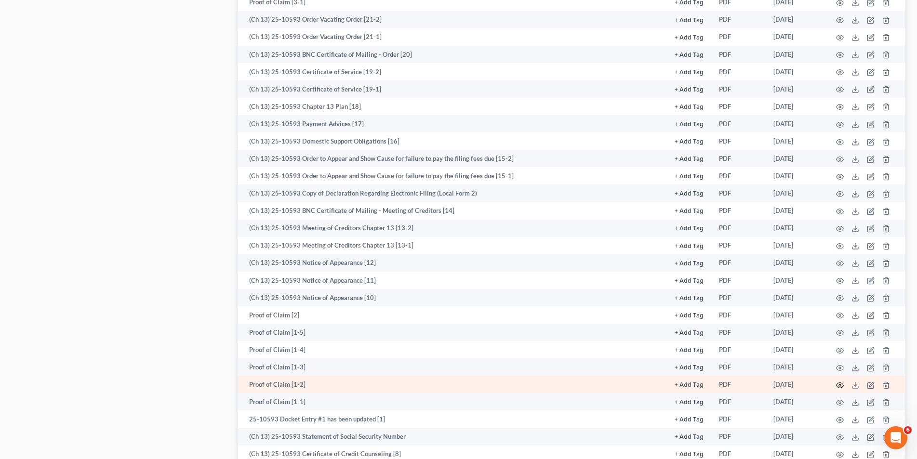
click at [841, 385] on icon "button" at bounding box center [840, 385] width 8 height 8
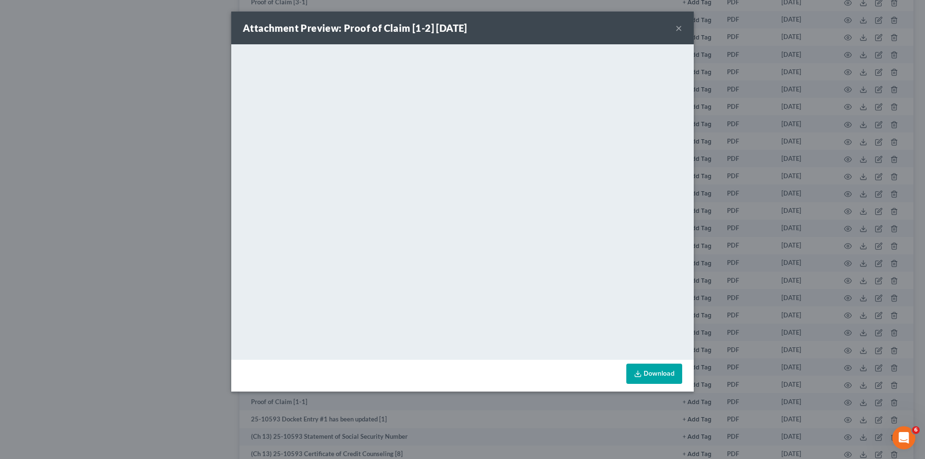
click at [679, 27] on button "×" at bounding box center [678, 28] width 7 height 12
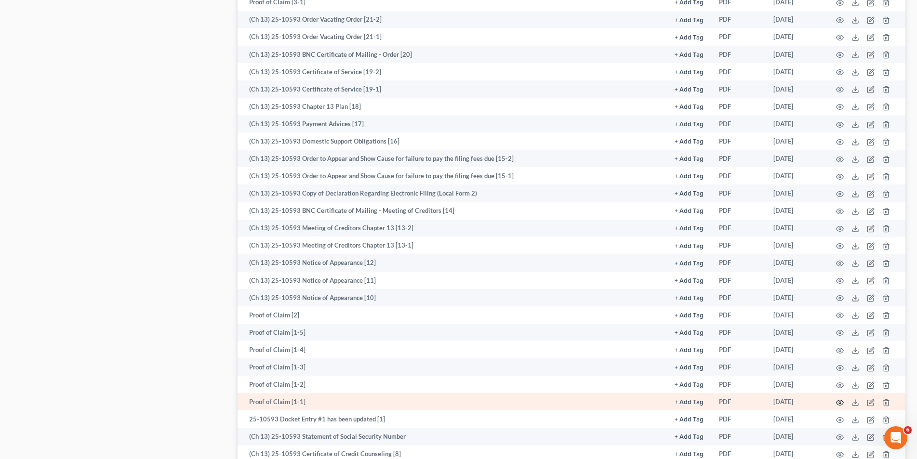
click at [839, 400] on icon "button" at bounding box center [839, 402] width 7 height 5
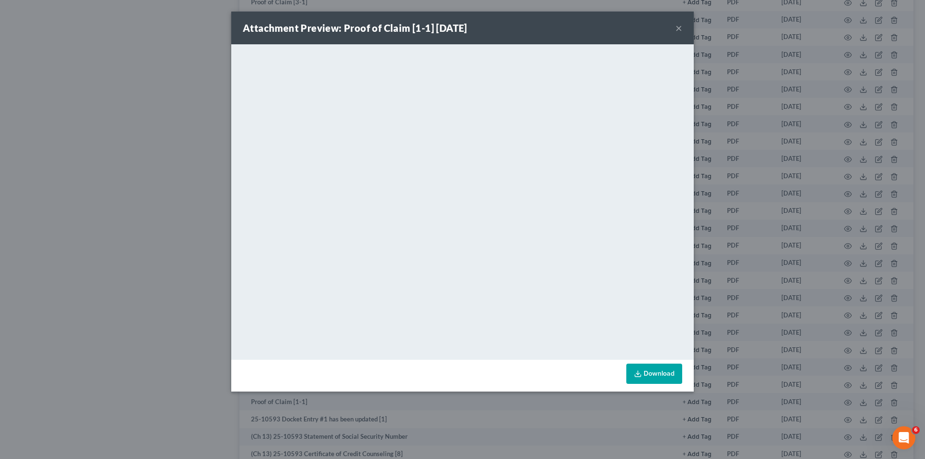
click at [677, 28] on button "×" at bounding box center [678, 28] width 7 height 12
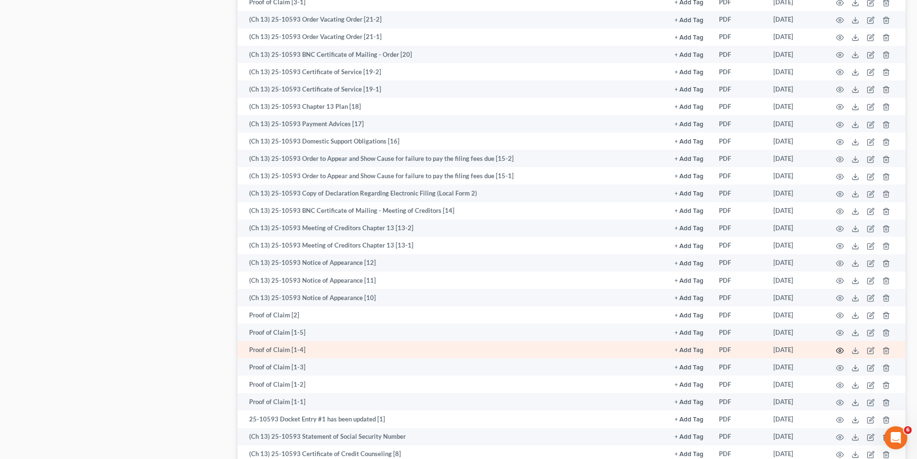
click at [836, 350] on icon "button" at bounding box center [840, 351] width 8 height 8
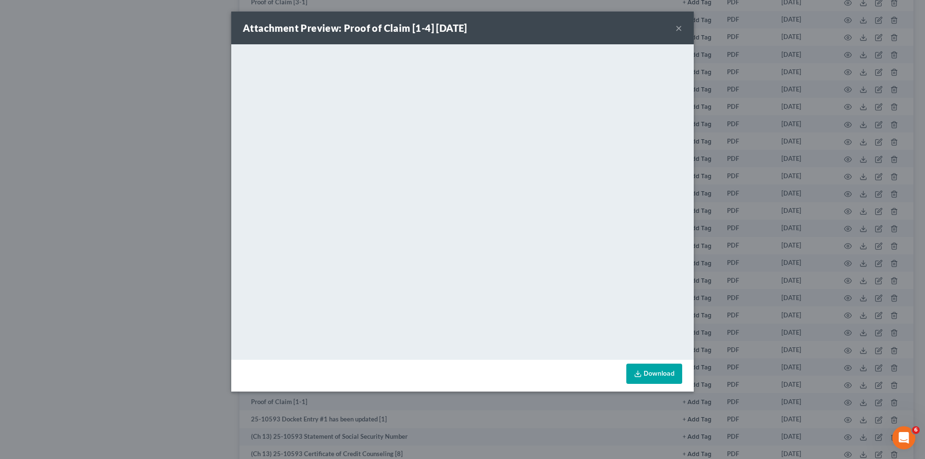
click at [678, 28] on button "×" at bounding box center [678, 28] width 7 height 12
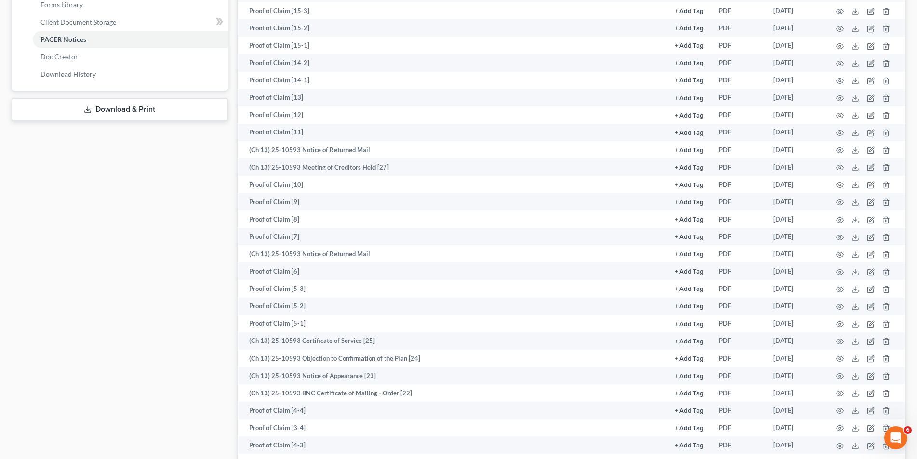
scroll to position [289, 0]
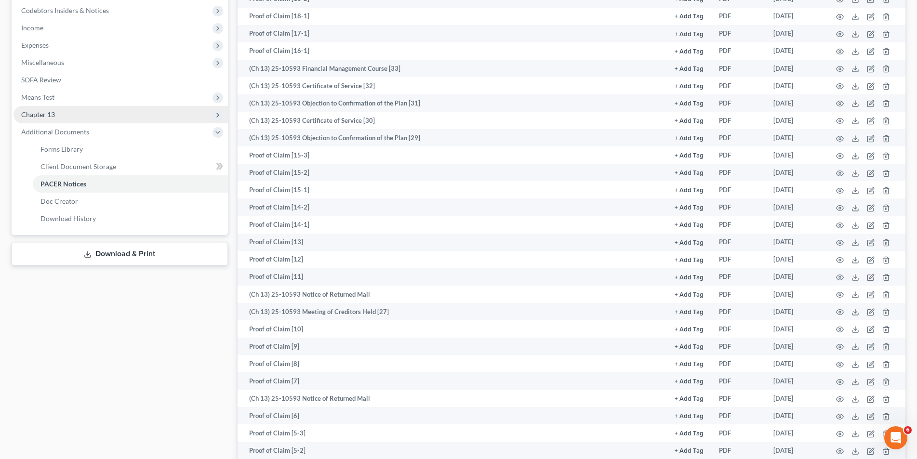
click at [56, 112] on span "Chapter 13" at bounding box center [120, 114] width 214 height 17
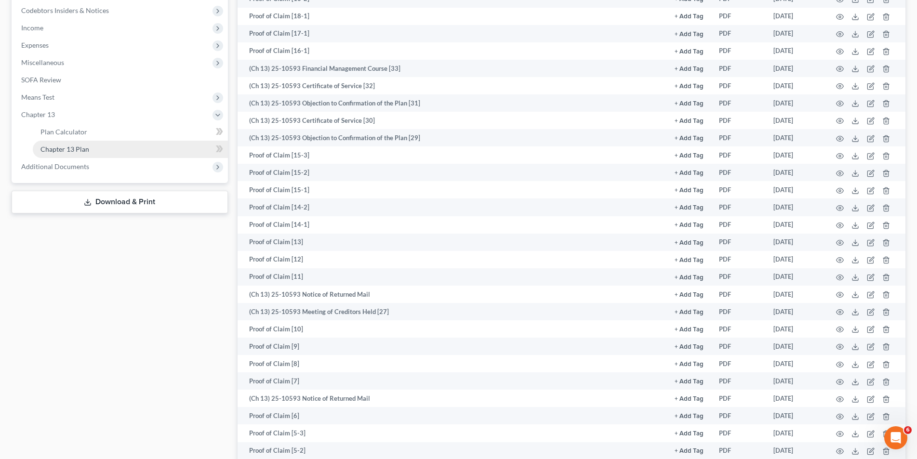
click at [77, 149] on span "Chapter 13 Plan" at bounding box center [64, 149] width 49 height 8
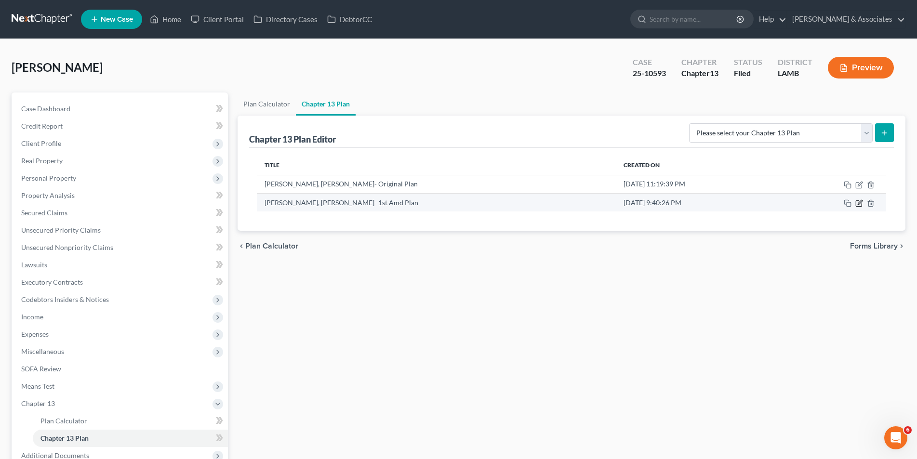
click at [861, 205] on icon "button" at bounding box center [859, 203] width 8 height 8
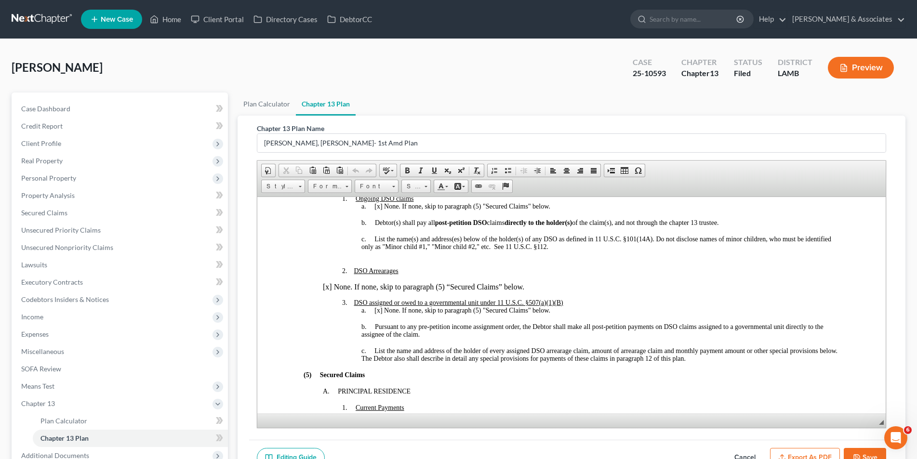
scroll to position [771, 0]
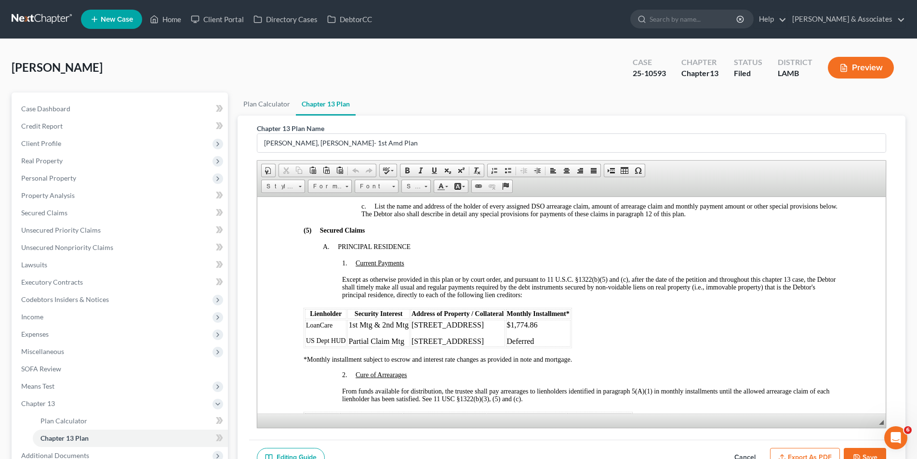
click at [544, 339] on p "Deferred" at bounding box center [537, 341] width 63 height 9
click at [546, 324] on p "$1,774.86" at bounding box center [541, 324] width 70 height 9
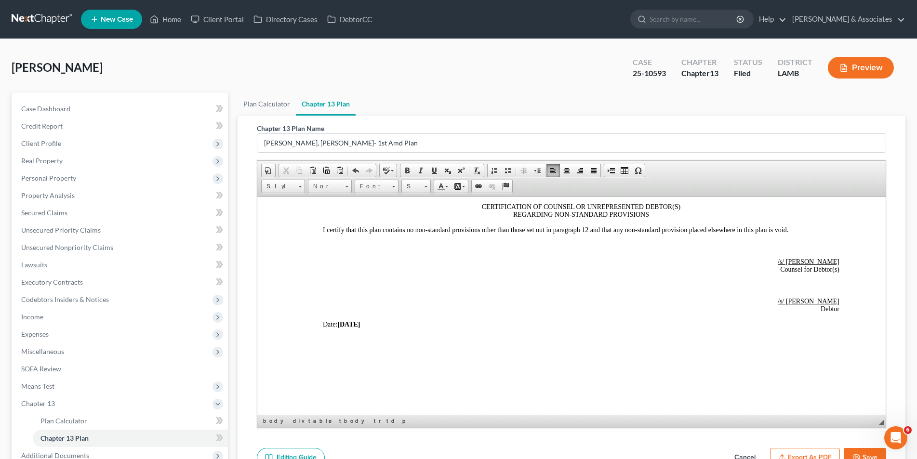
scroll to position [2151, 0]
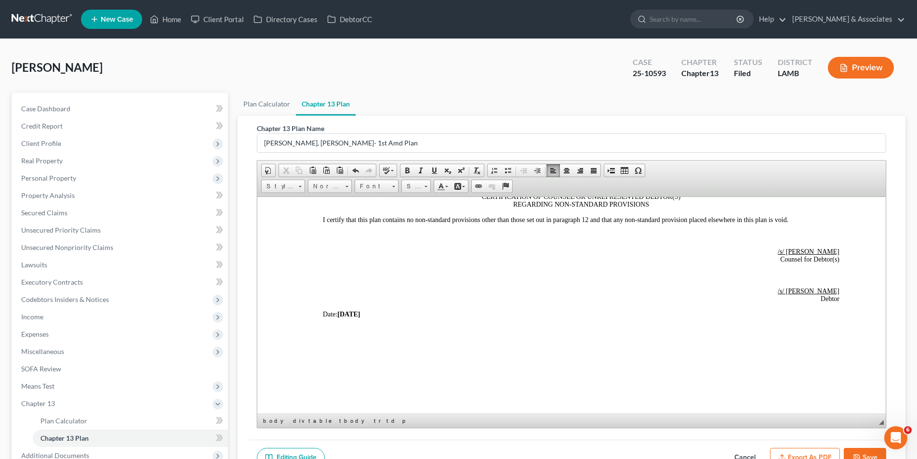
click at [864, 459] on button "Save" at bounding box center [864, 458] width 42 height 20
